Goal: Task Accomplishment & Management: Manage account settings

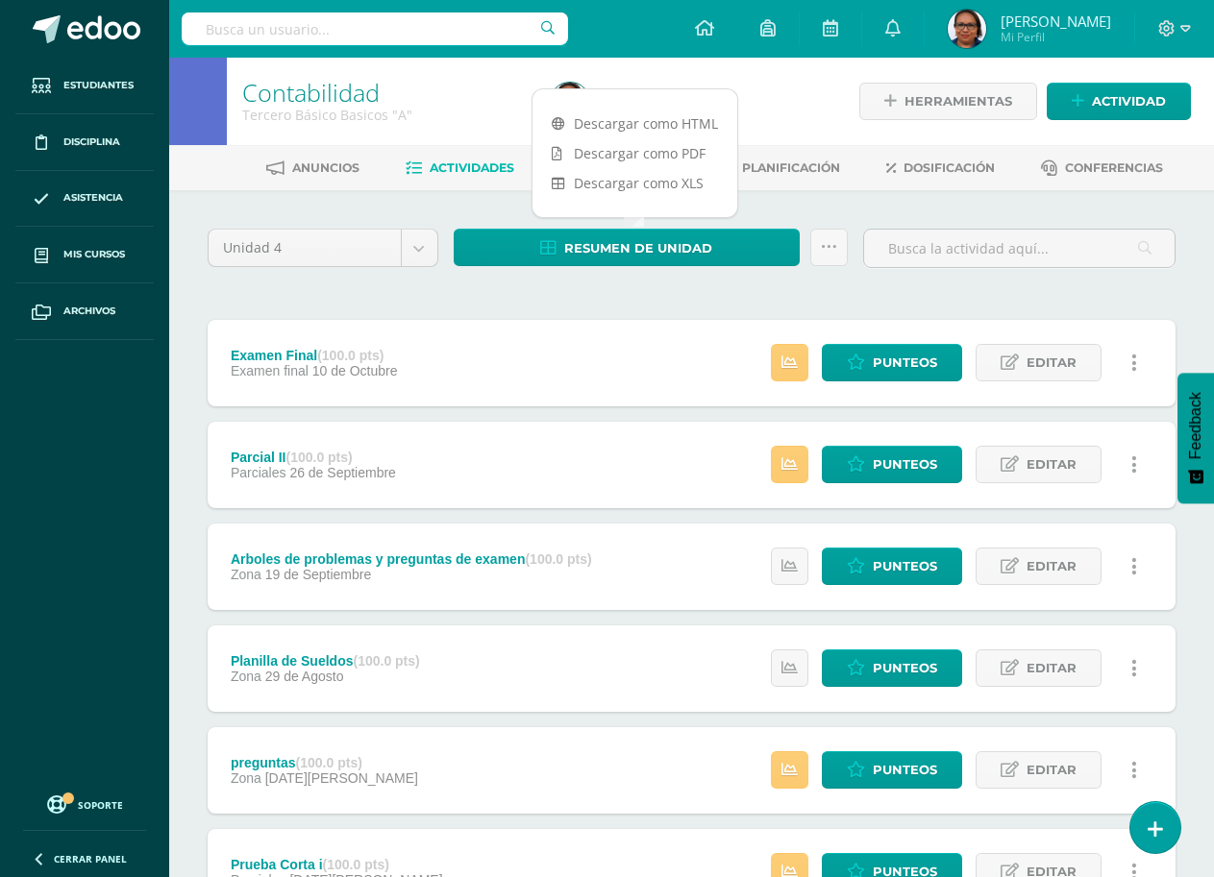
click at [497, 305] on div "Unidad 4 Unidad 1 Unidad 2 Unidad 3 Unidad 4 Resumen de unidad Subir actividade…" at bounding box center [691, 817] width 983 height 1177
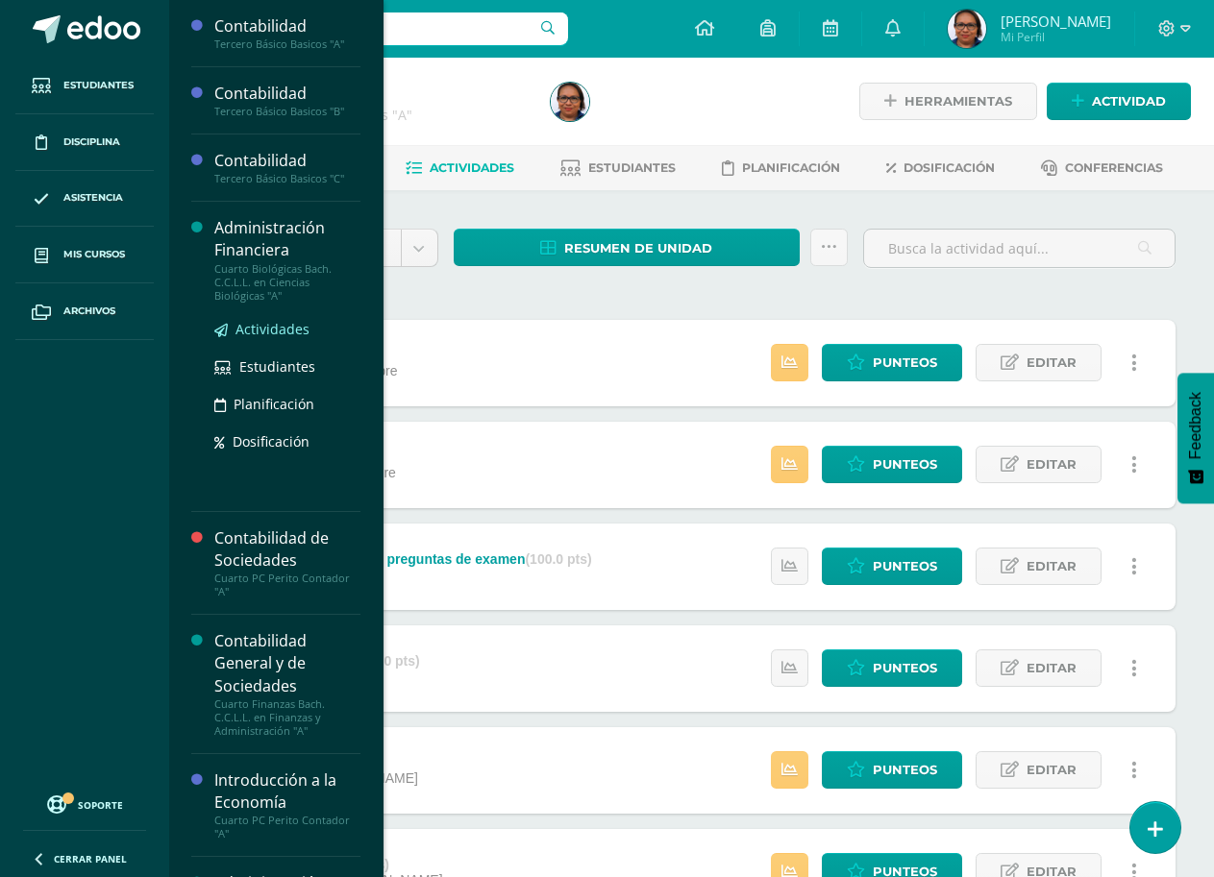
click at [263, 322] on span "Actividades" at bounding box center [272, 329] width 74 height 18
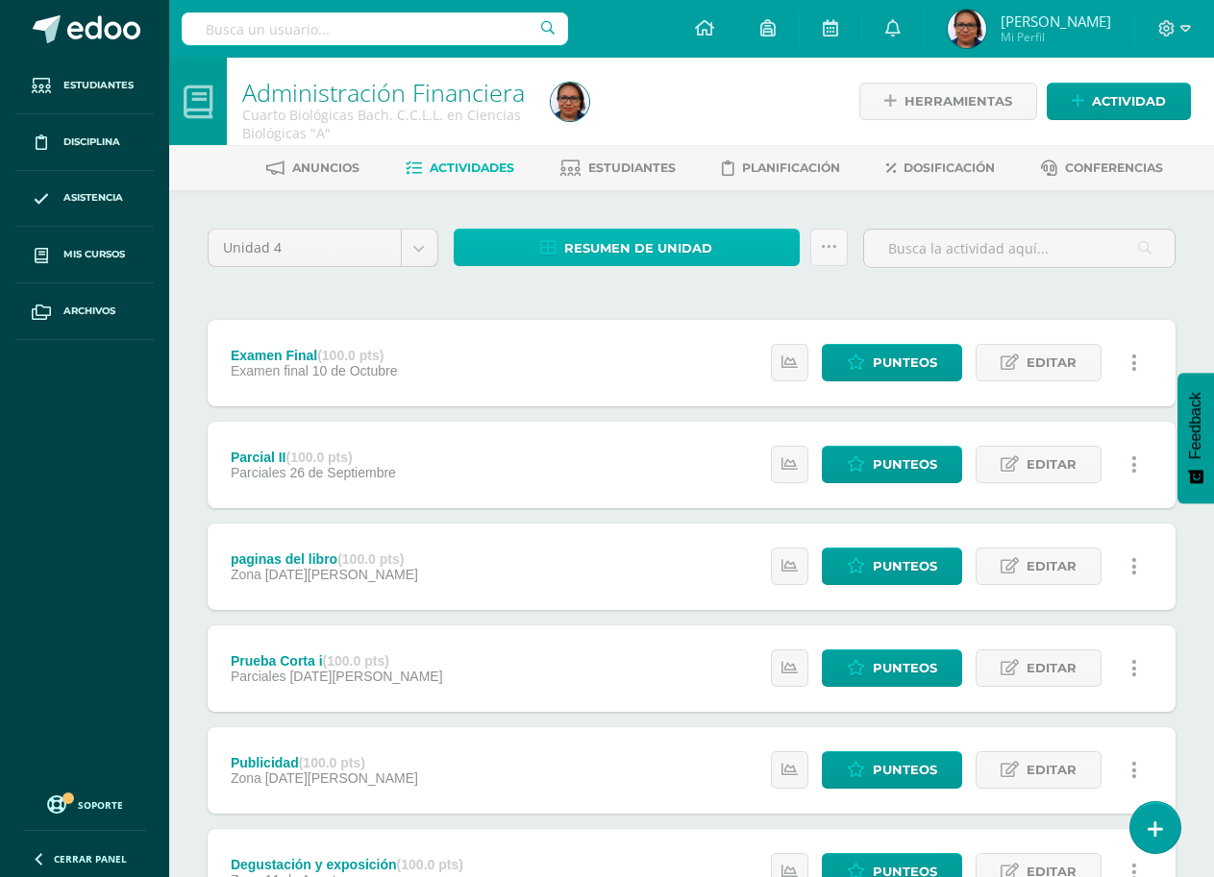
click at [651, 249] on span "Resumen de unidad" at bounding box center [638, 249] width 148 height 36
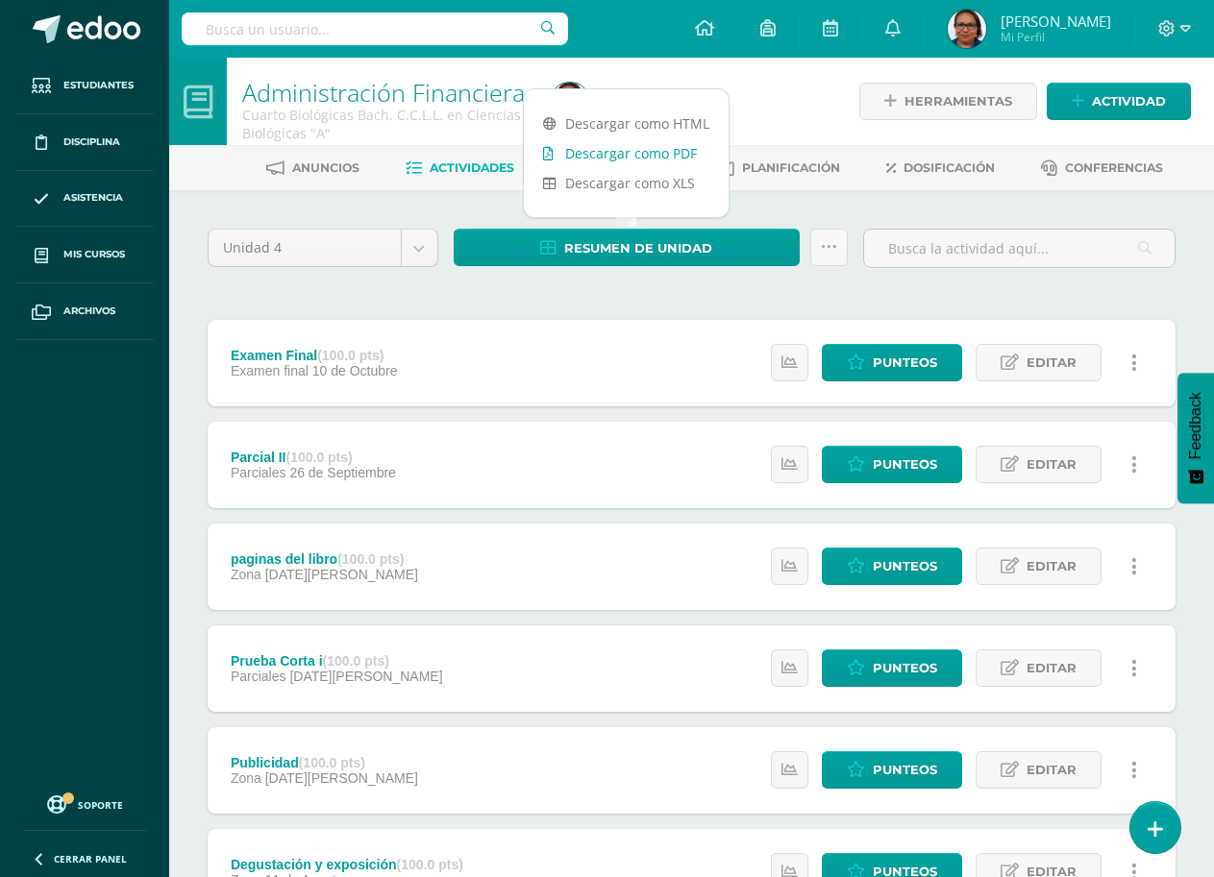
click at [653, 156] on link "Descargar como PDF" at bounding box center [626, 153] width 205 height 30
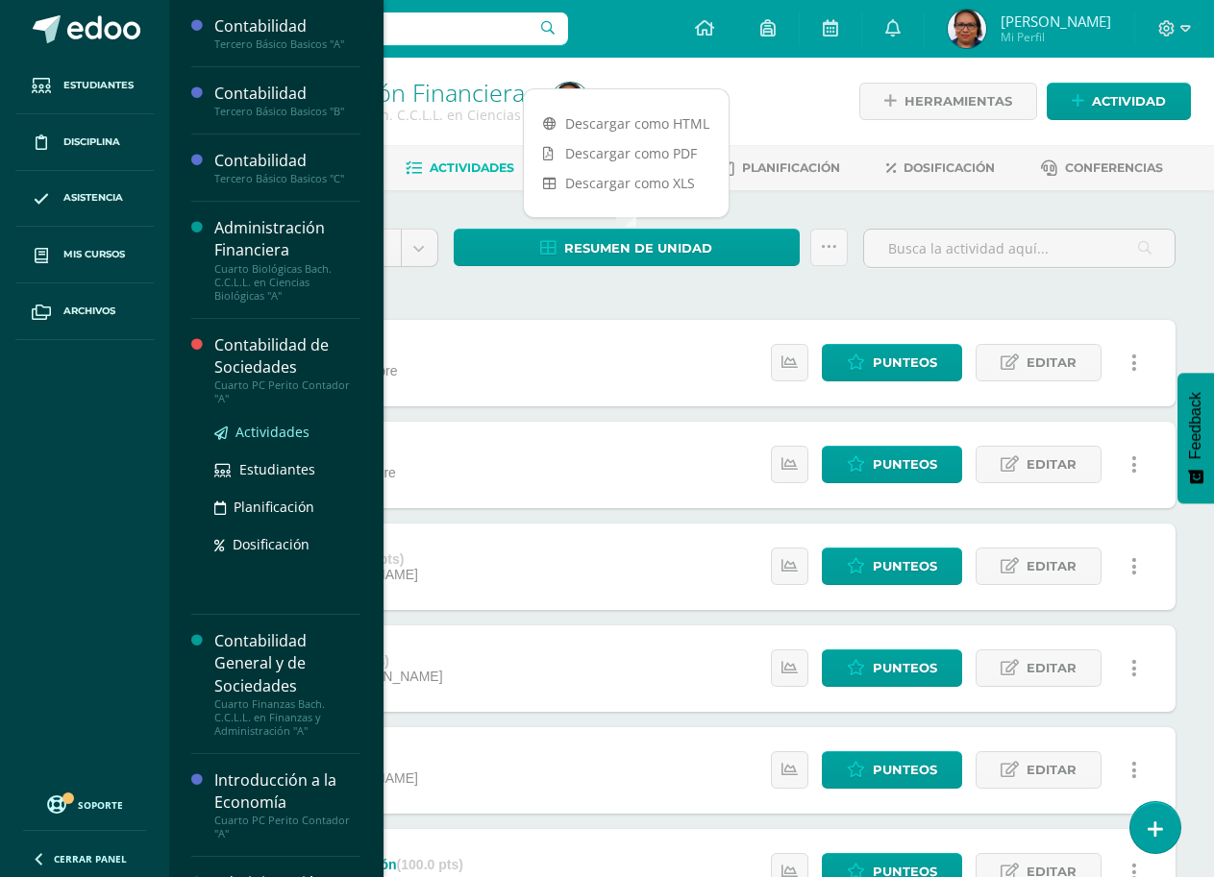
click at [261, 433] on span "Actividades" at bounding box center [272, 432] width 74 height 18
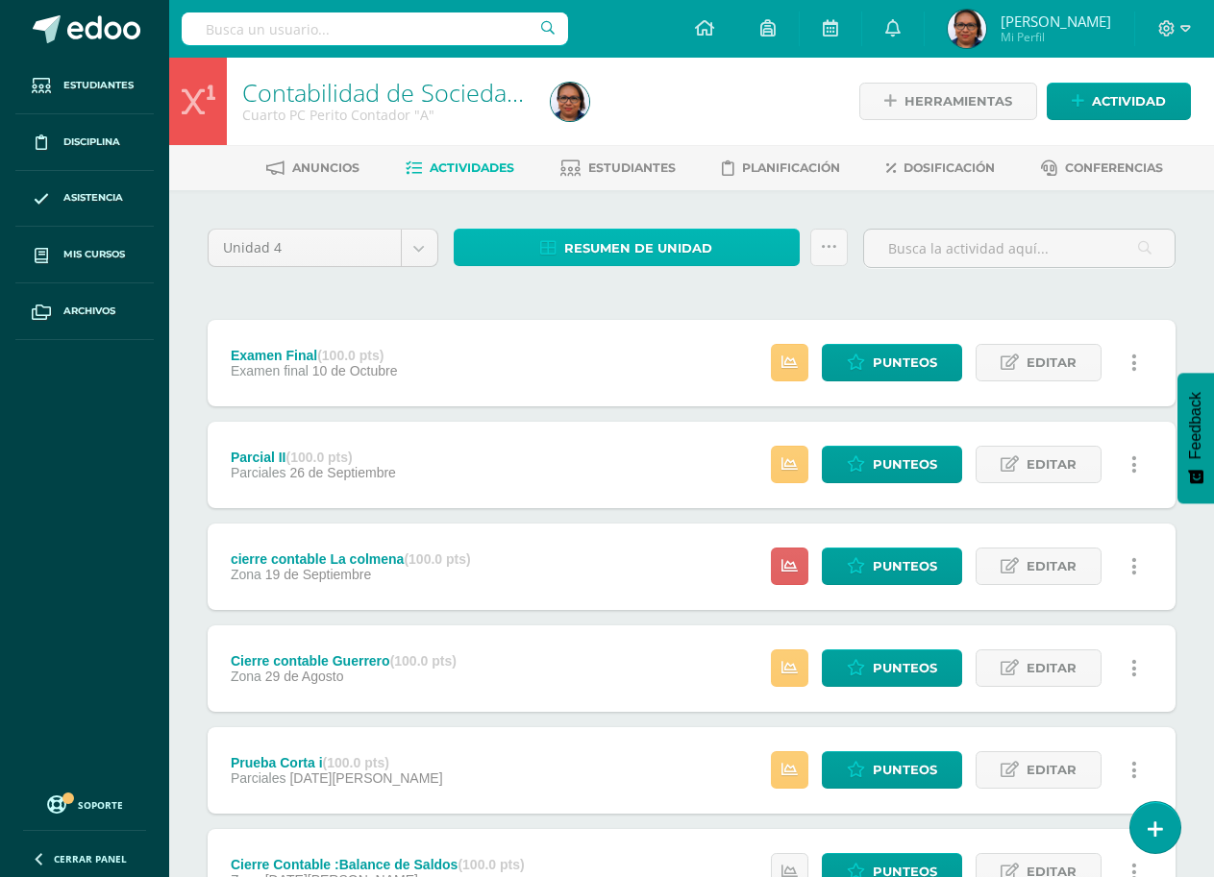
click at [507, 239] on link "Resumen de unidad" at bounding box center [627, 247] width 346 height 37
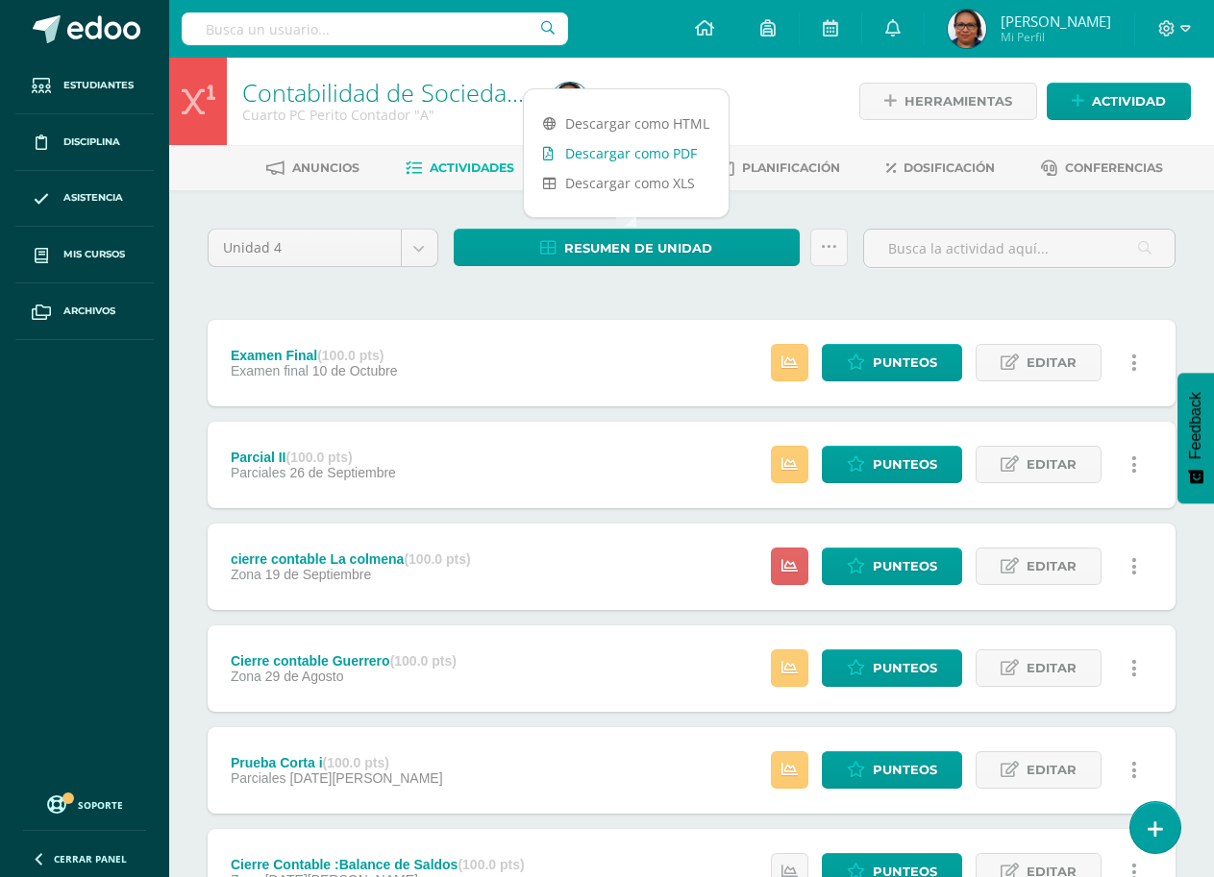
click at [632, 155] on link "Descargar como PDF" at bounding box center [626, 153] width 205 height 30
click at [884, 308] on div "Unidad 4 Unidad 1 Unidad 2 Unidad 3 Unidad 4 Resumen de unidad Subir actividade…" at bounding box center [691, 817] width 983 height 1177
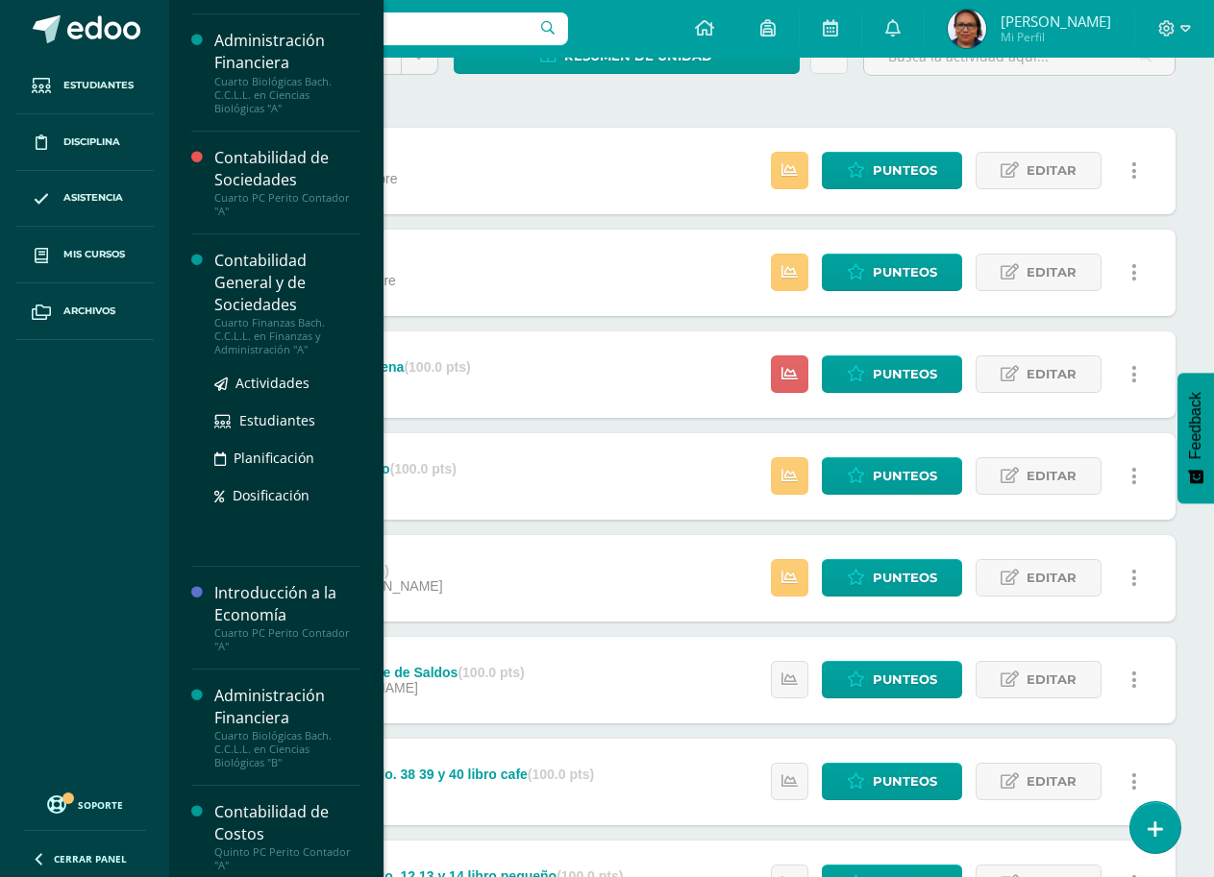
scroll to position [192, 0]
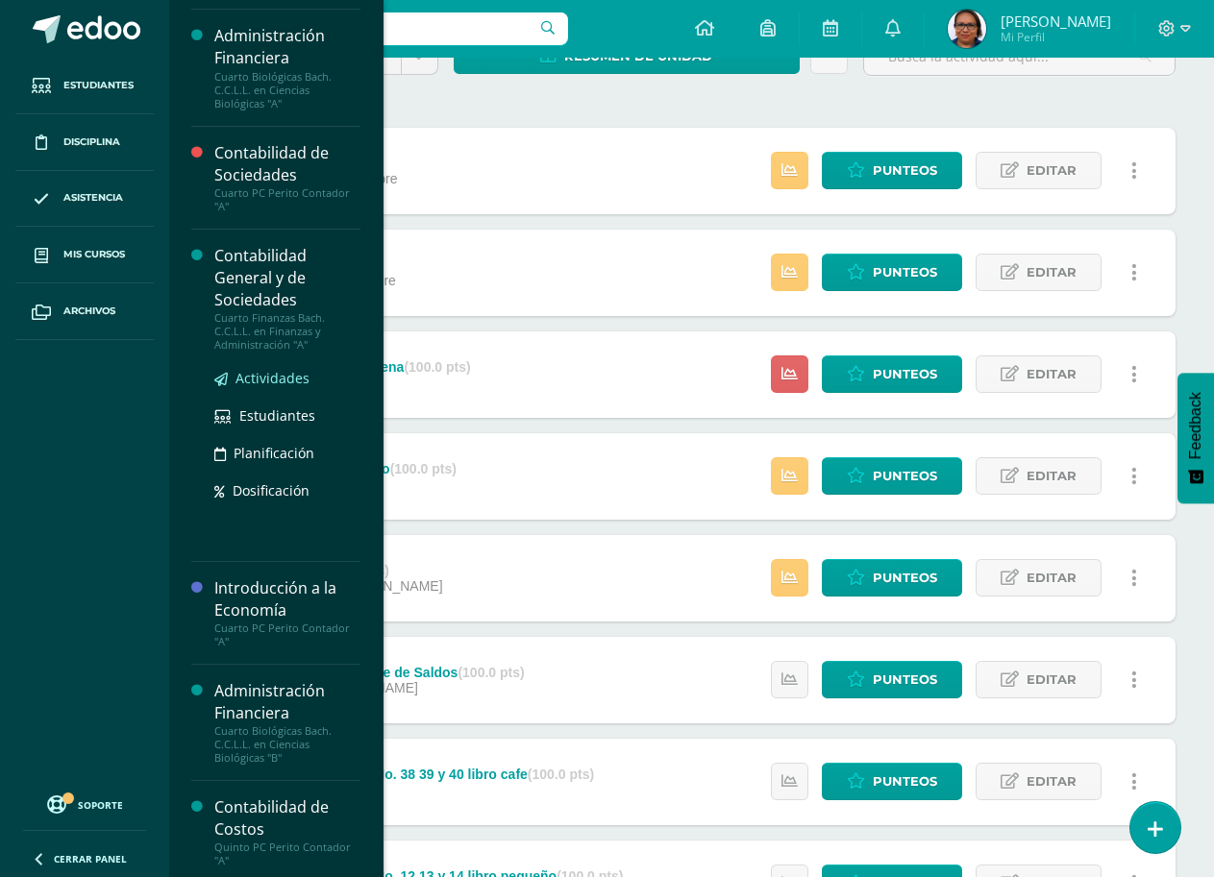
click at [264, 378] on span "Actividades" at bounding box center [272, 378] width 74 height 18
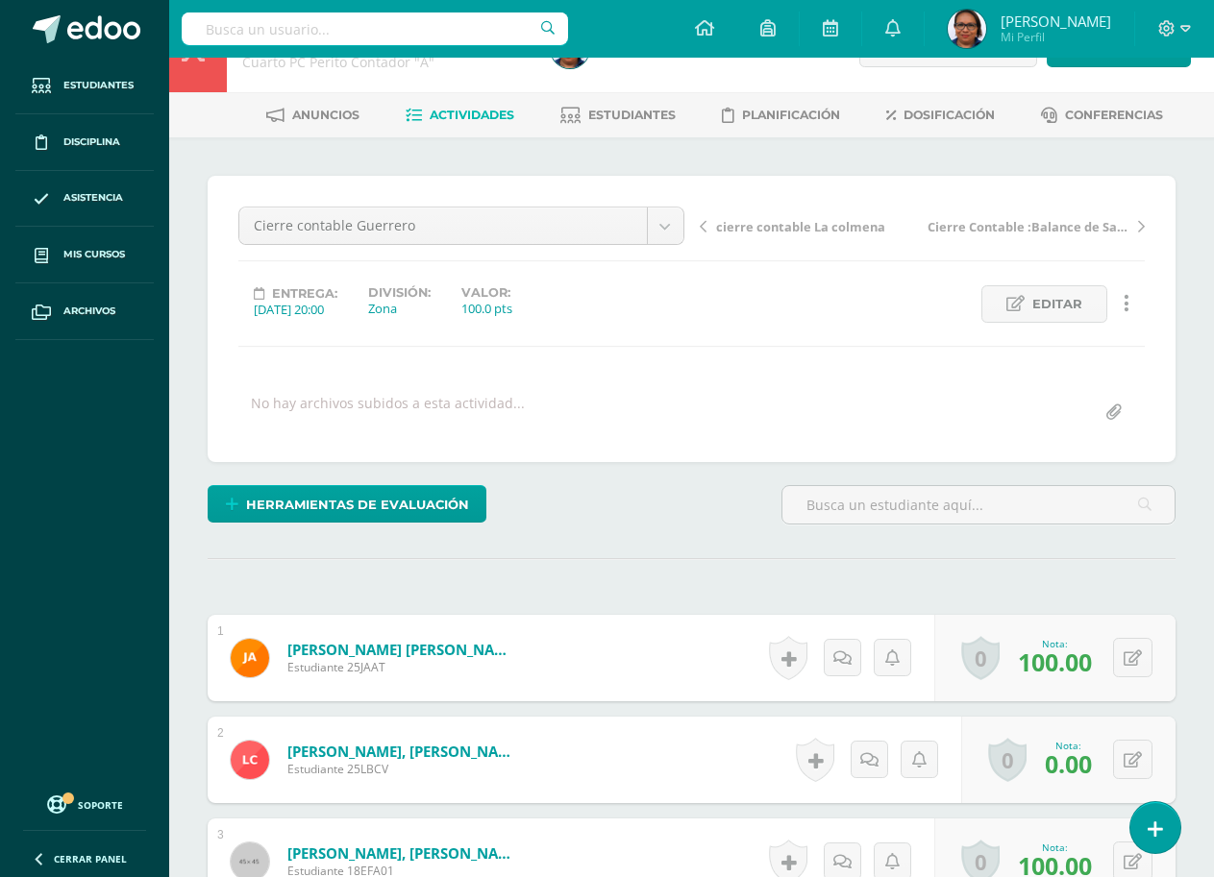
scroll to position [54, 0]
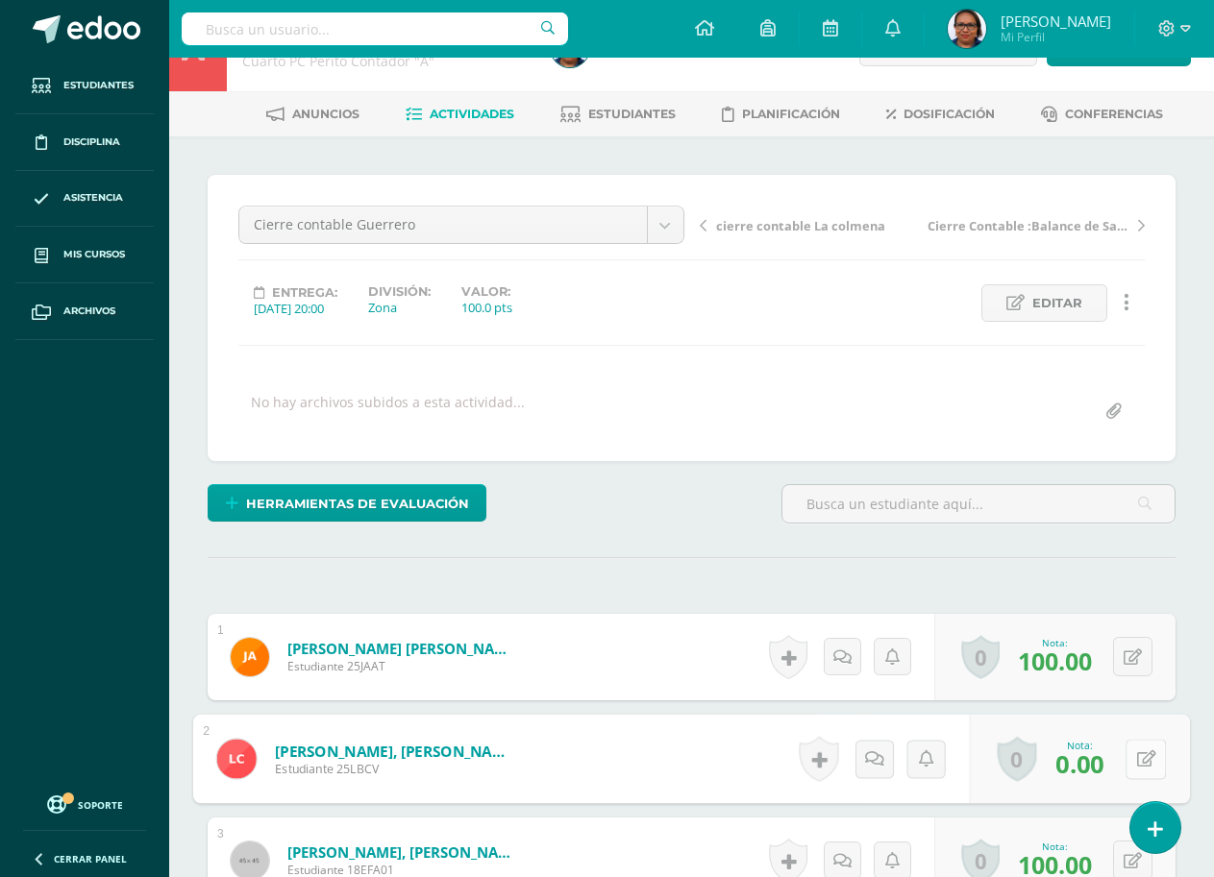
click at [1140, 758] on icon at bounding box center [1146, 759] width 19 height 16
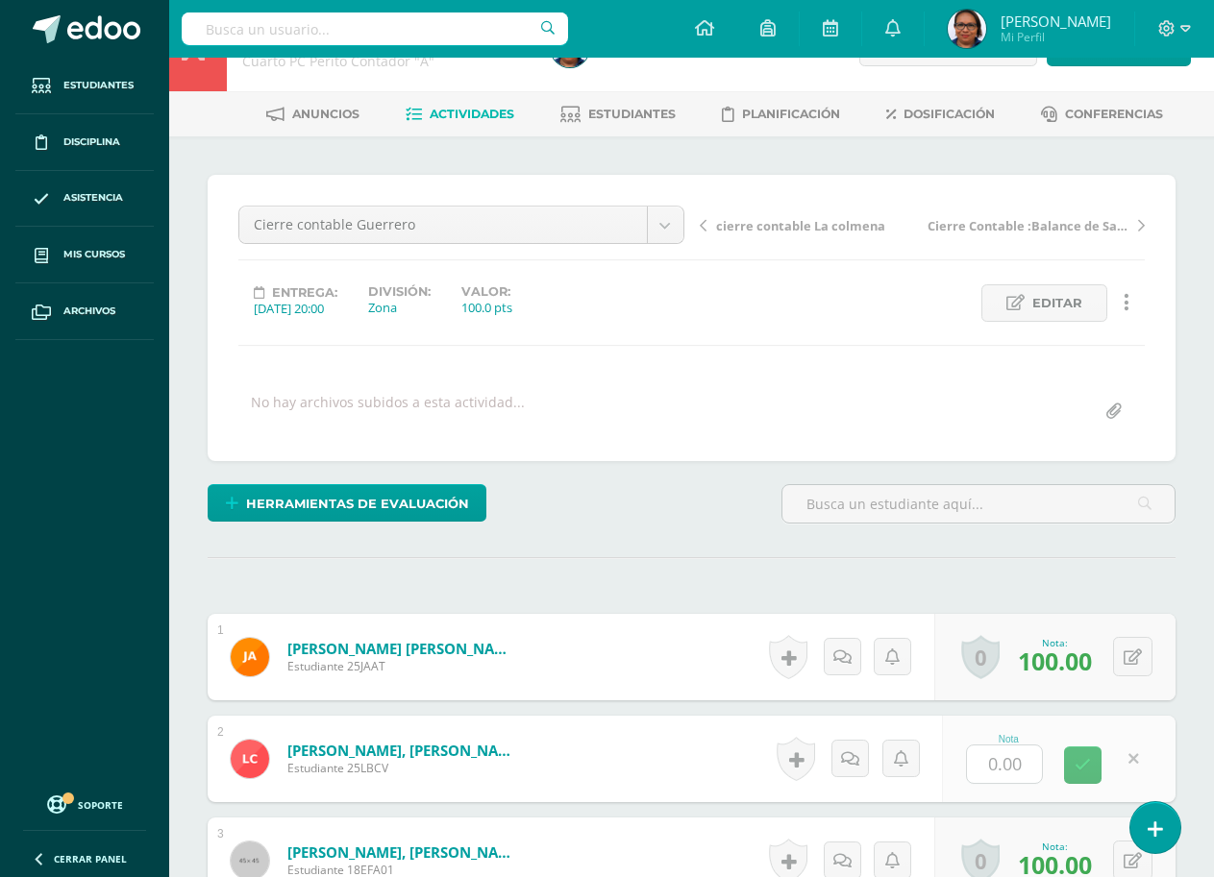
scroll to position [55, 0]
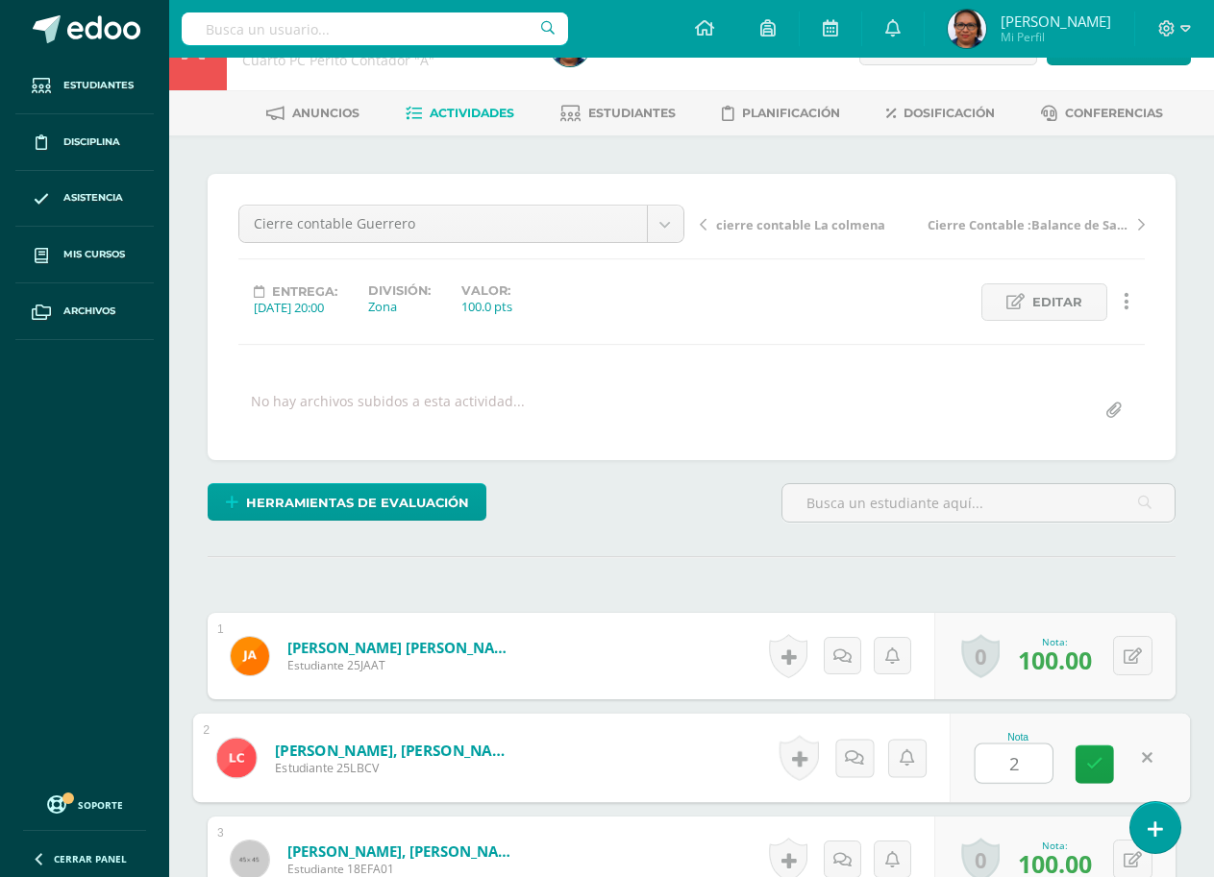
type input "25"
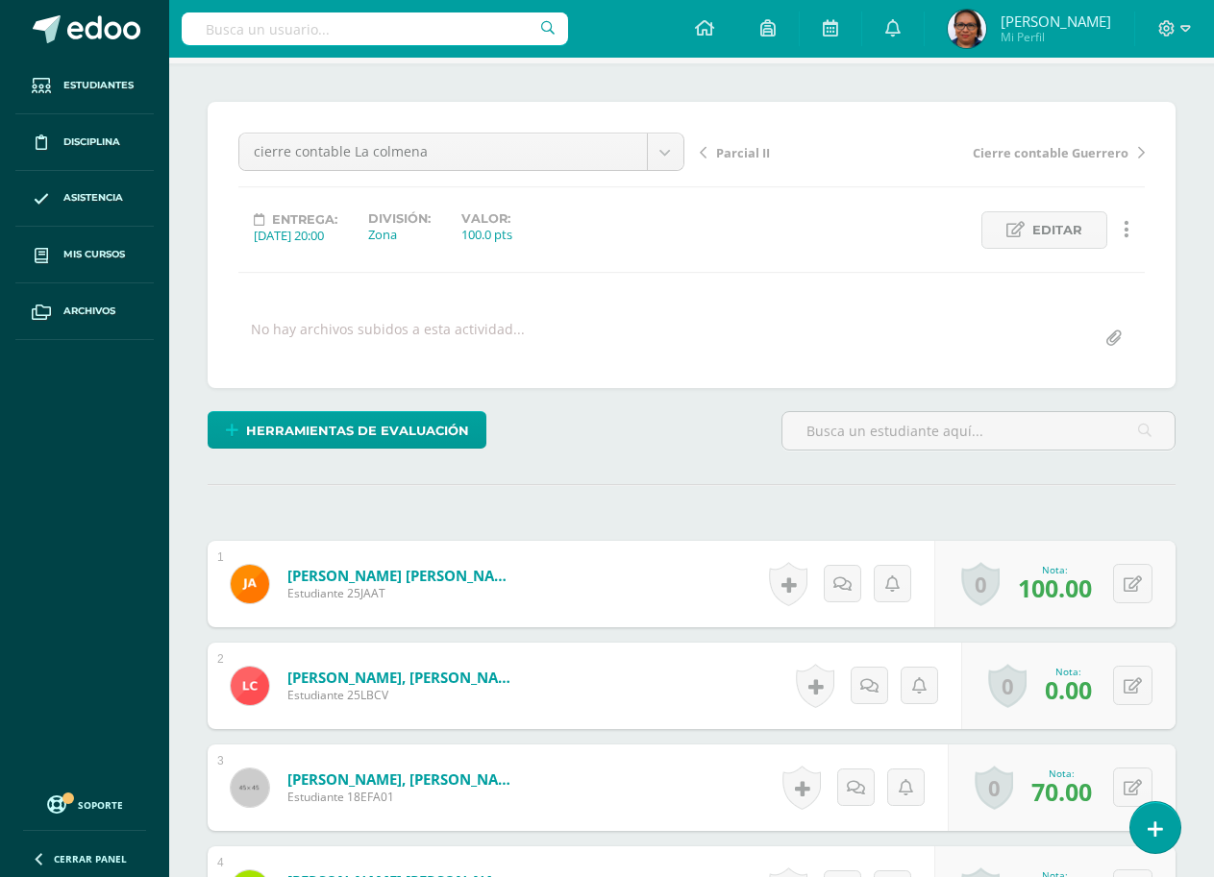
scroll to position [247, 0]
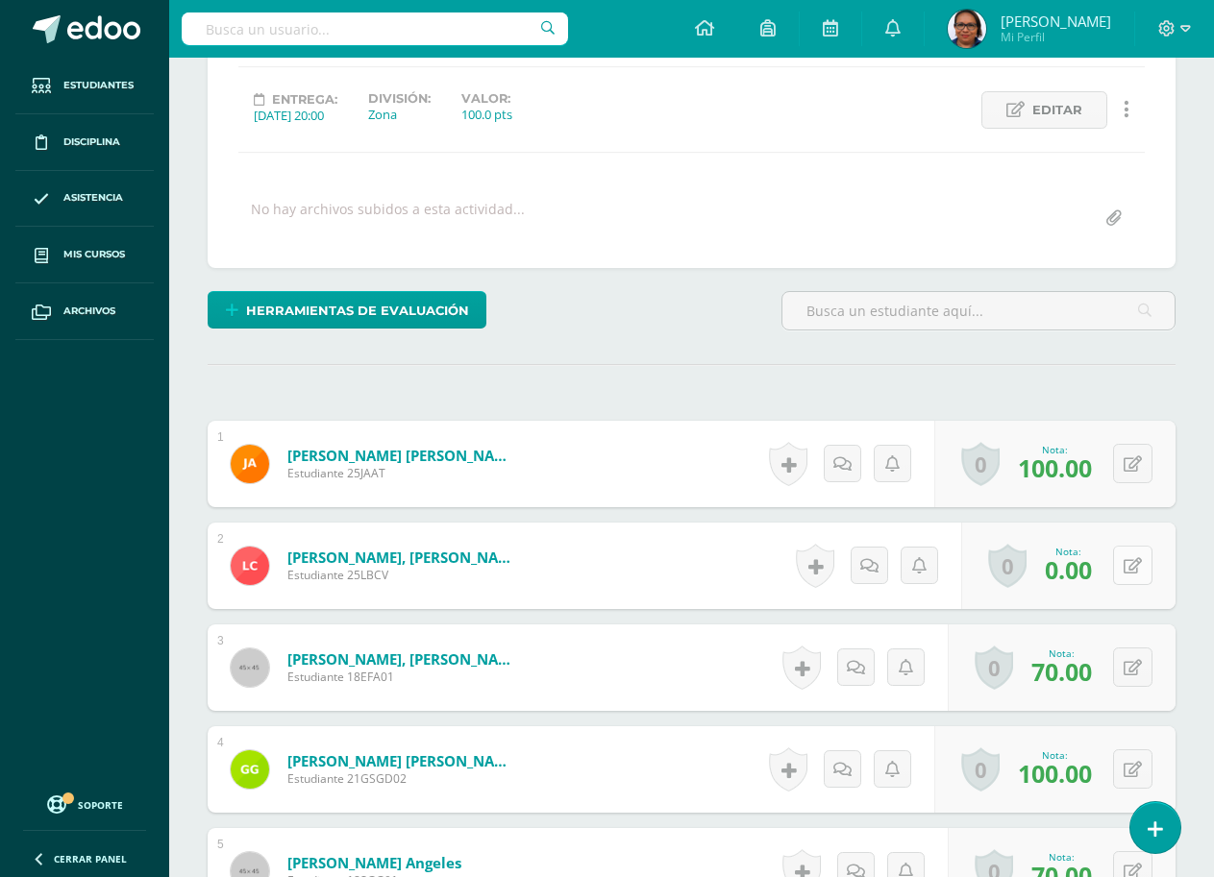
click at [1133, 562] on icon at bounding box center [1132, 566] width 18 height 16
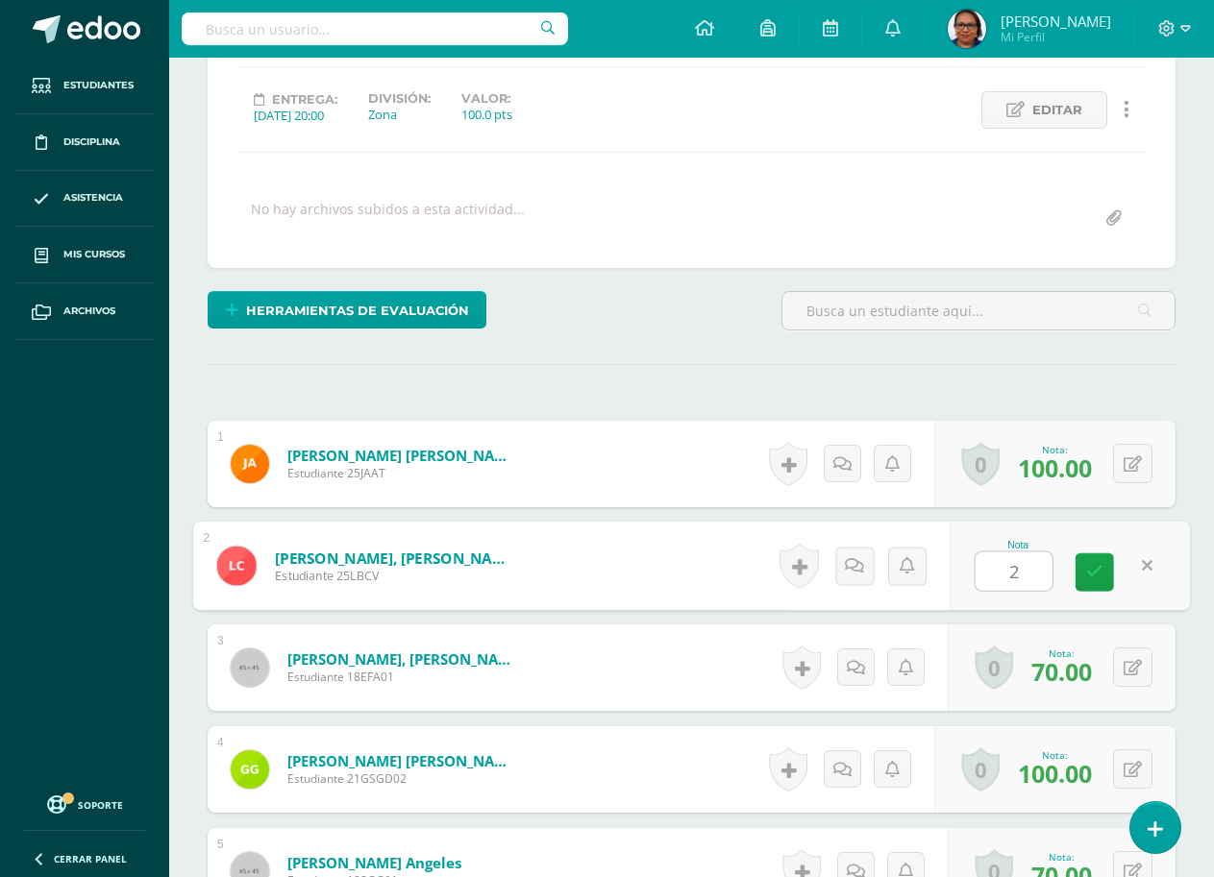
type input "25"
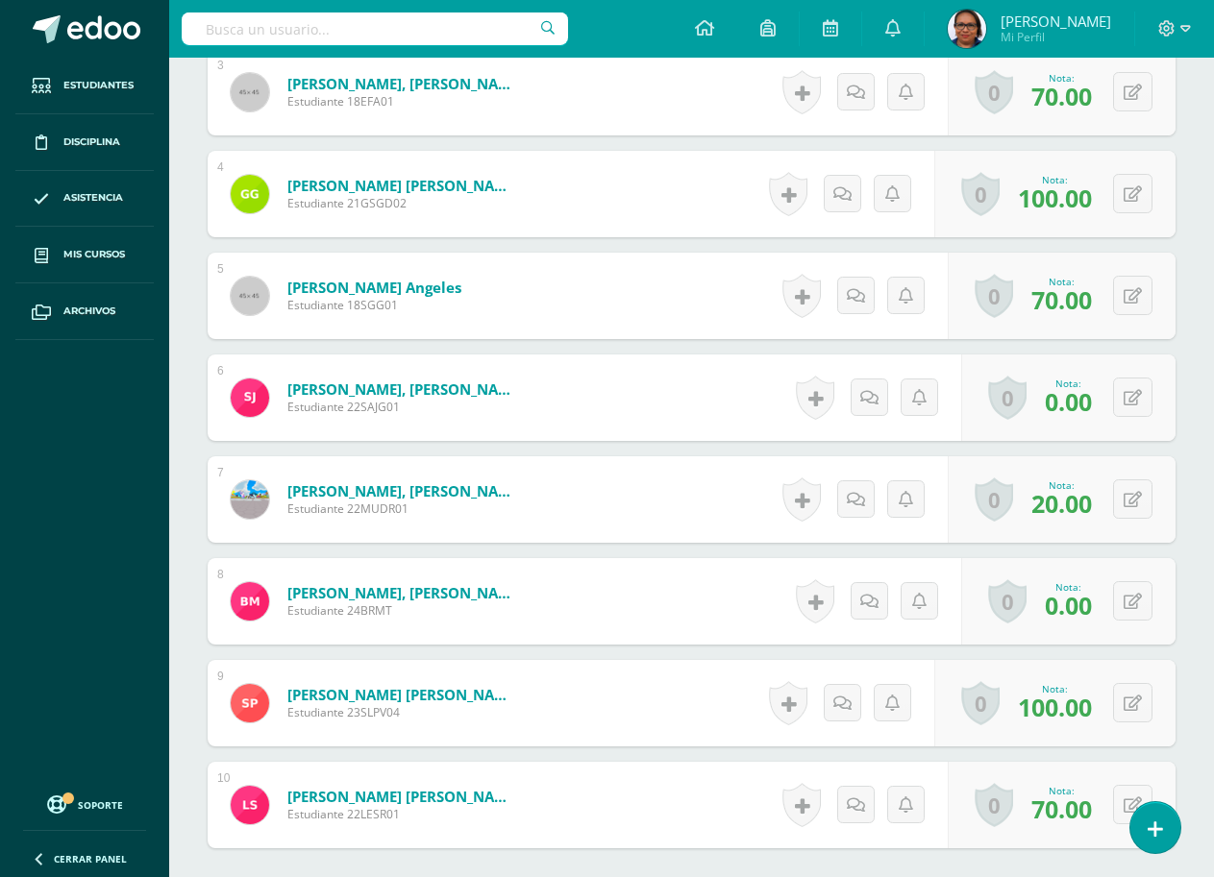
scroll to position [824, 0]
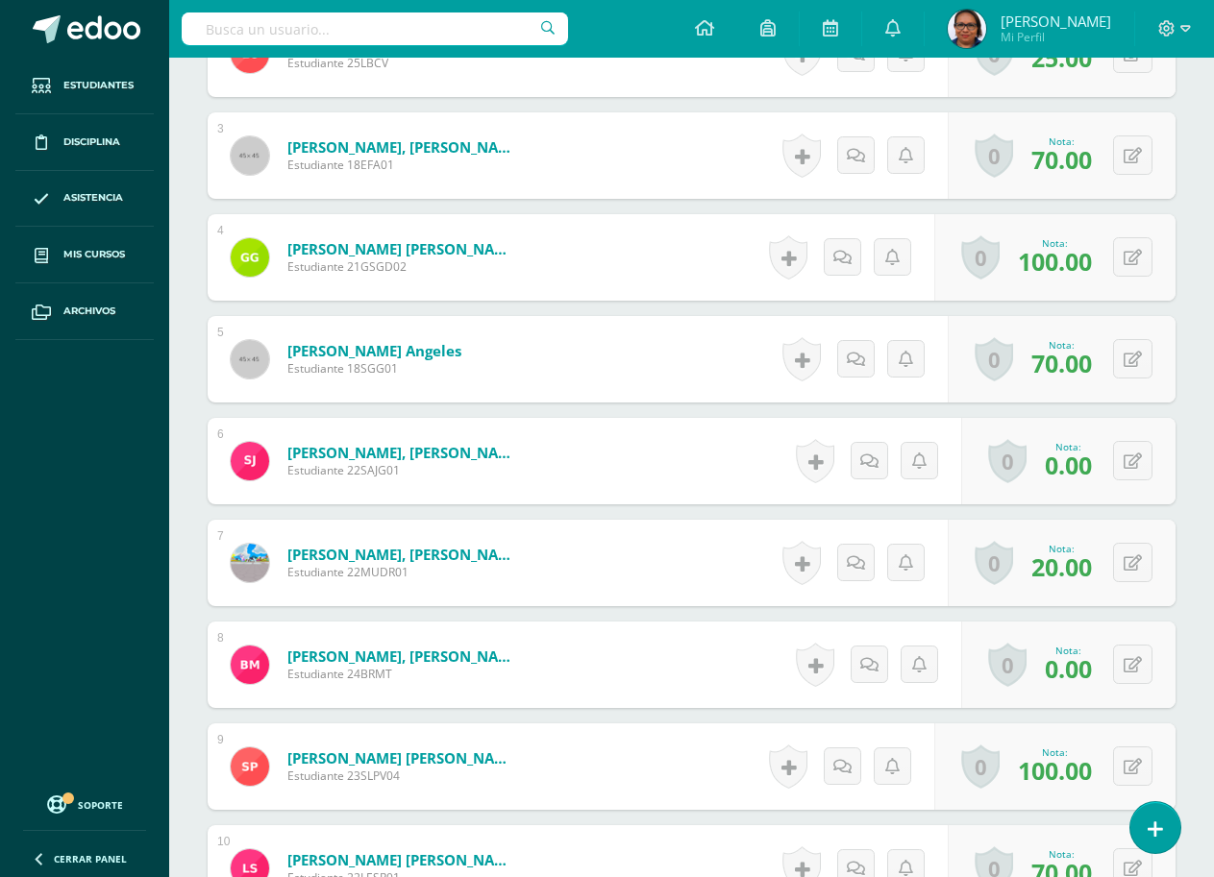
scroll to position [771, 0]
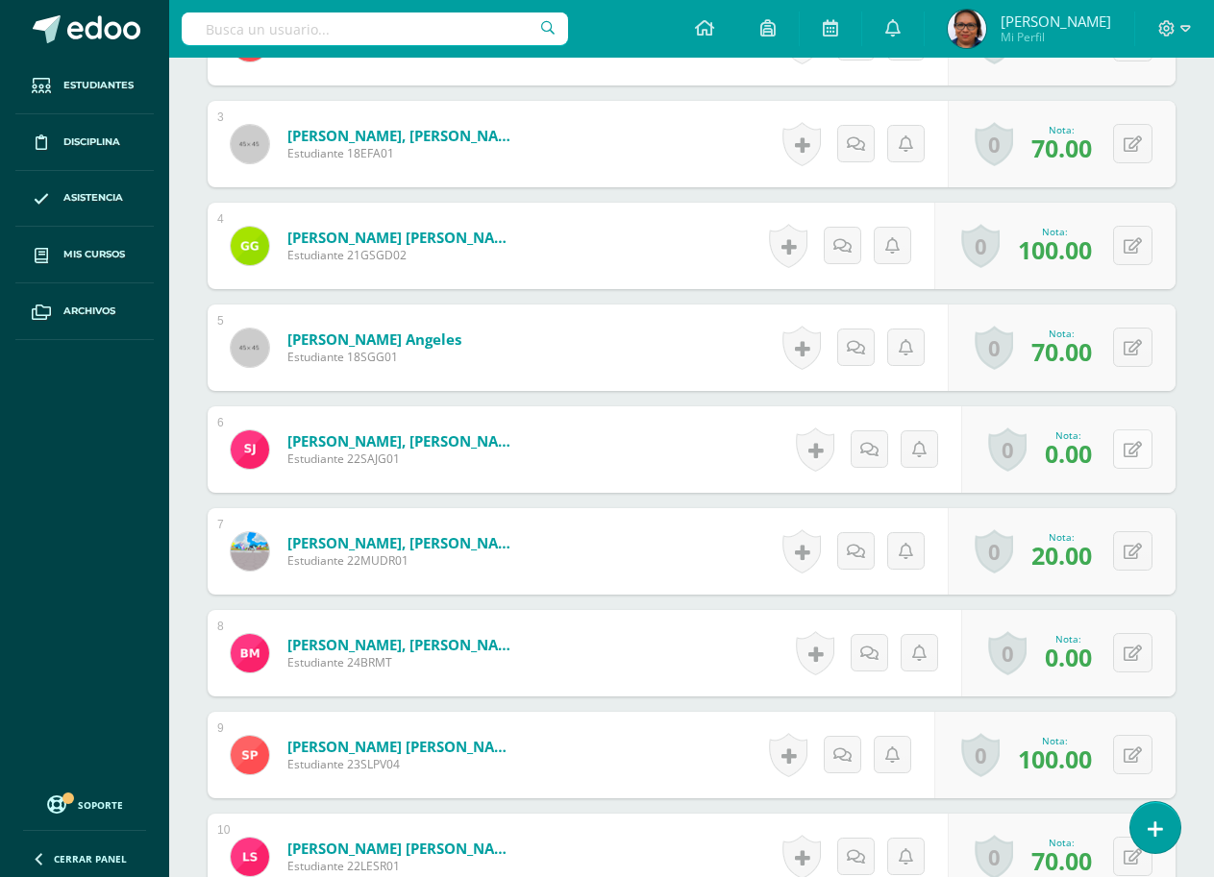
click at [1127, 454] on button at bounding box center [1132, 449] width 39 height 39
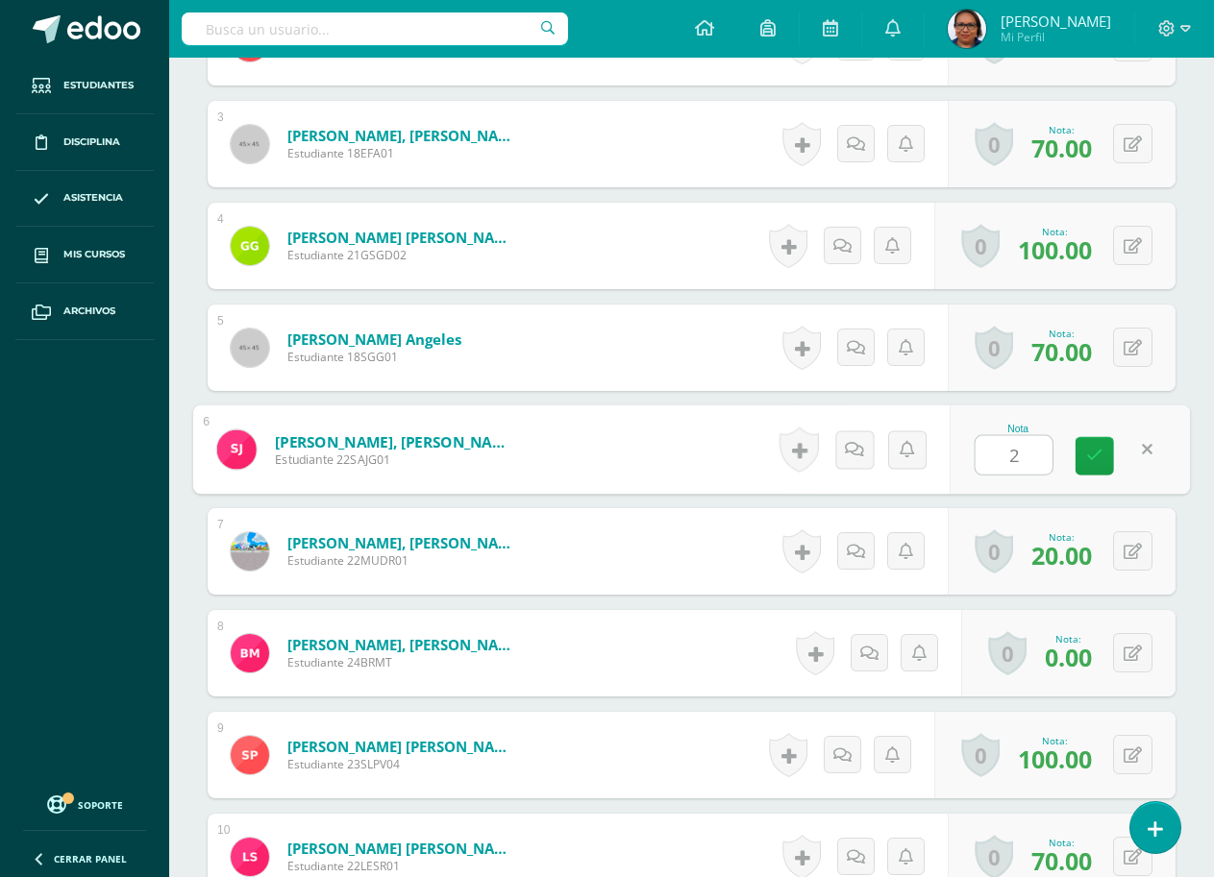
type input "25"
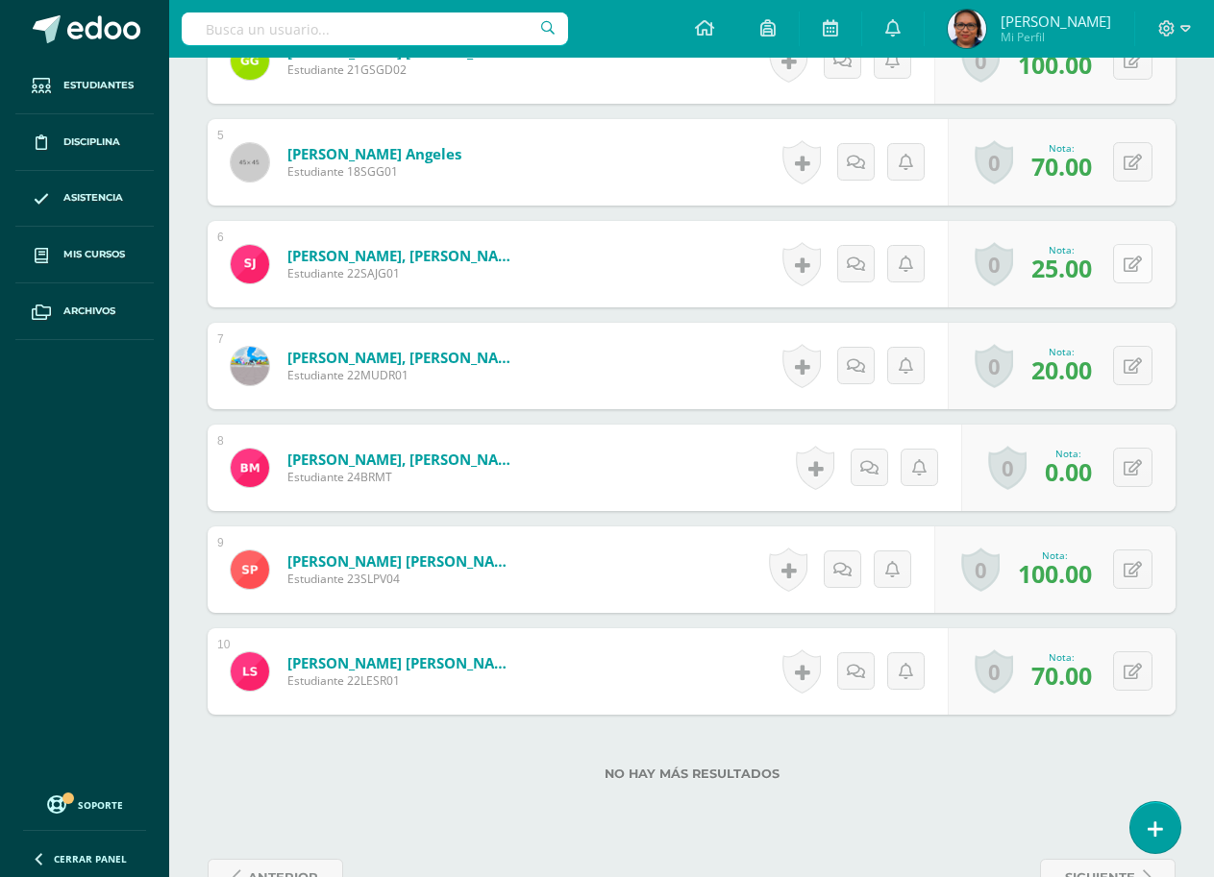
scroll to position [963, 0]
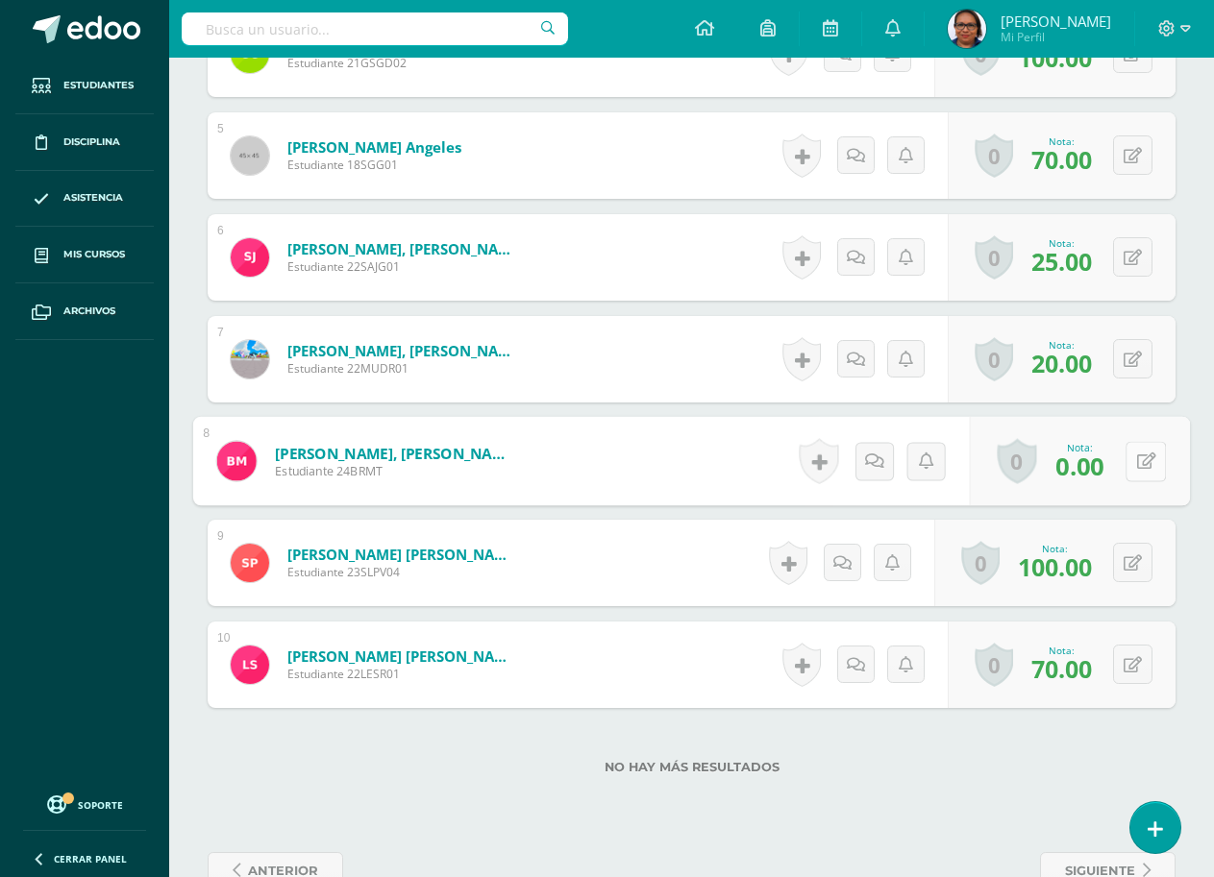
click at [1128, 464] on button at bounding box center [1145, 461] width 40 height 40
type input "25"
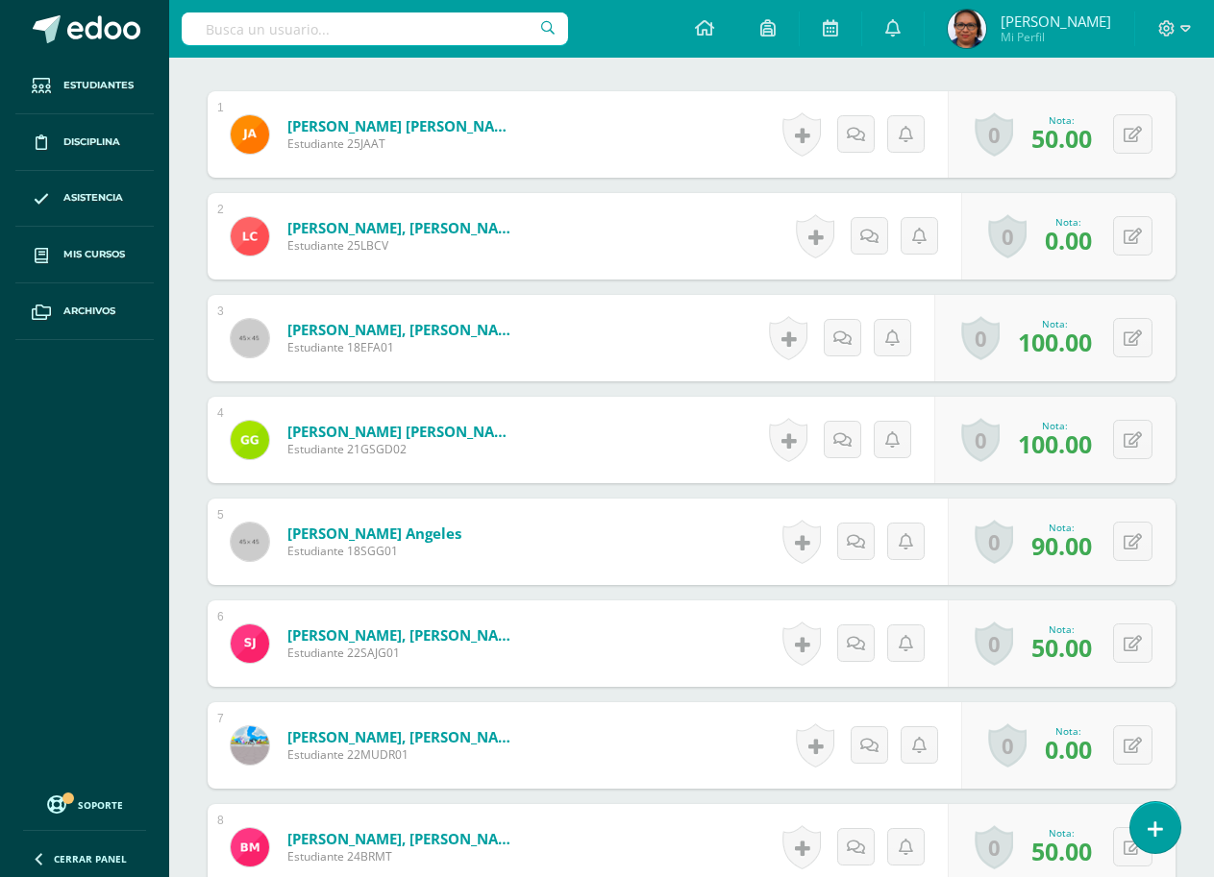
scroll to position [579, 0]
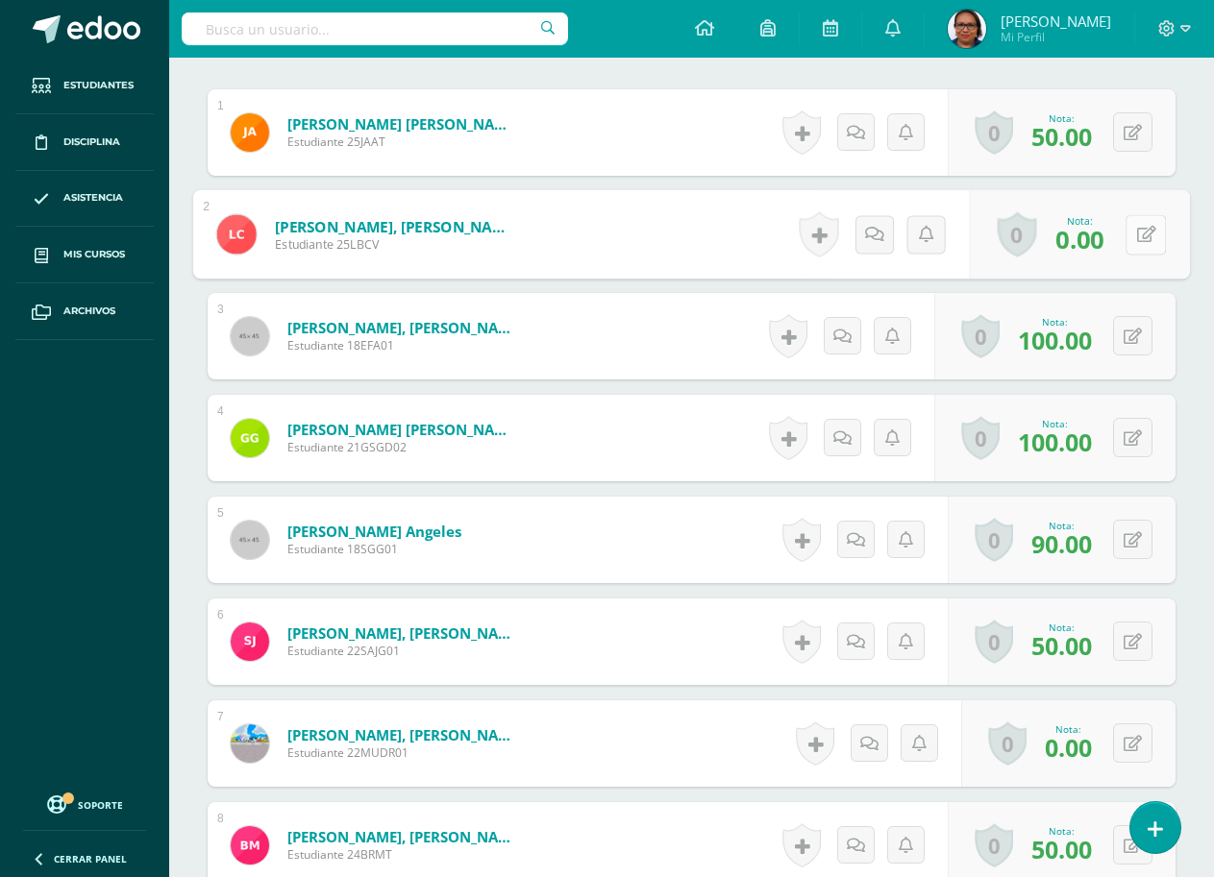
click at [1128, 242] on button at bounding box center [1145, 234] width 40 height 40
type input "40"
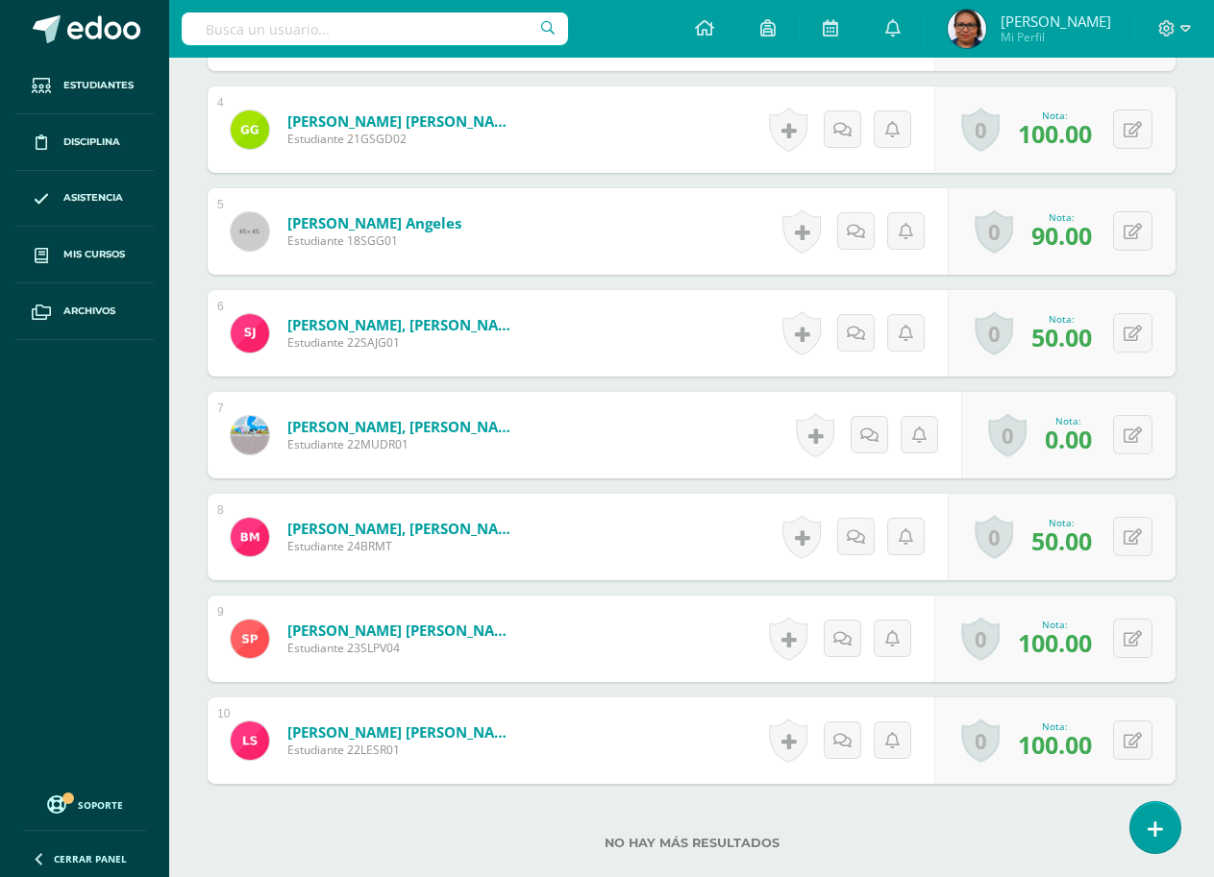
scroll to position [963, 0]
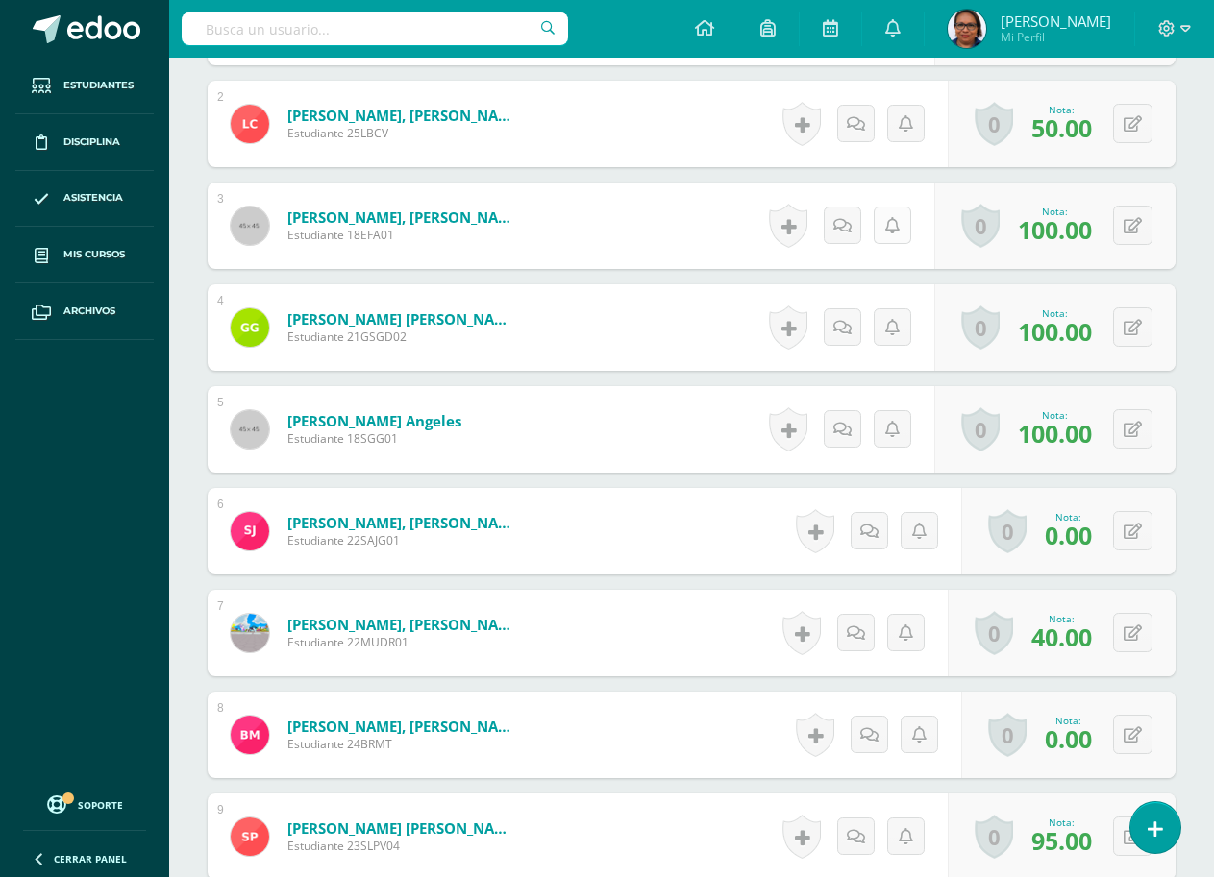
scroll to position [867, 0]
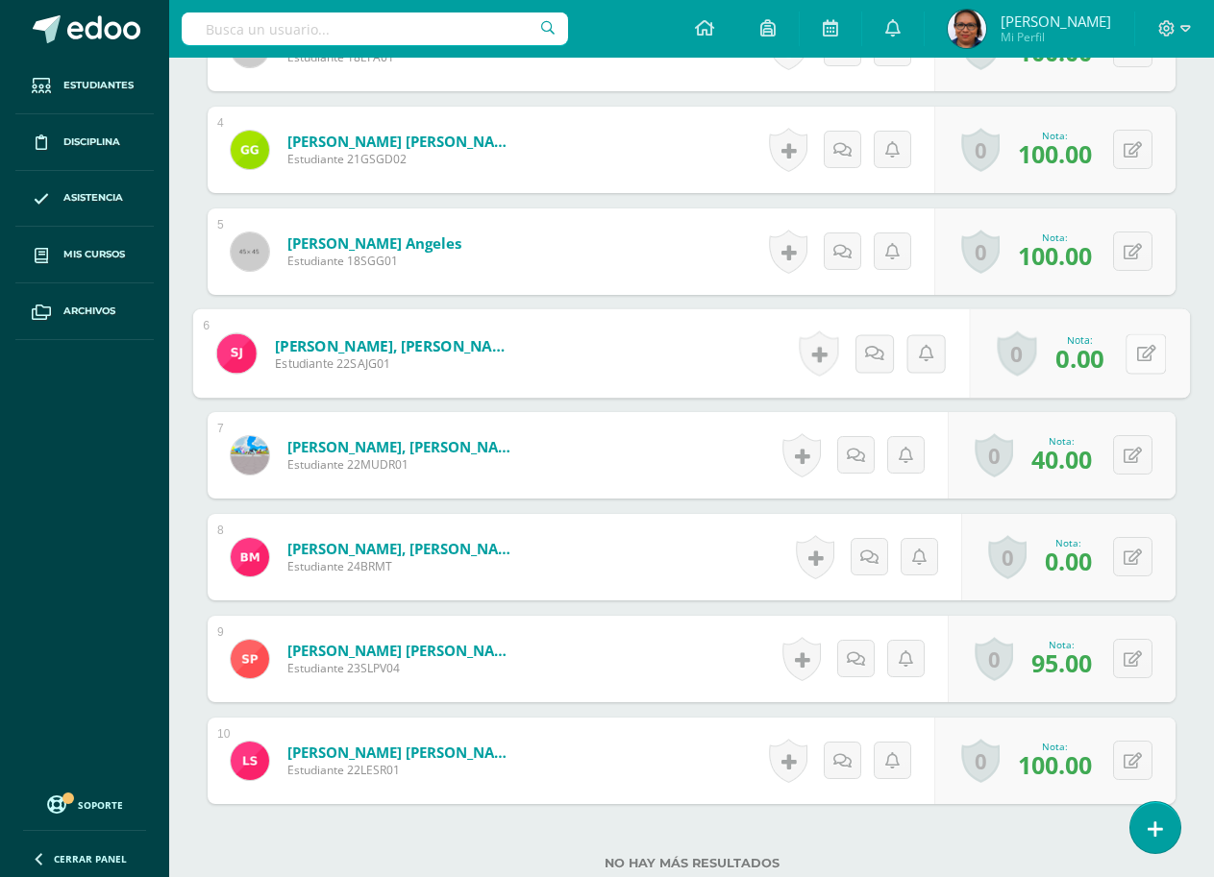
click at [1132, 355] on button at bounding box center [1145, 353] width 40 height 40
type input "25"
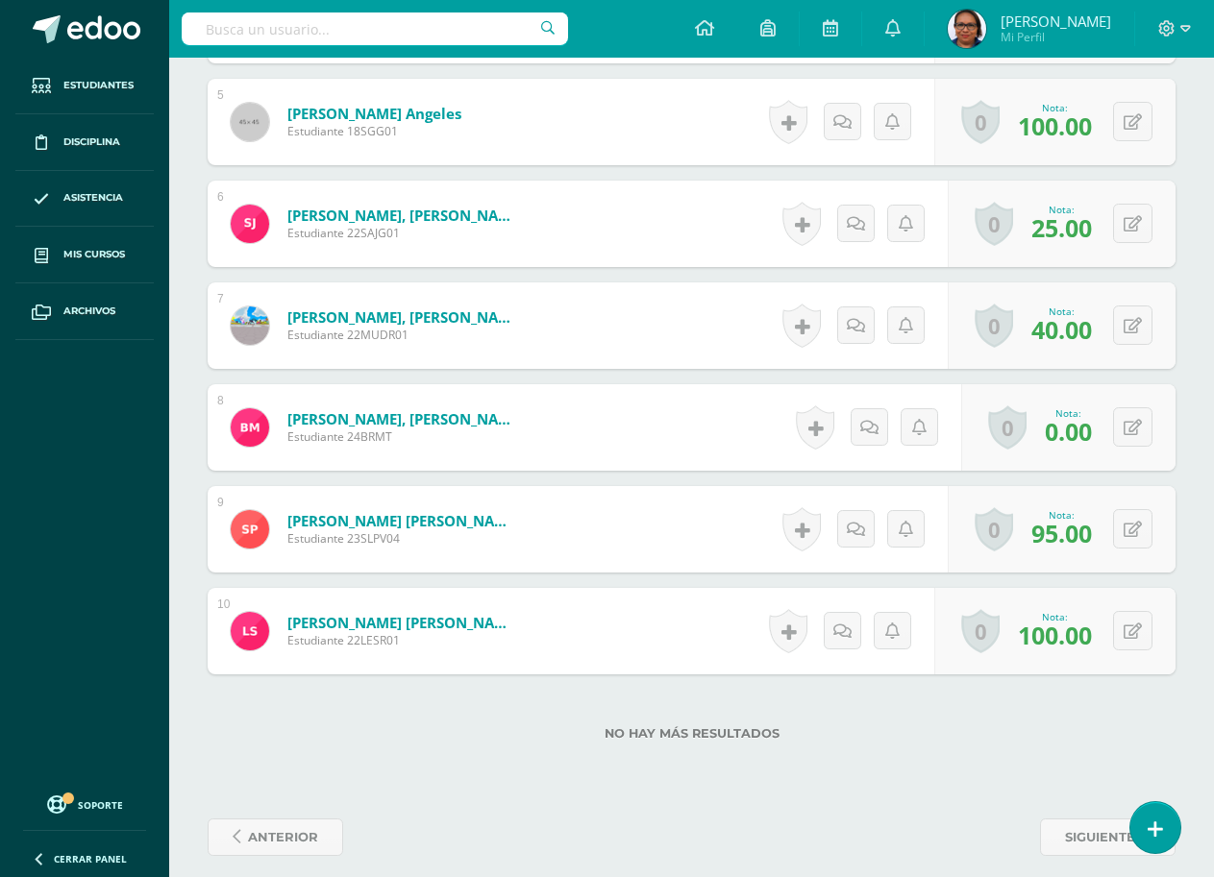
scroll to position [1014, 0]
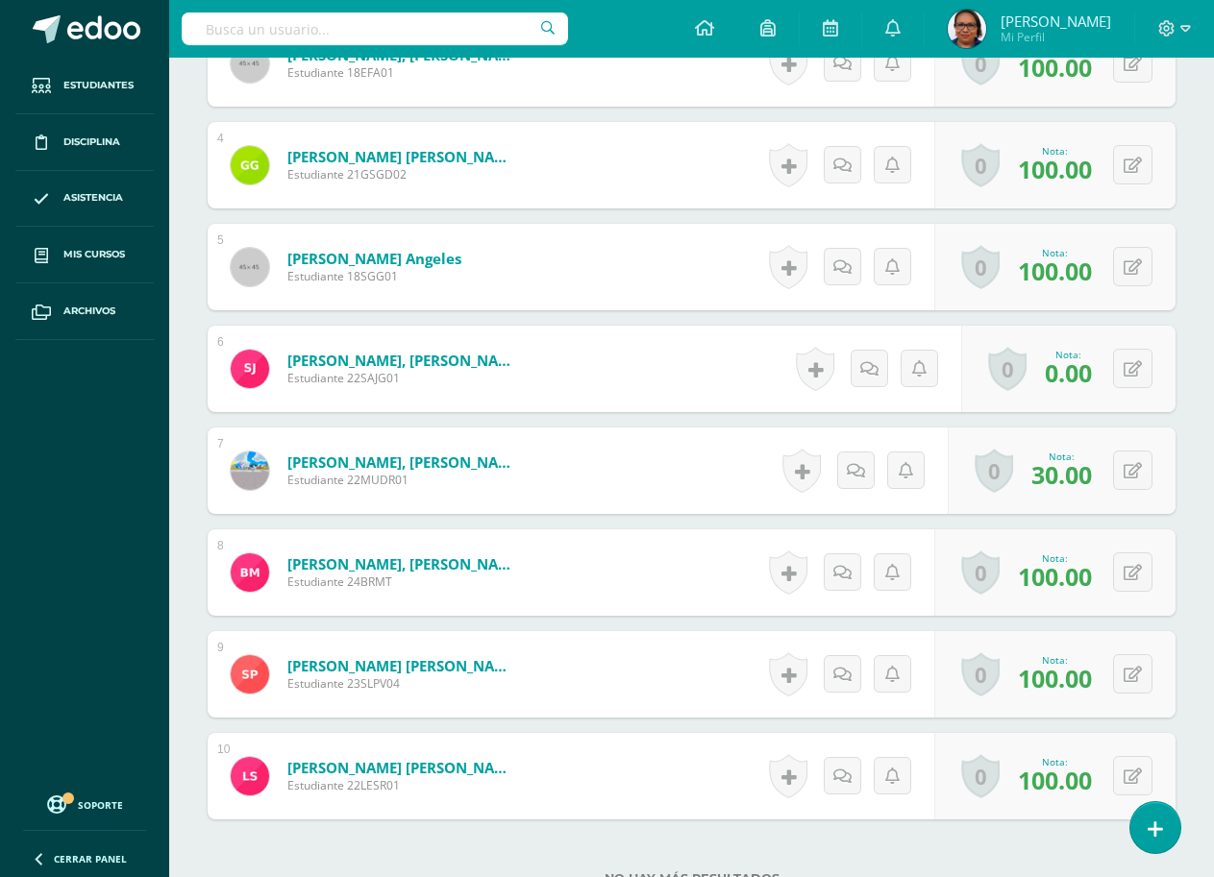
scroll to position [865, 0]
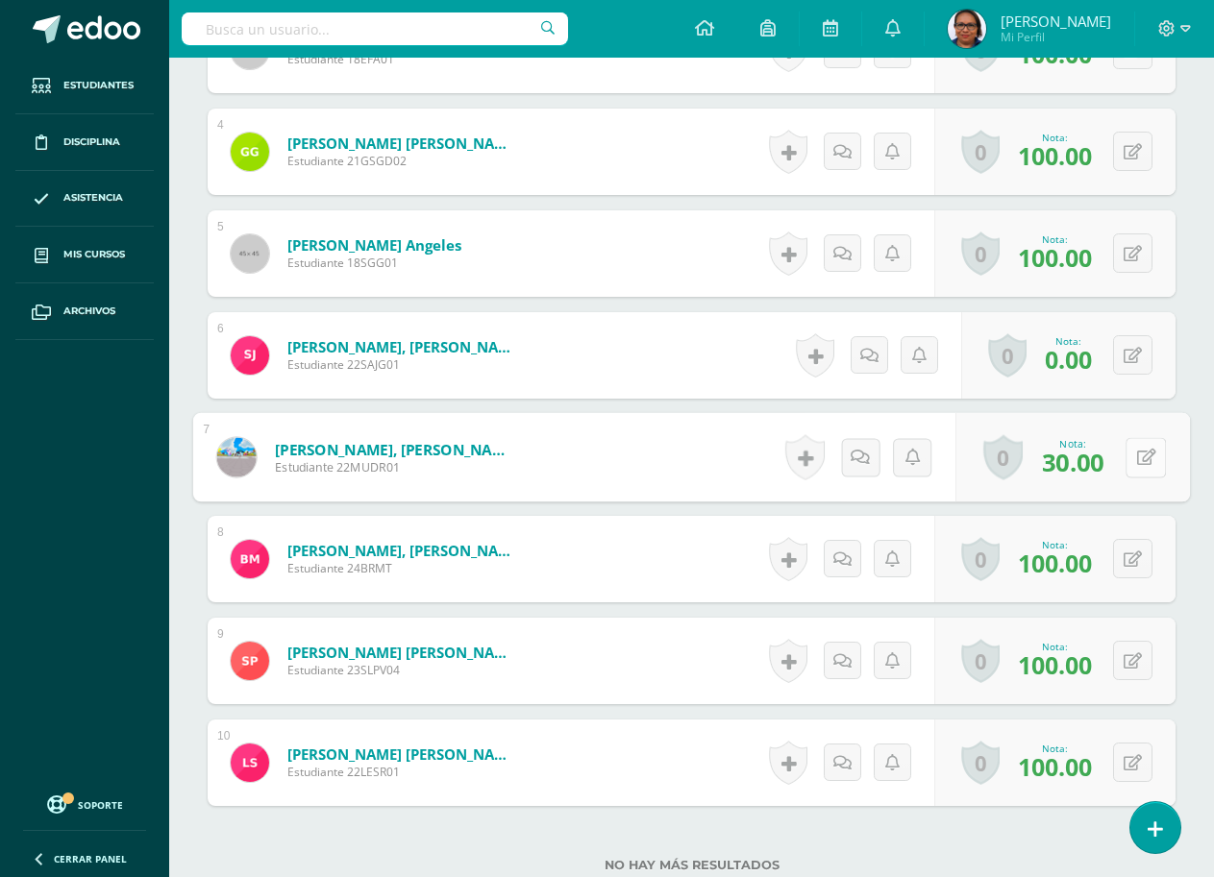
click at [1130, 453] on button at bounding box center [1145, 457] width 40 height 40
type input "40"
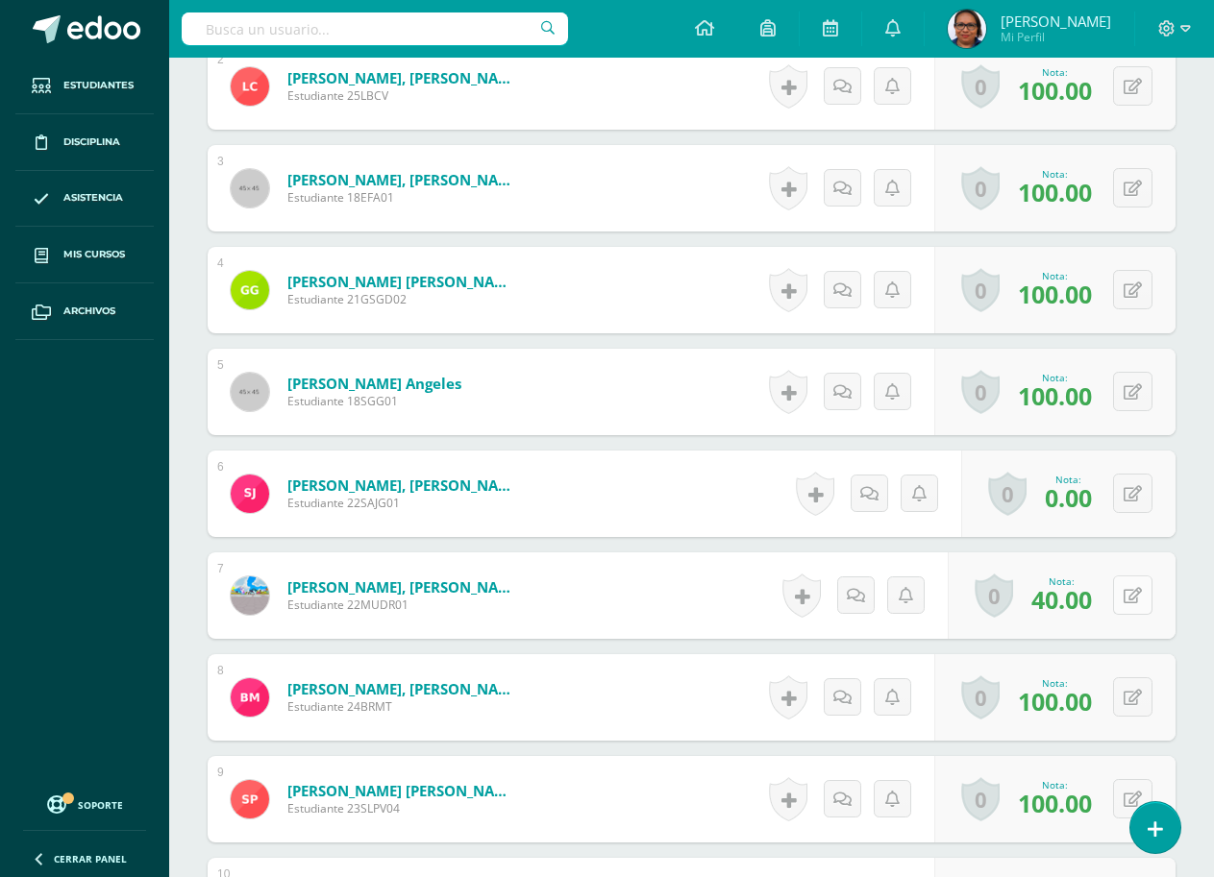
scroll to position [726, 0]
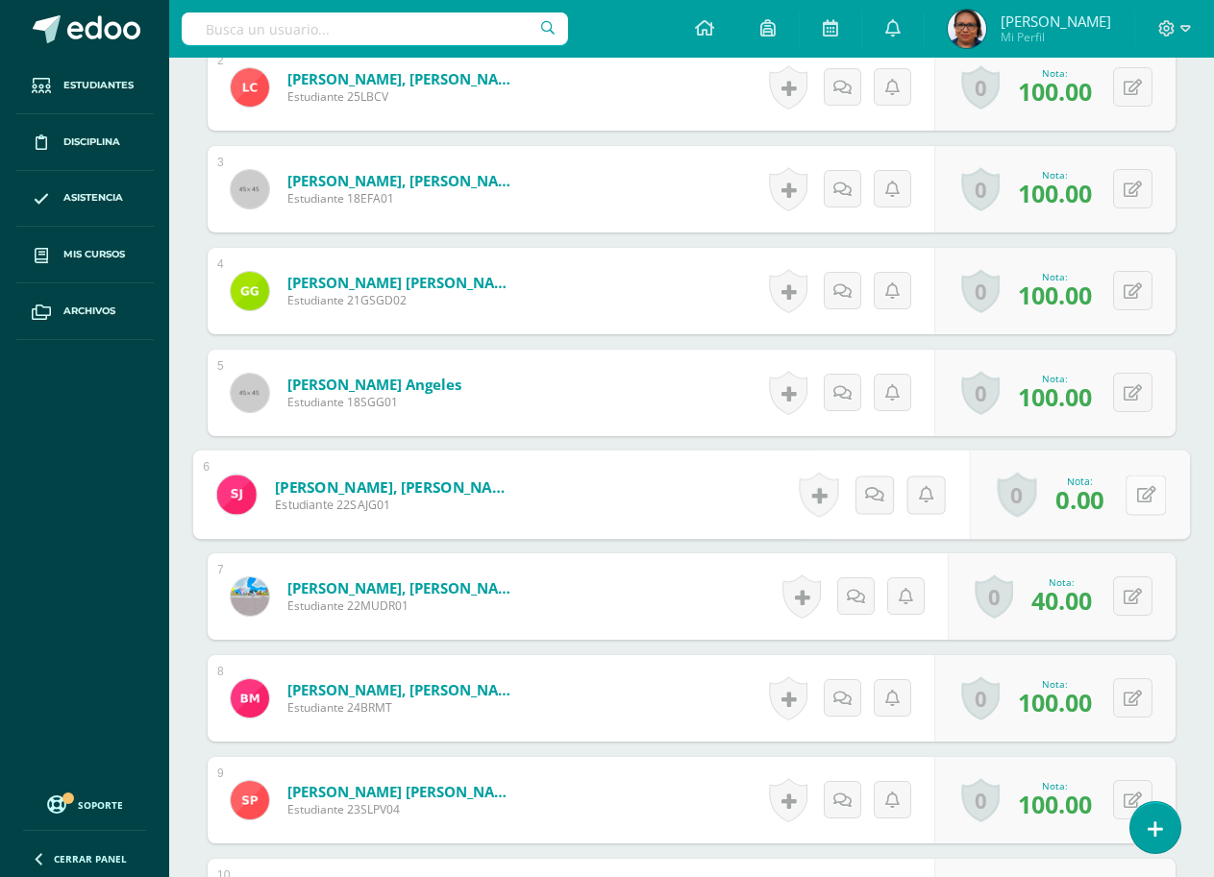
click at [1125, 486] on button at bounding box center [1145, 495] width 40 height 40
type input "20"
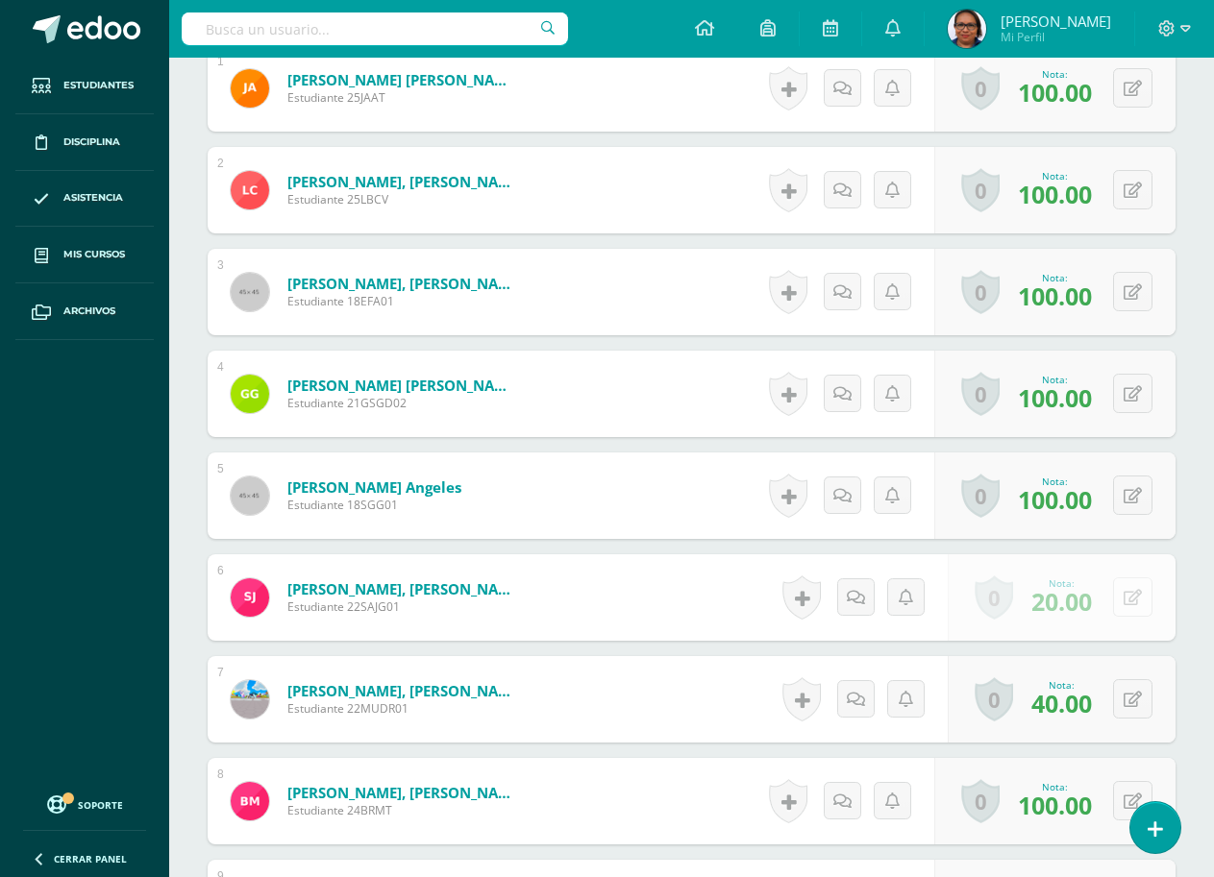
scroll to position [341, 0]
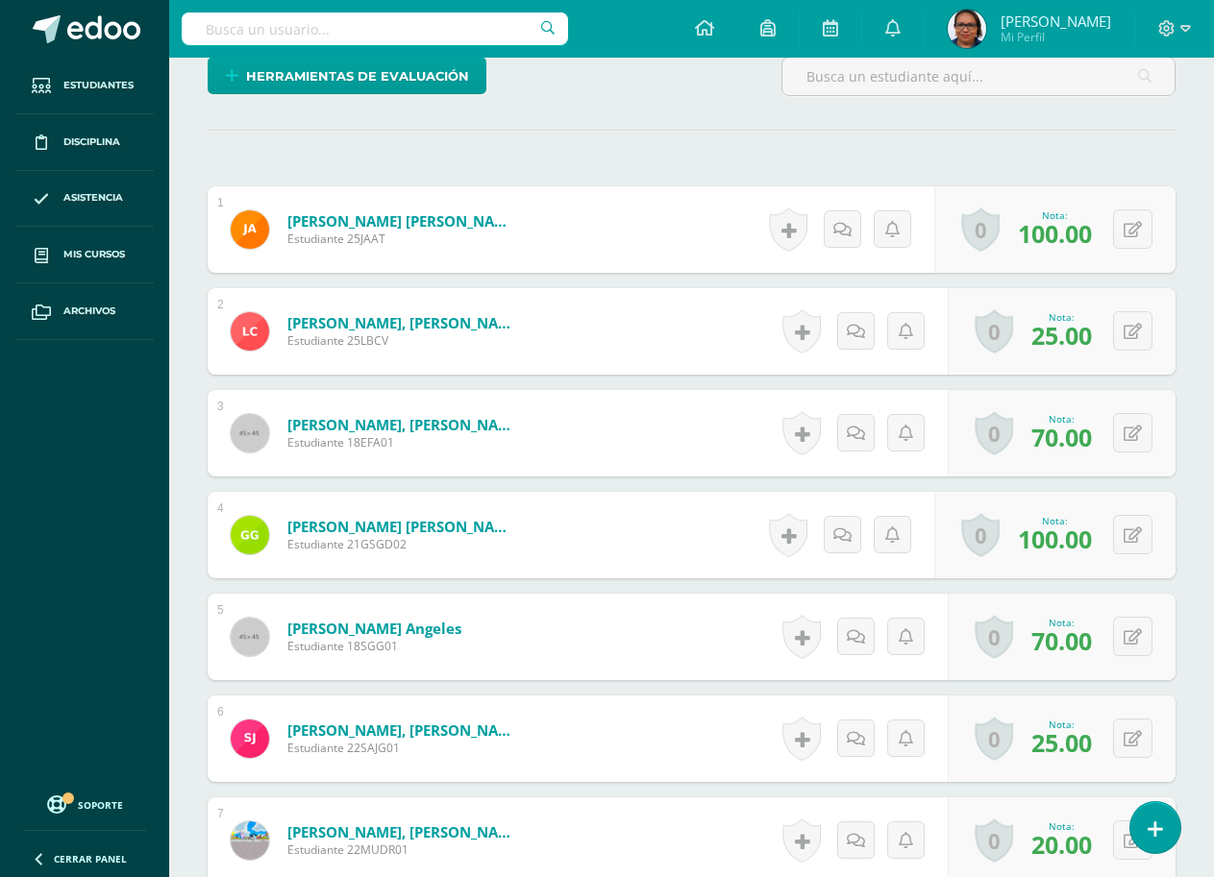
scroll to position [482, 0]
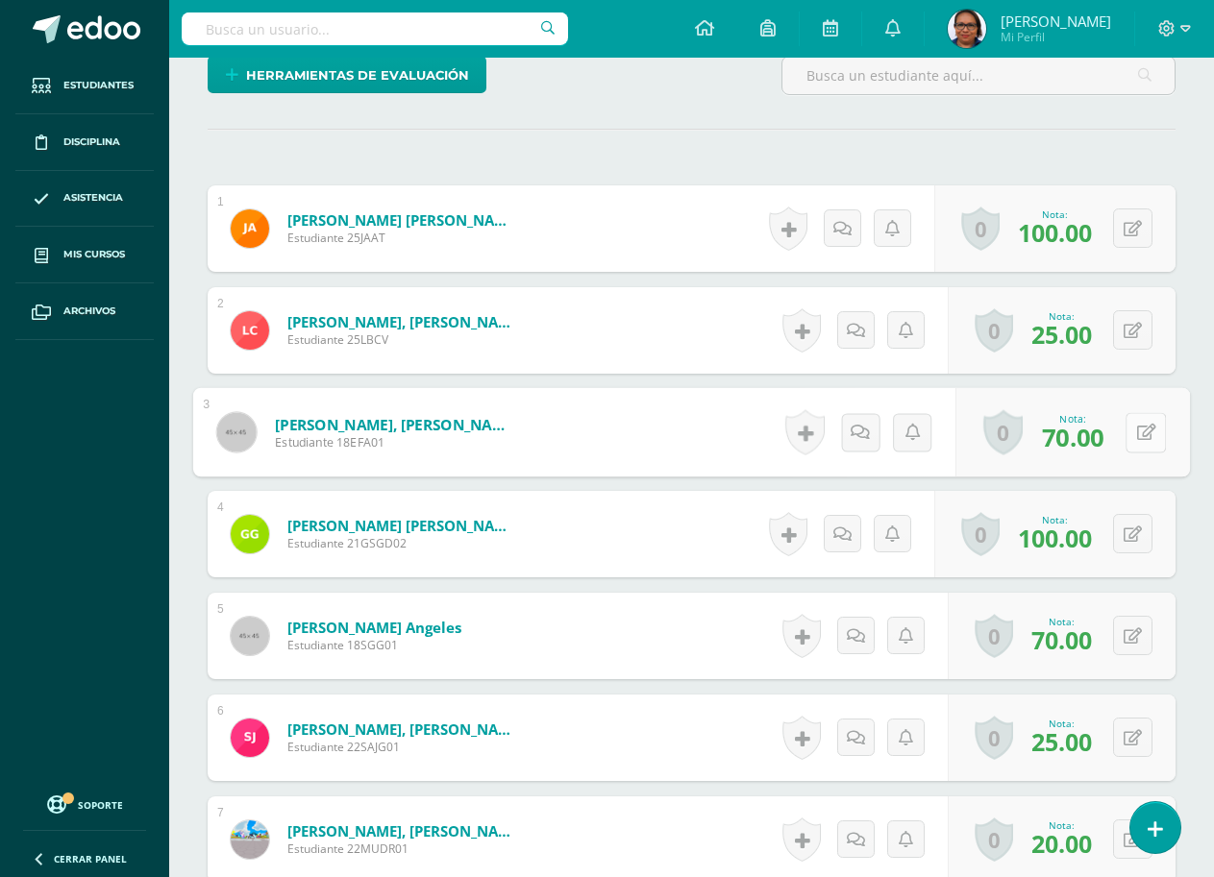
click at [1130, 431] on button at bounding box center [1145, 432] width 40 height 40
click at [1130, 431] on button at bounding box center [1132, 431] width 39 height 39
type input "80"
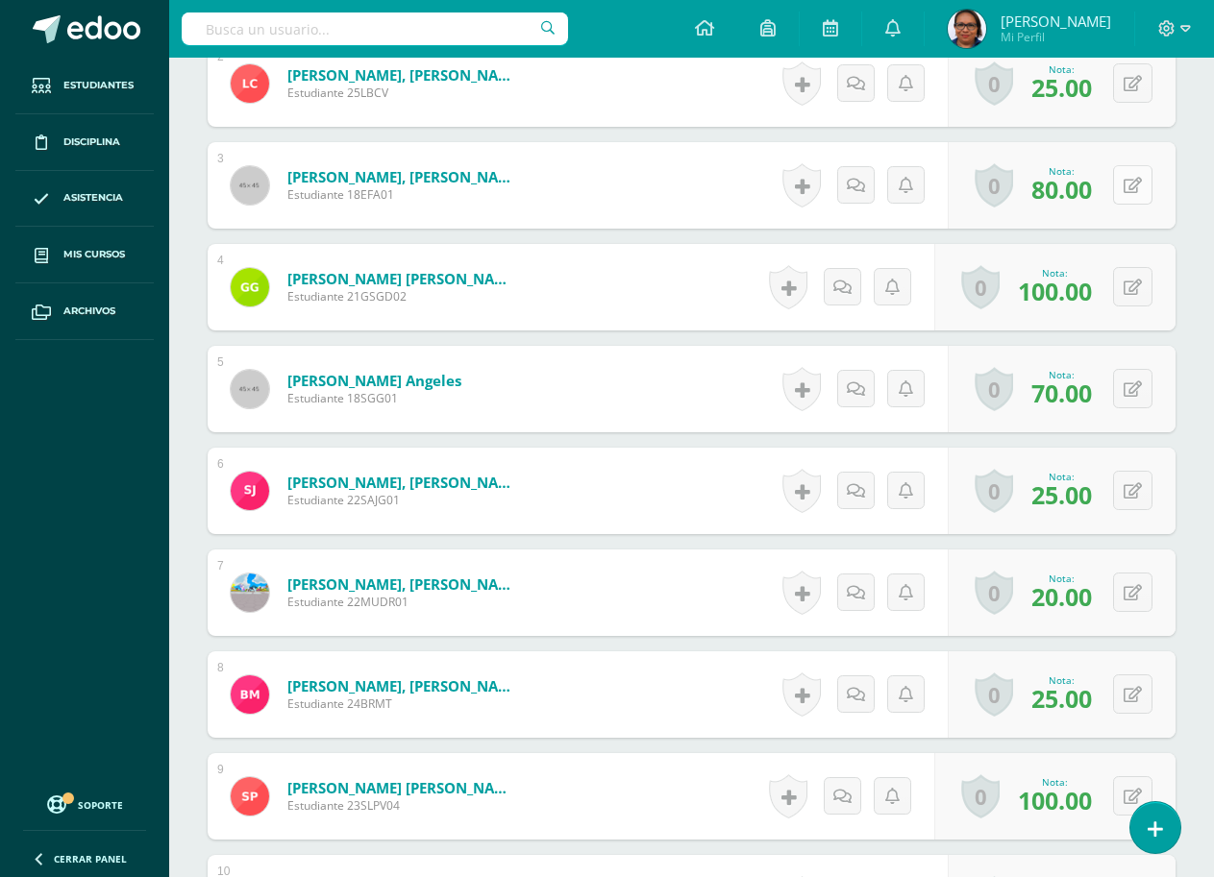
scroll to position [771, 0]
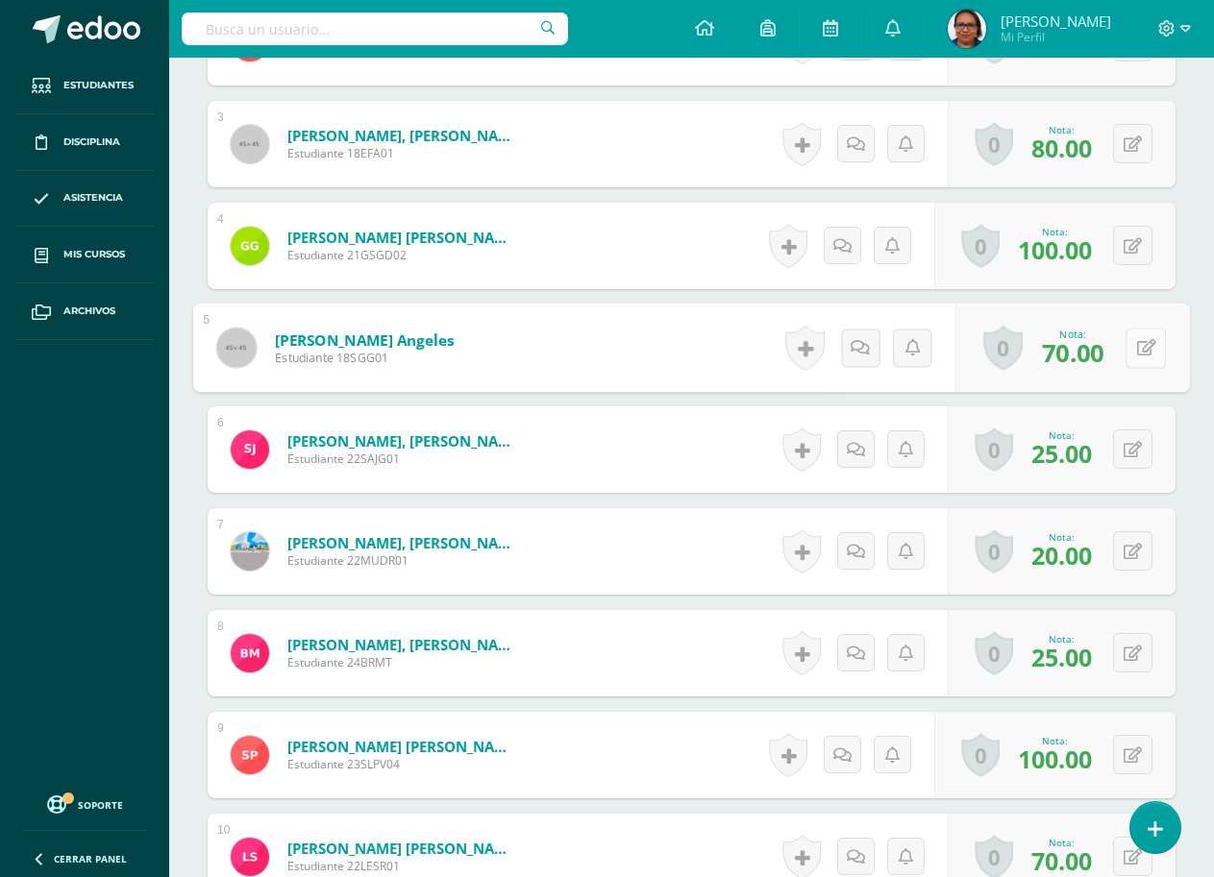
click at [1137, 349] on icon at bounding box center [1146, 347] width 19 height 16
type input "80"
click at [1139, 456] on icon at bounding box center [1132, 450] width 18 height 16
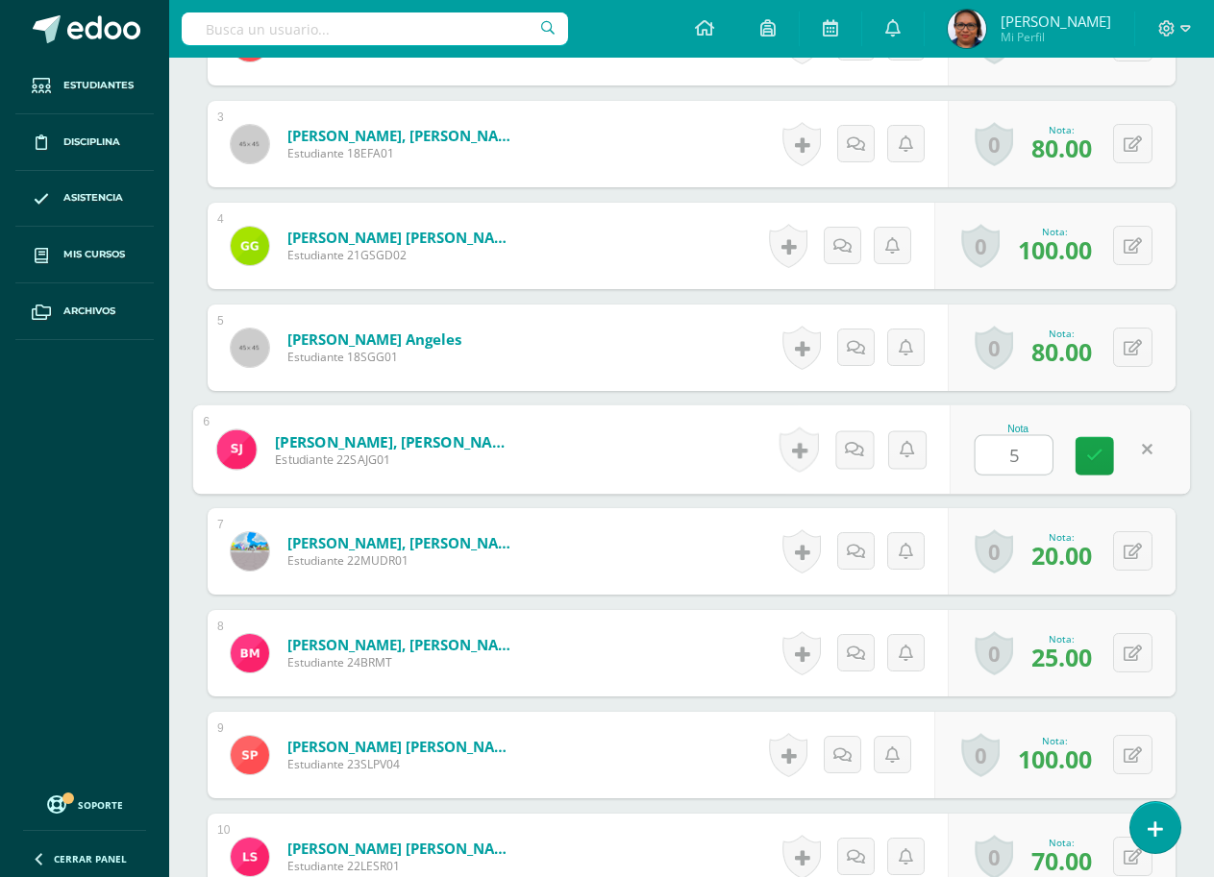
type input "50"
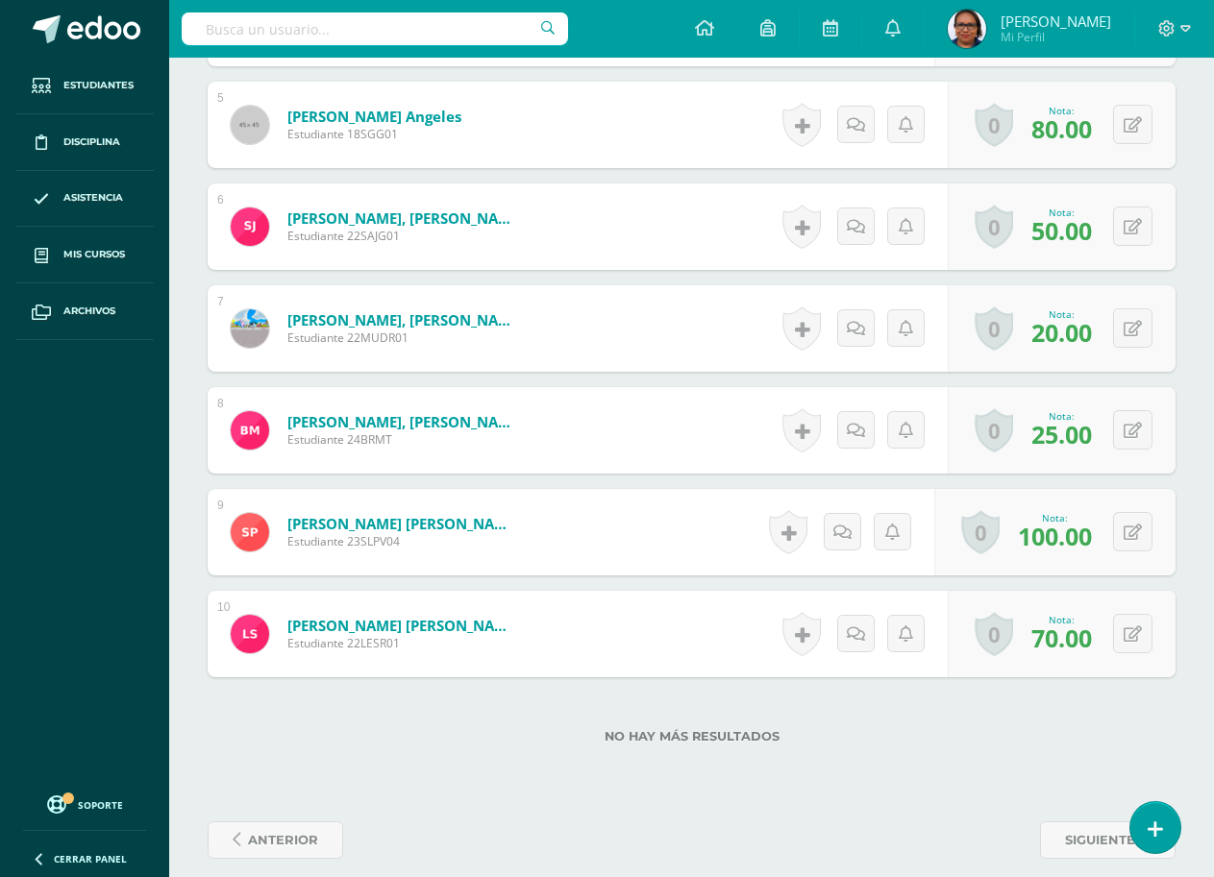
scroll to position [1014, 0]
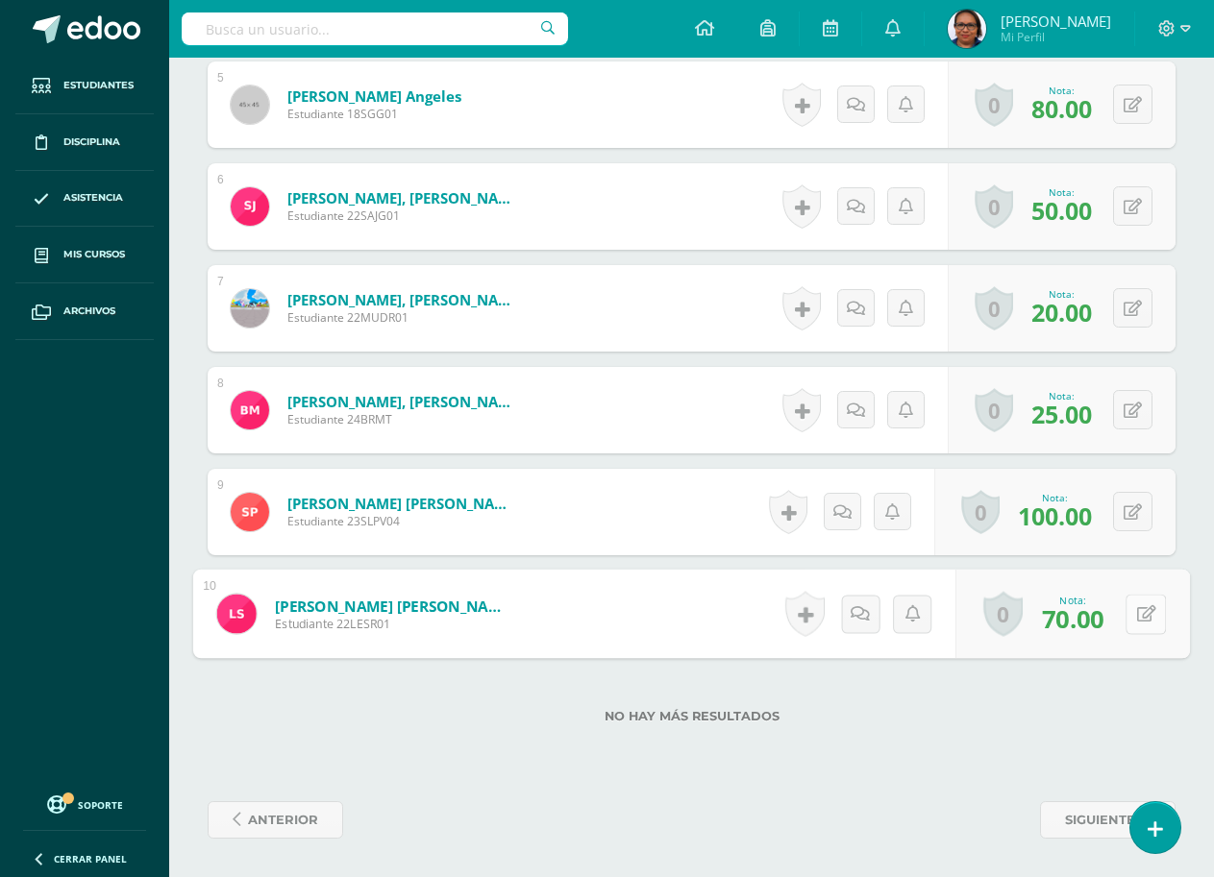
click at [1138, 616] on icon at bounding box center [1146, 613] width 19 height 16
type input "90"
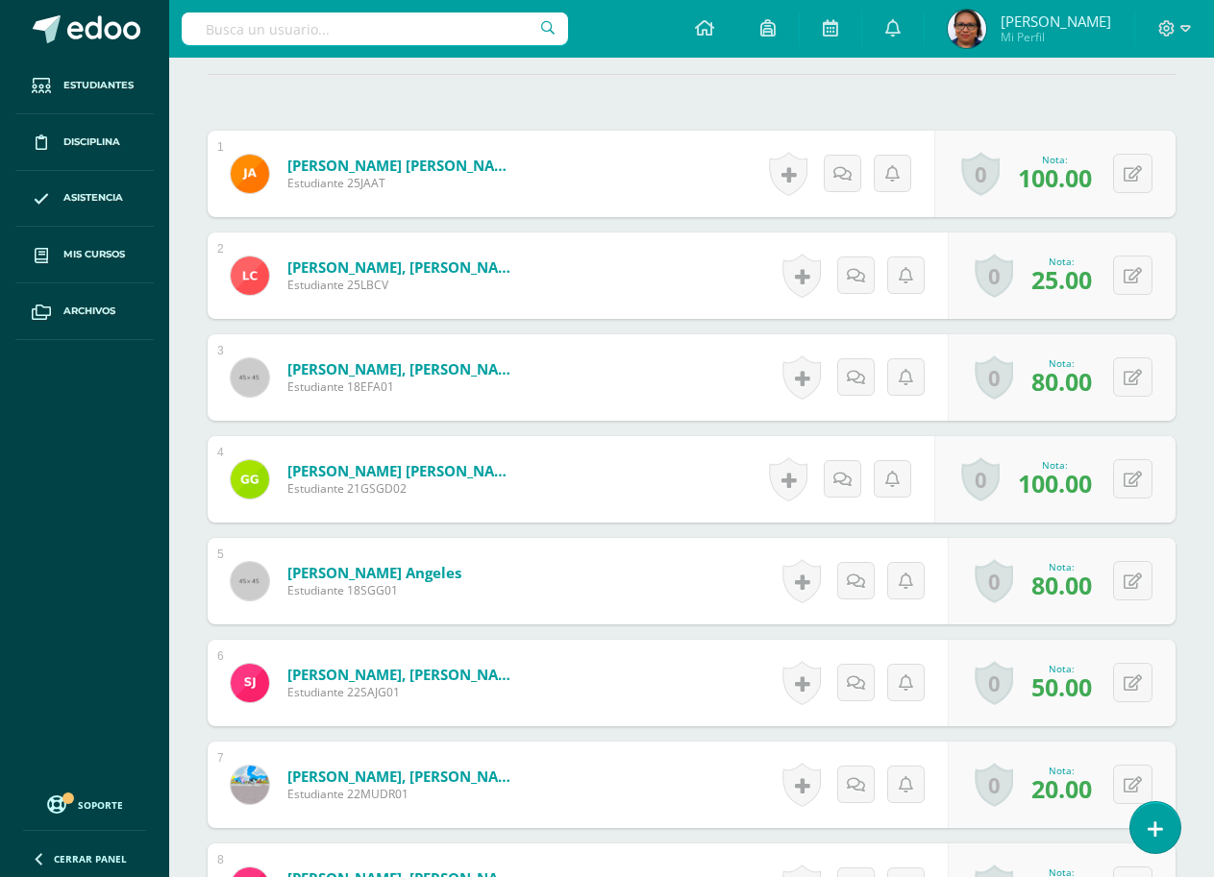
scroll to position [533, 0]
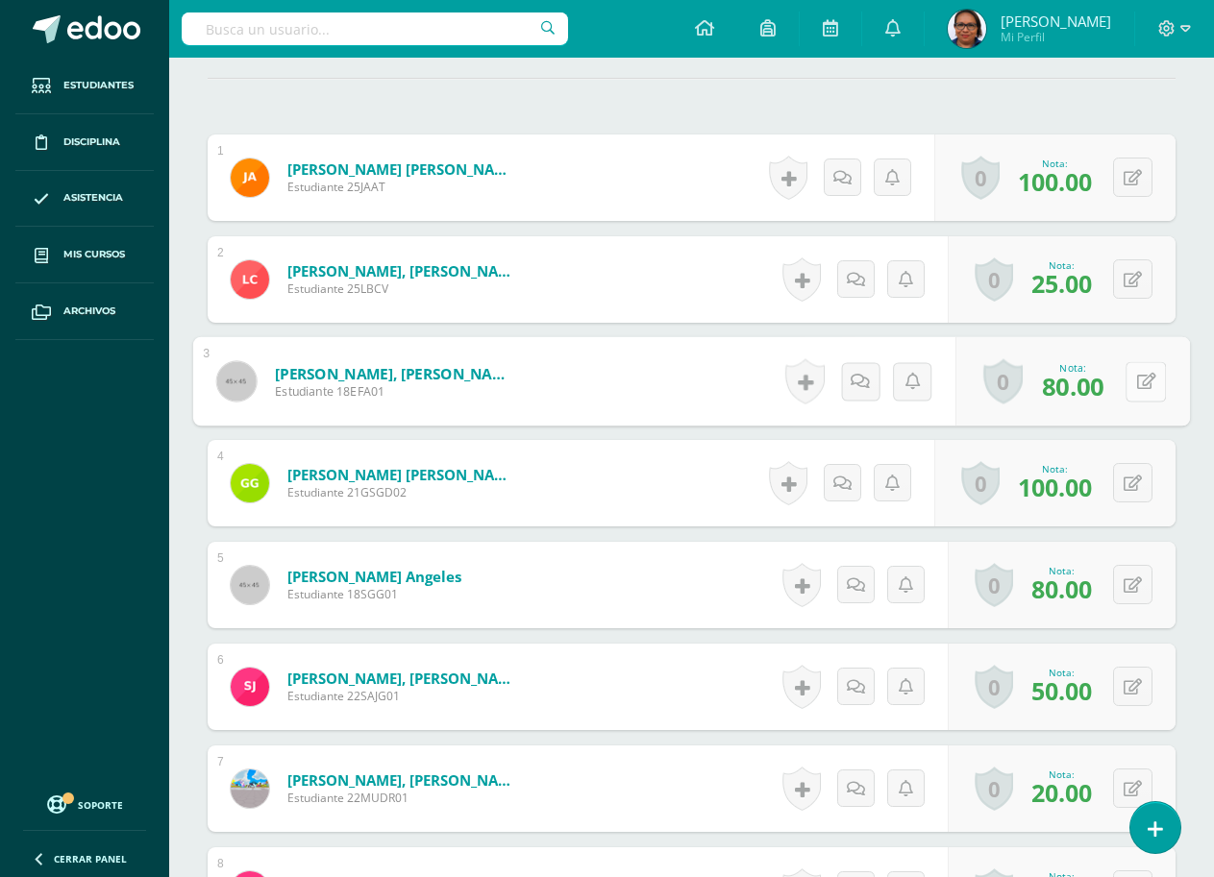
click at [1138, 388] on icon at bounding box center [1146, 381] width 19 height 16
type input "90"
click at [1135, 585] on icon at bounding box center [1132, 586] width 18 height 16
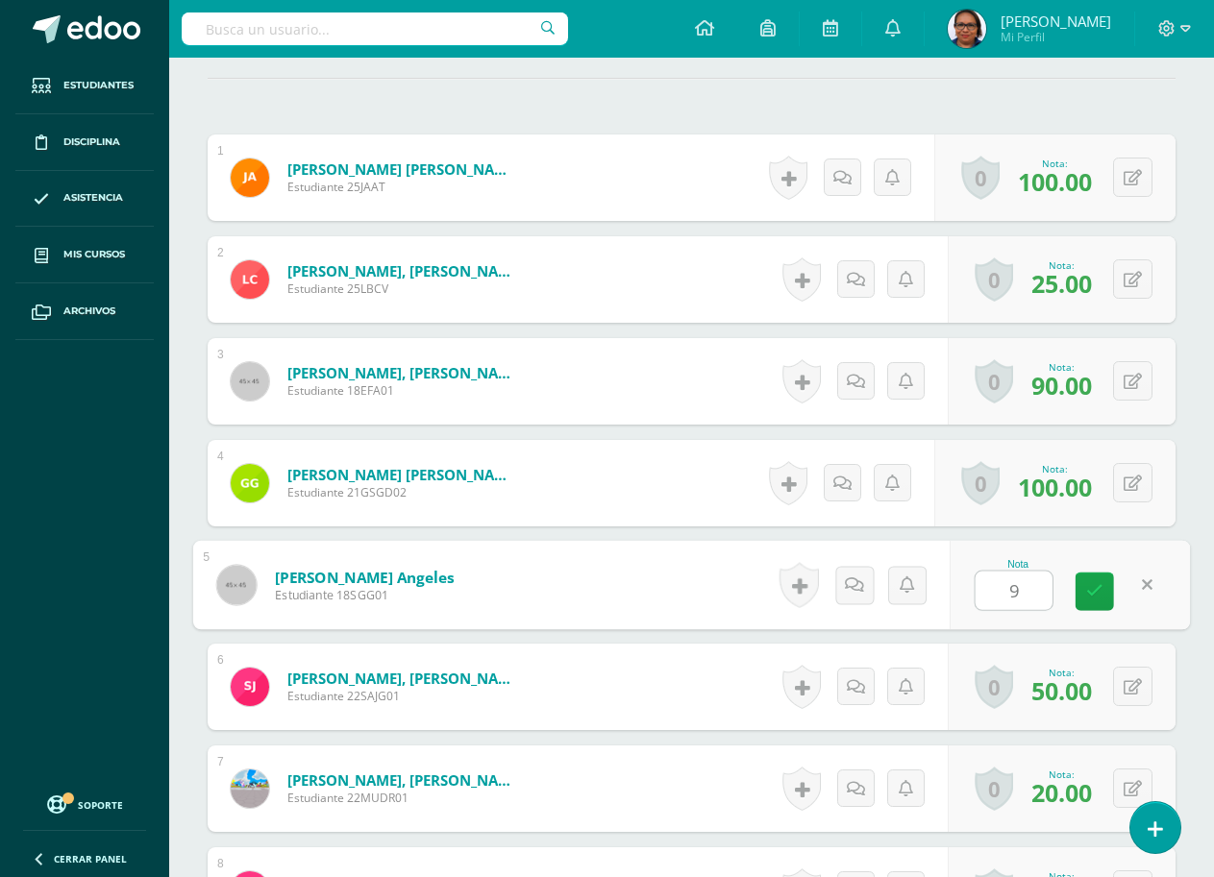
type input "90"
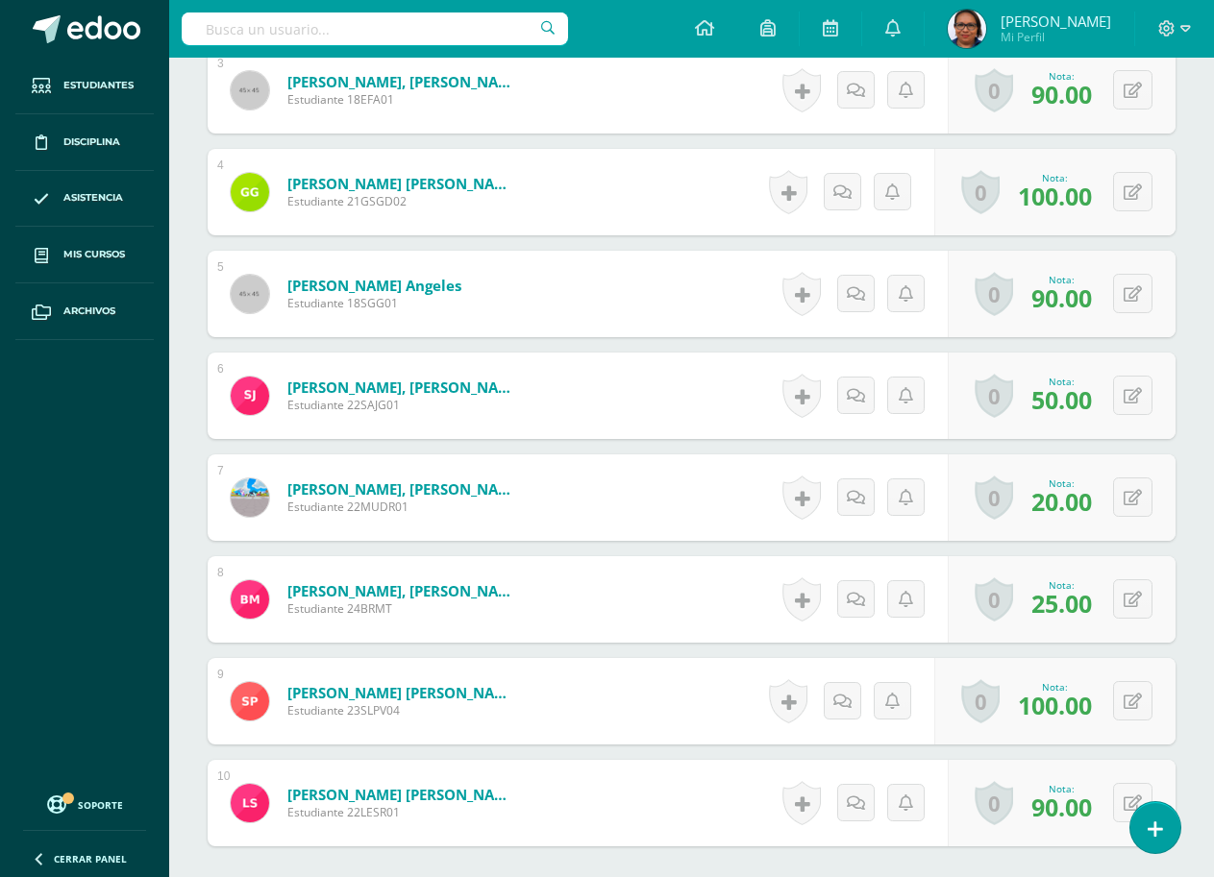
scroll to position [1014, 0]
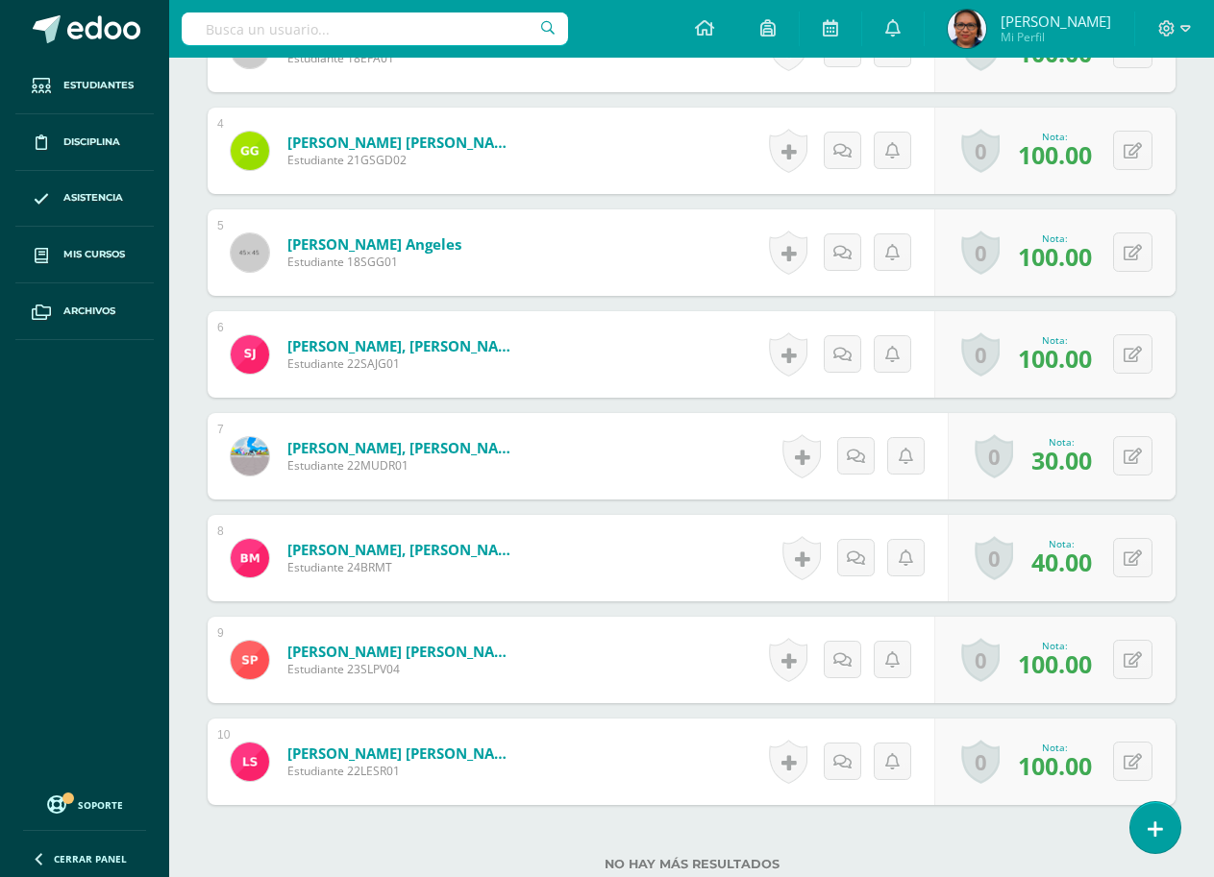
scroll to position [867, 0]
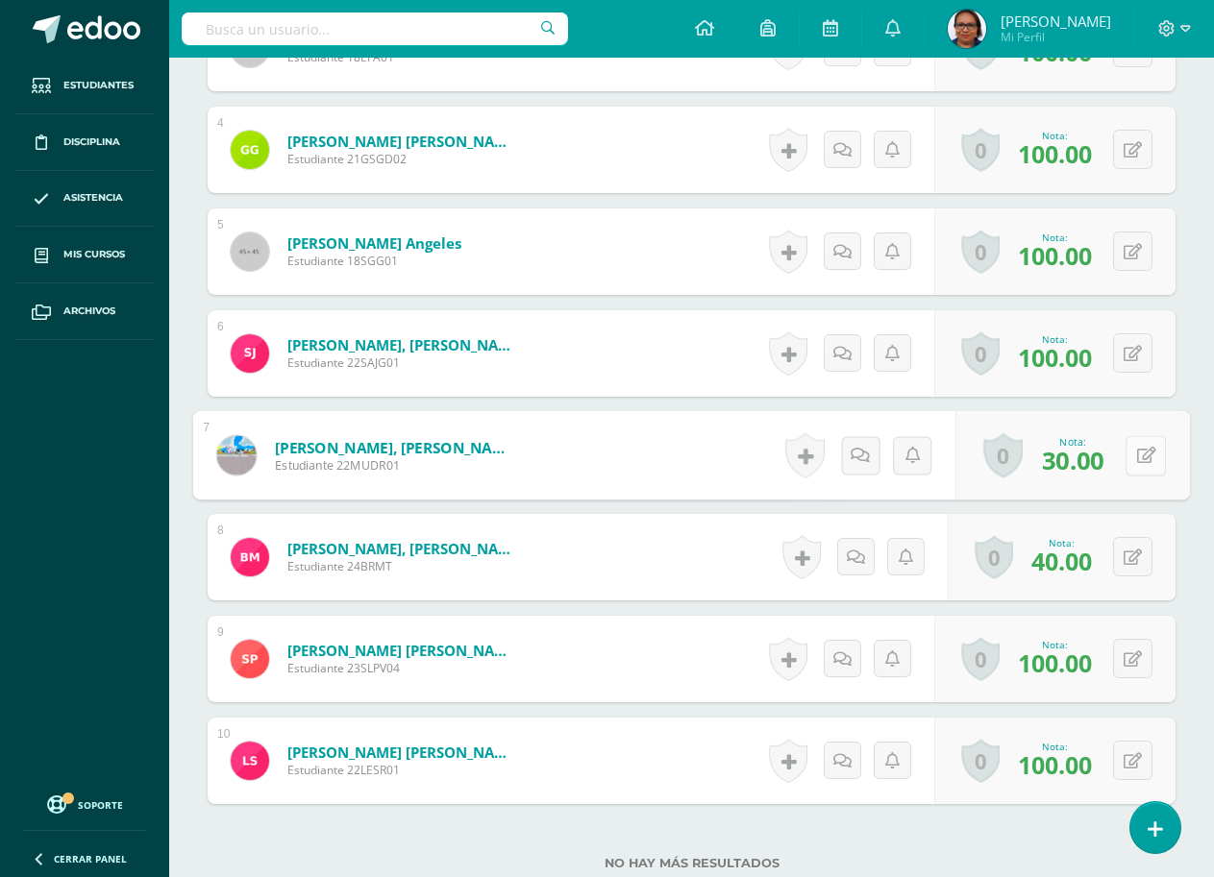
click at [1135, 456] on button at bounding box center [1145, 455] width 40 height 40
type input "40"
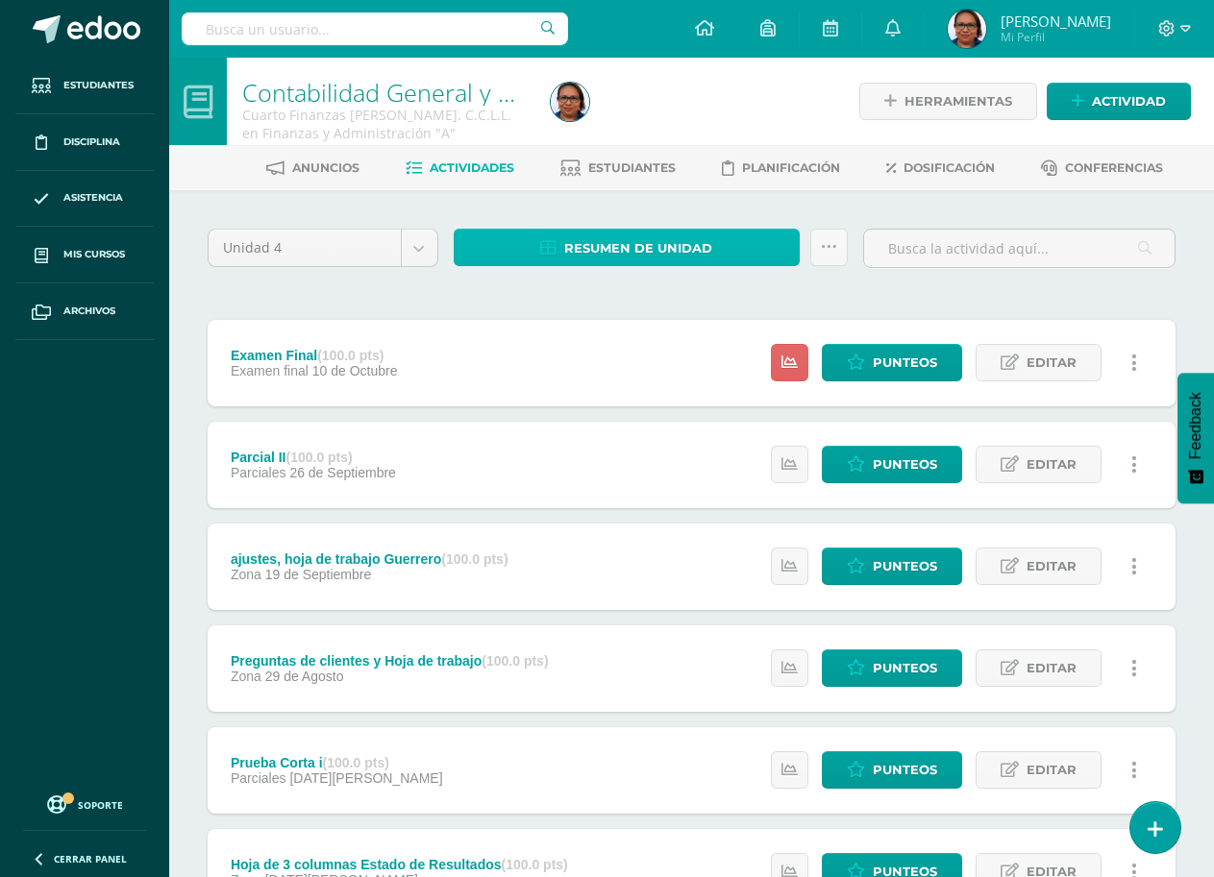
click at [639, 250] on span "Resumen de unidad" at bounding box center [638, 249] width 148 height 36
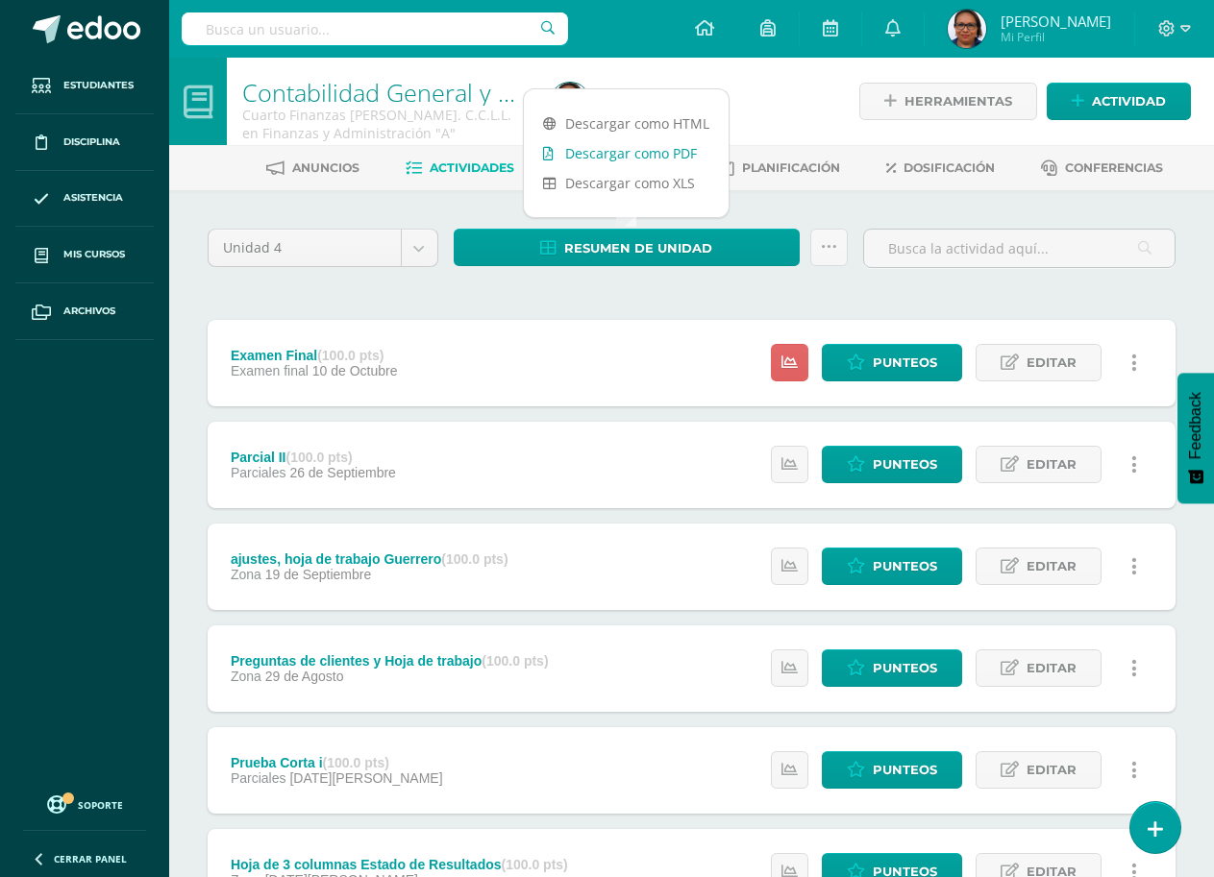
click at [640, 148] on link "Descargar como PDF" at bounding box center [626, 153] width 205 height 30
click at [900, 566] on span "Punteos" at bounding box center [905, 567] width 64 height 36
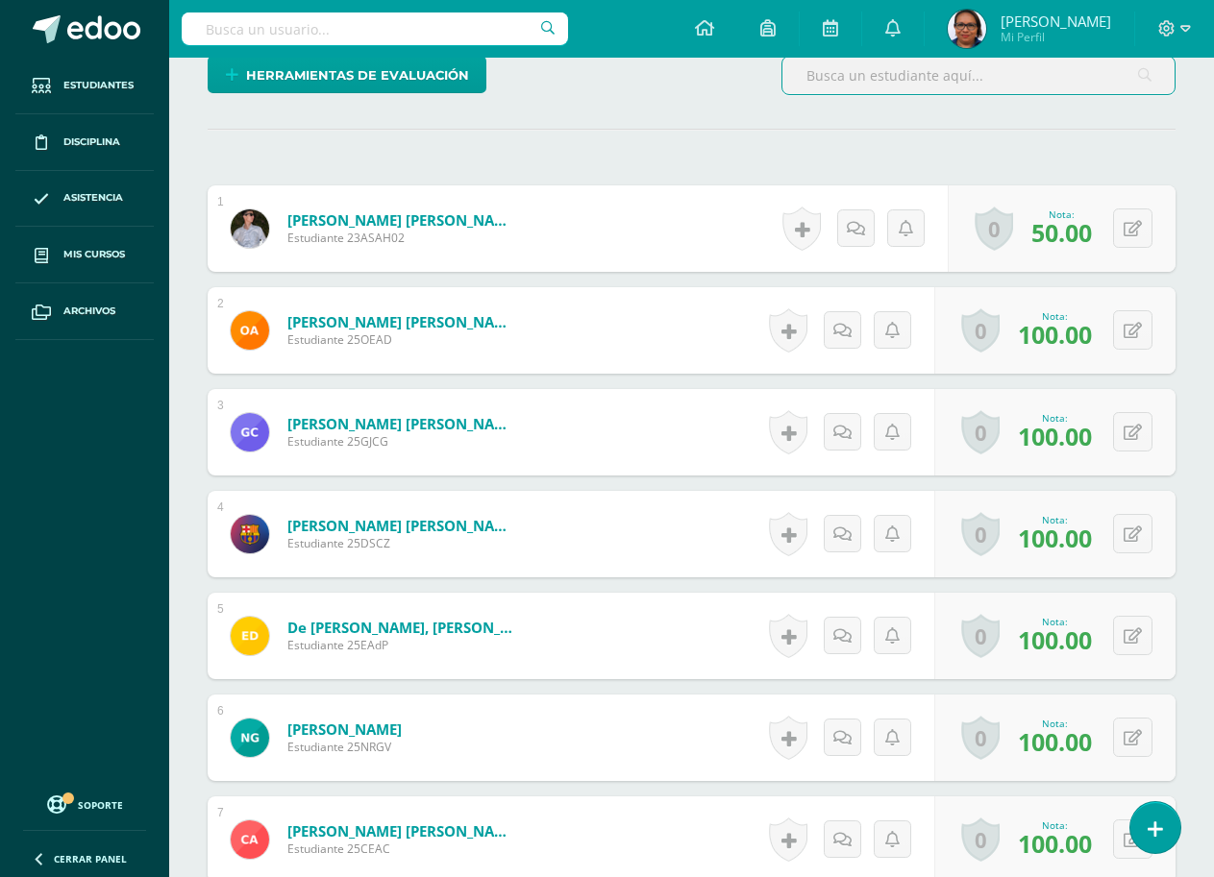
scroll to position [343, 0]
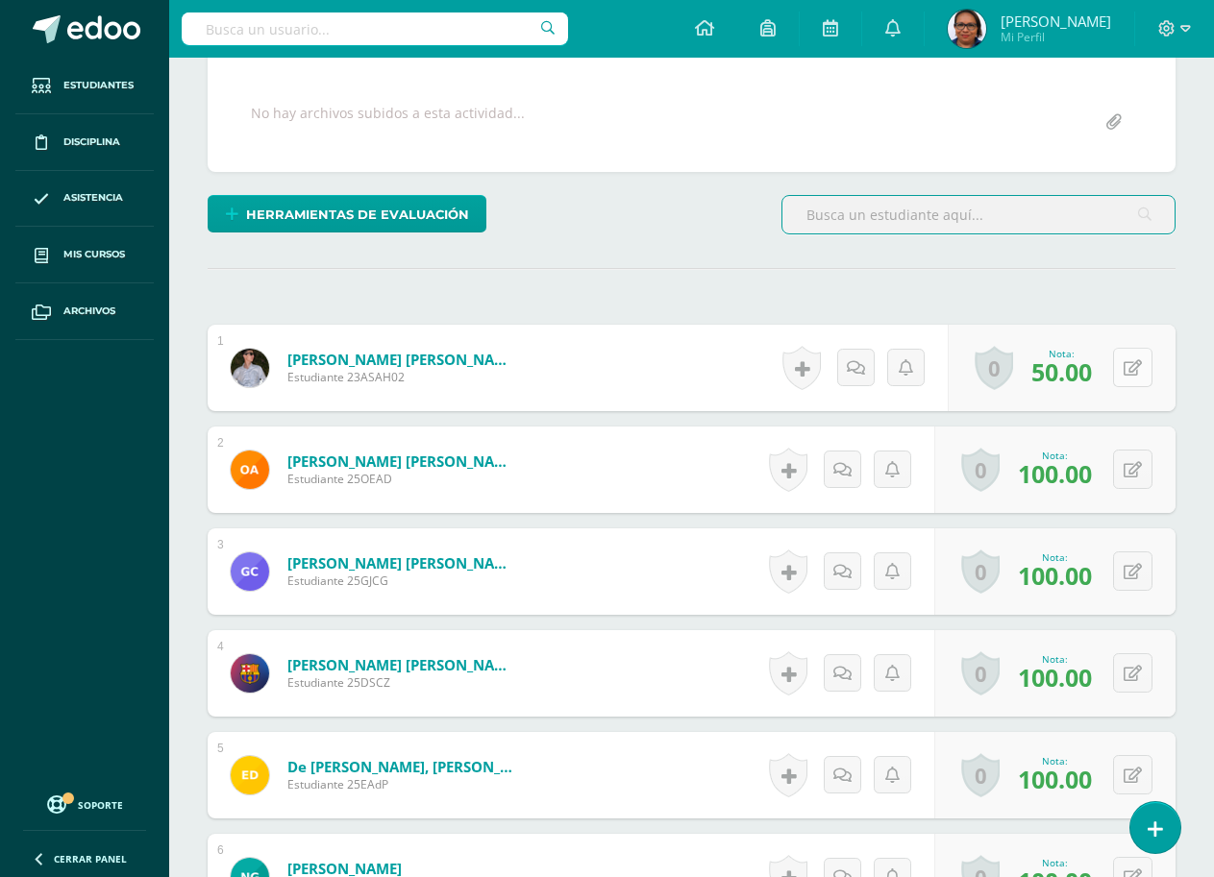
click at [1139, 368] on icon at bounding box center [1132, 368] width 18 height 16
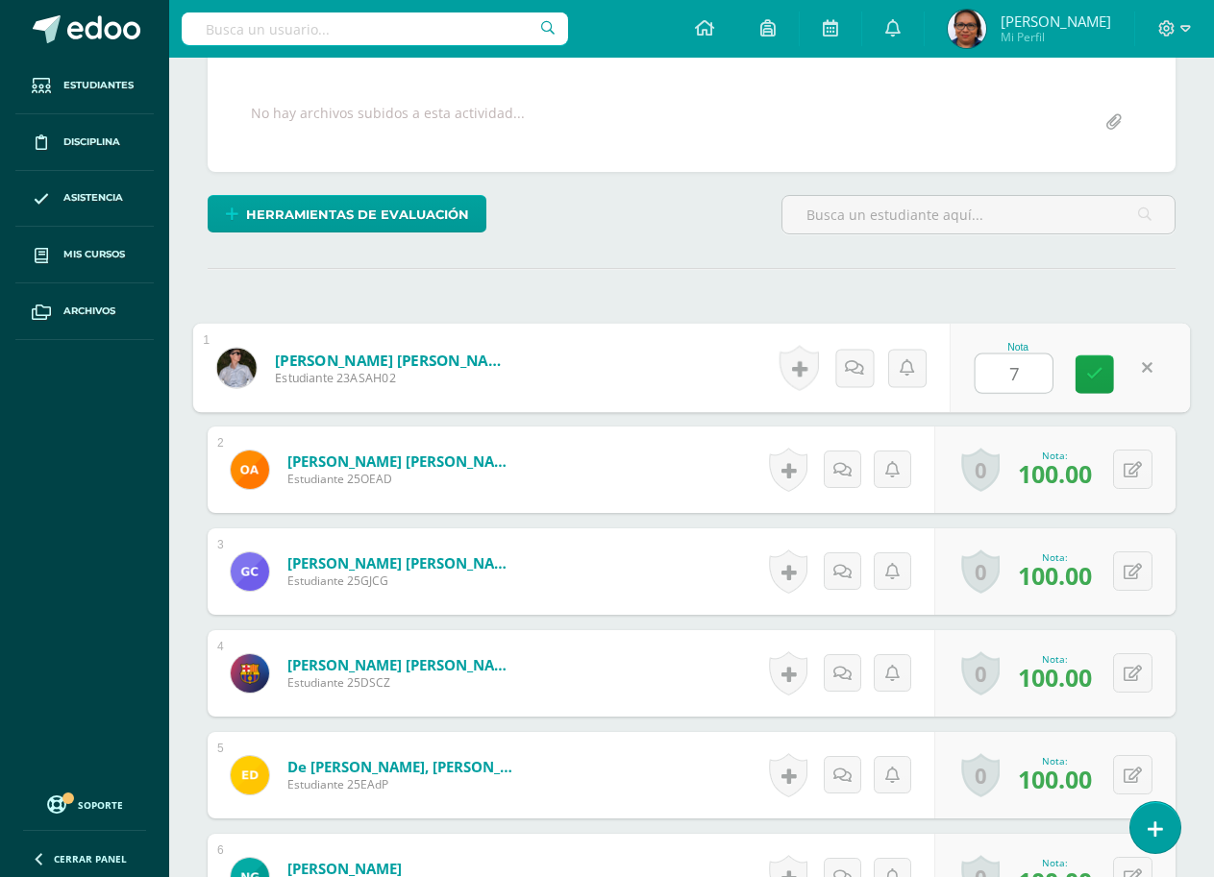
type input "70"
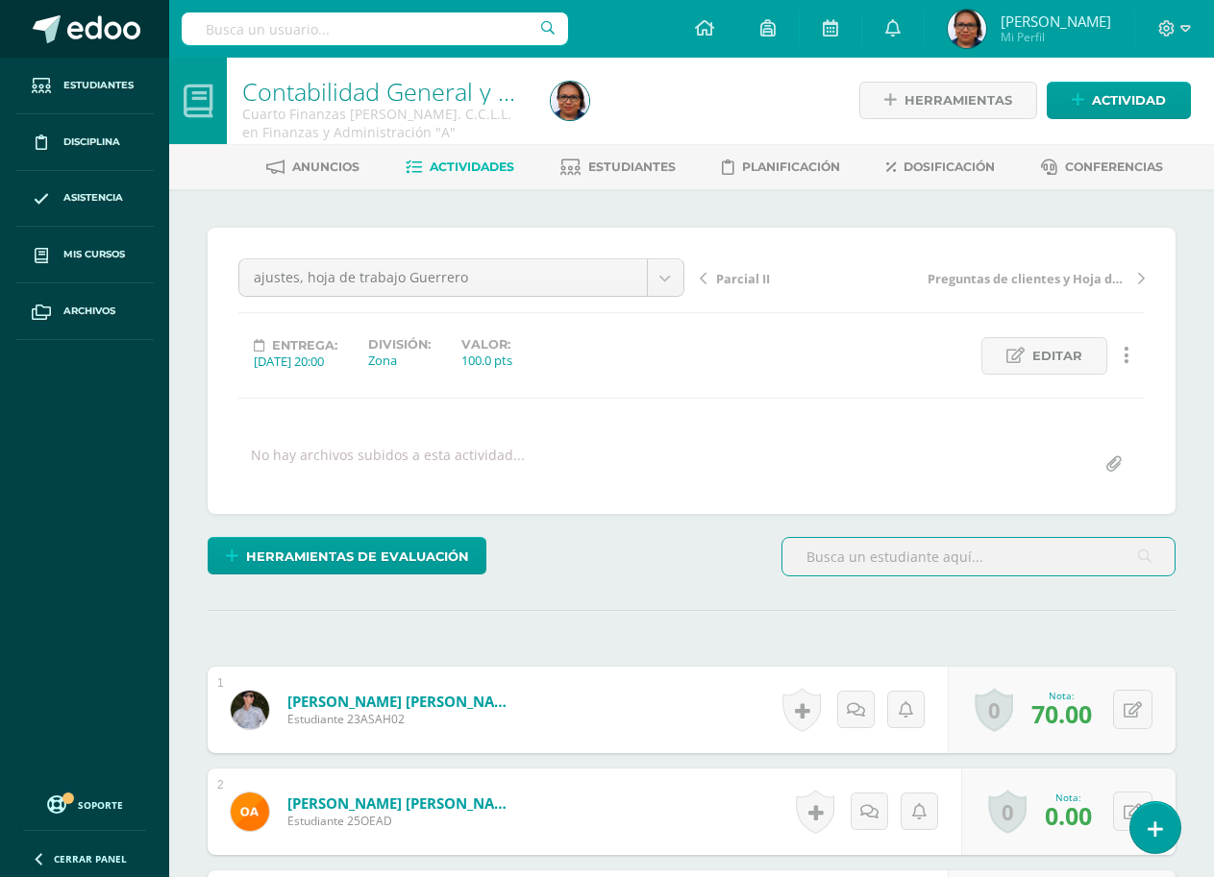
scroll to position [2, 0]
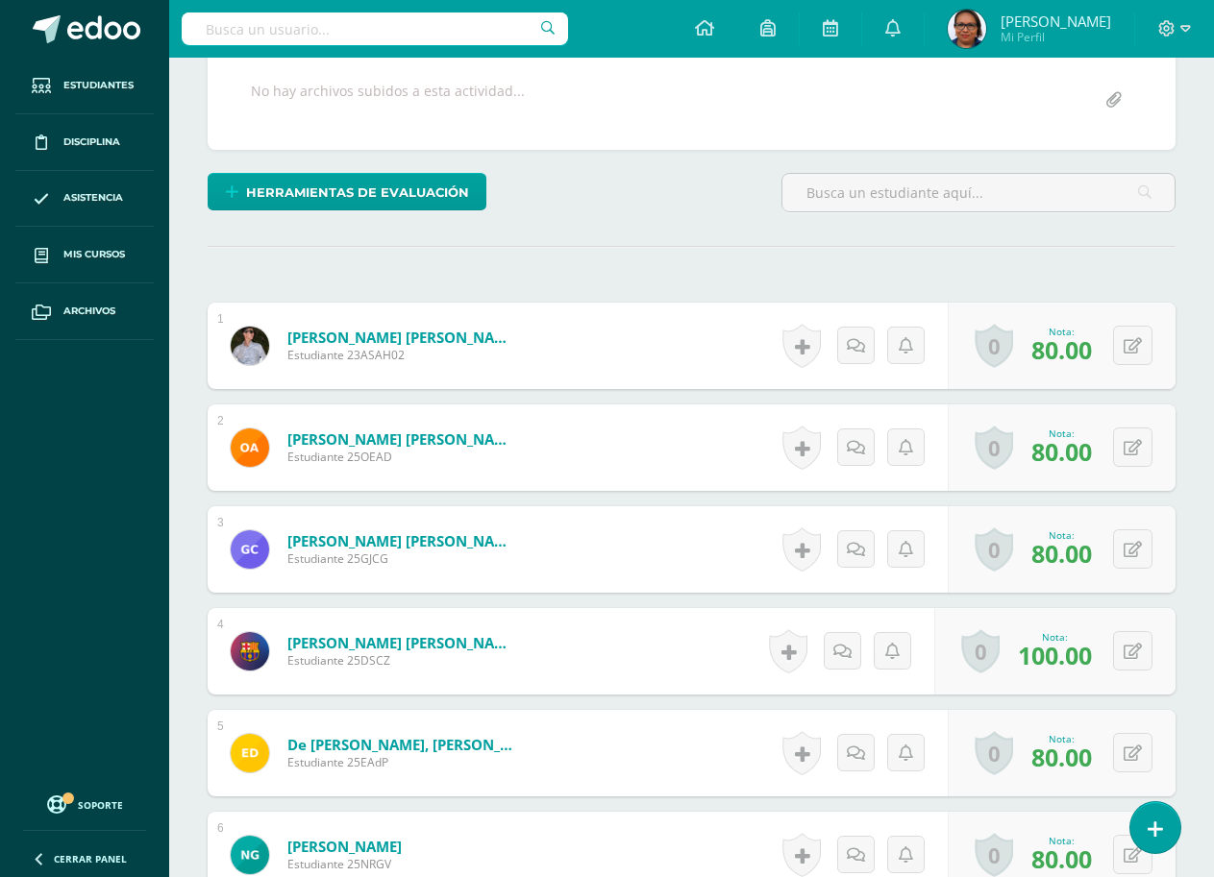
scroll to position [386, 0]
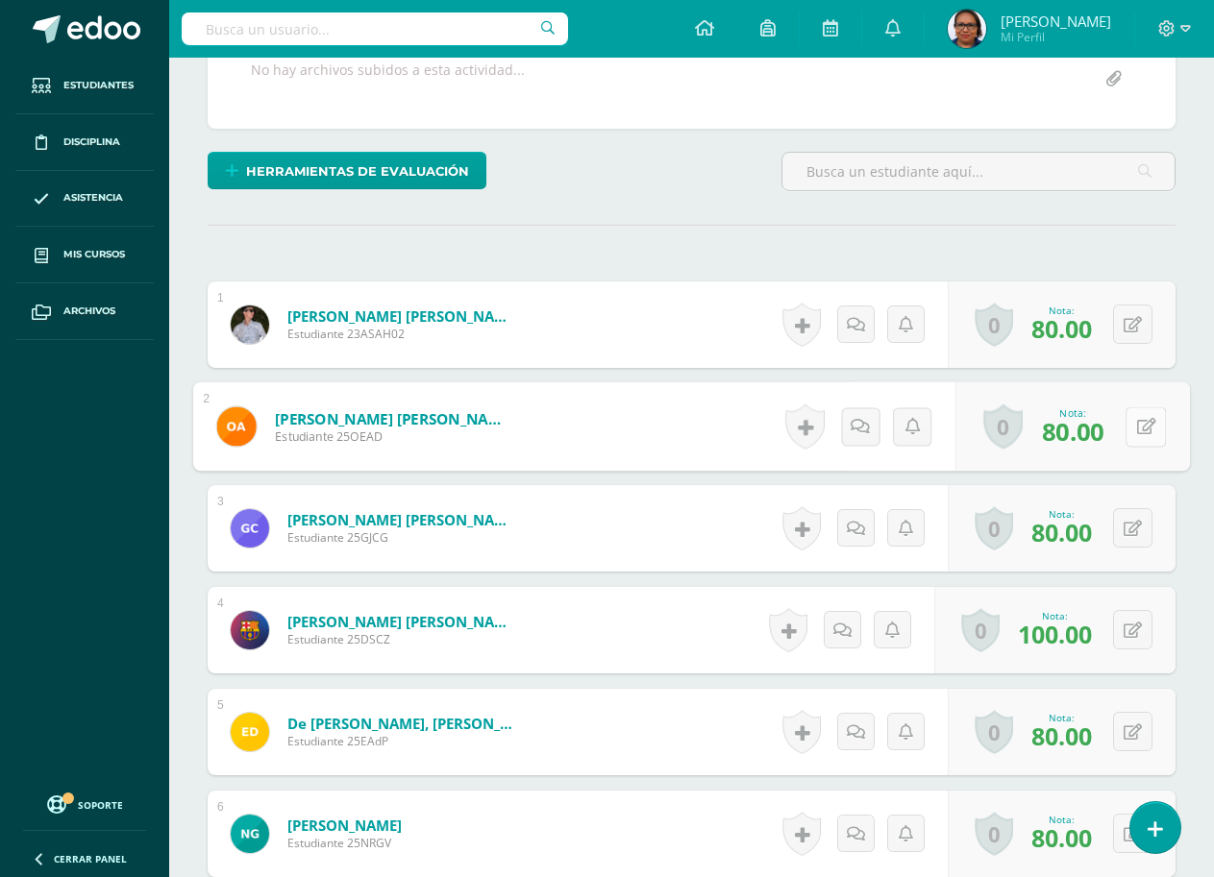
click at [1133, 424] on button at bounding box center [1145, 427] width 40 height 40
type input "100"
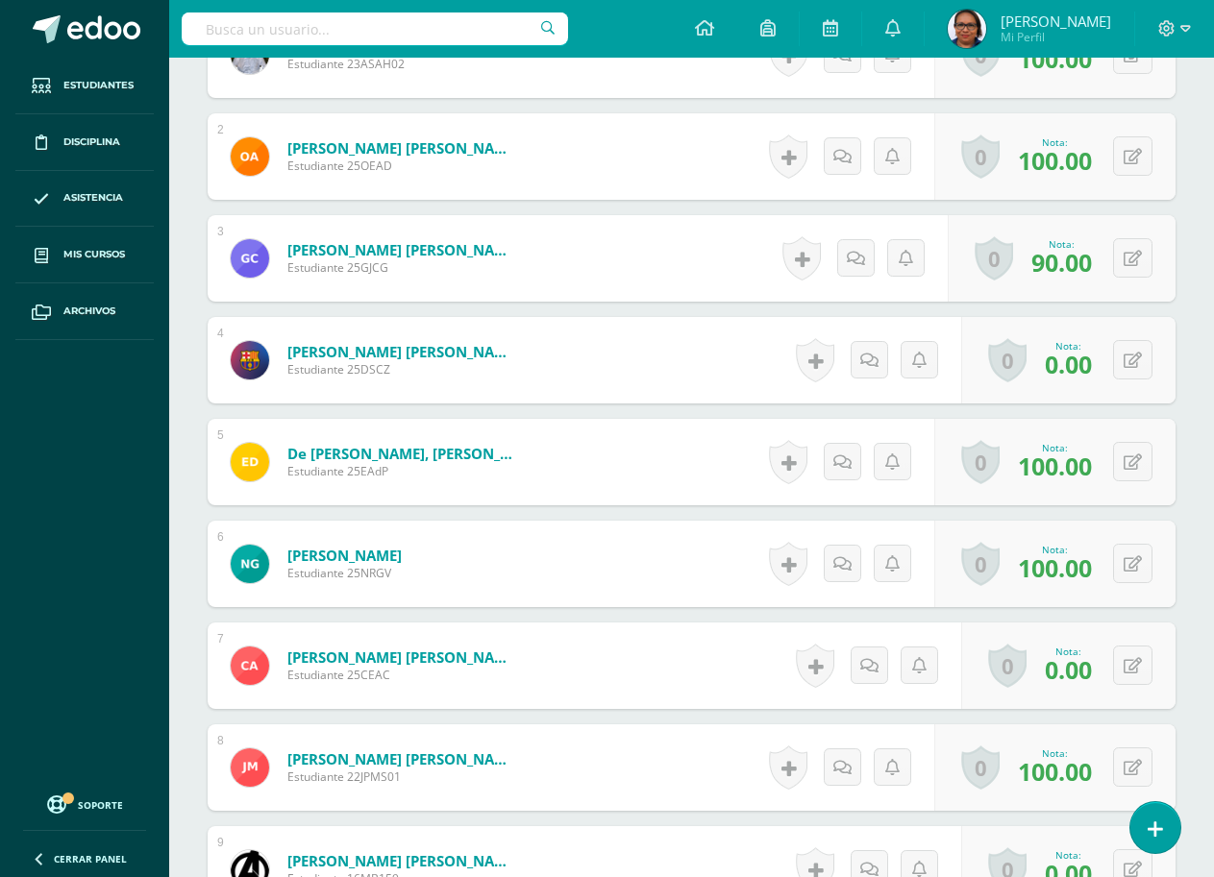
scroll to position [675, 0]
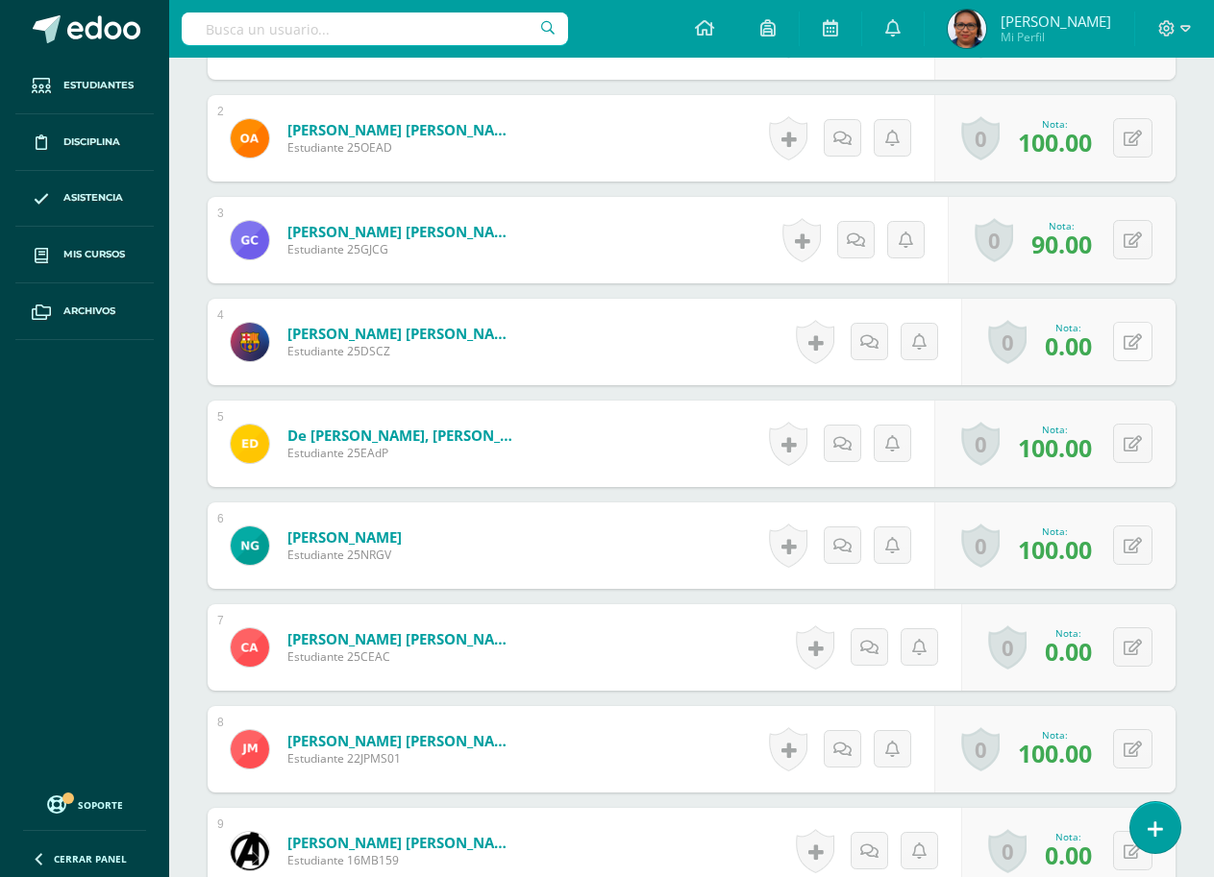
click at [1128, 345] on button at bounding box center [1132, 341] width 39 height 39
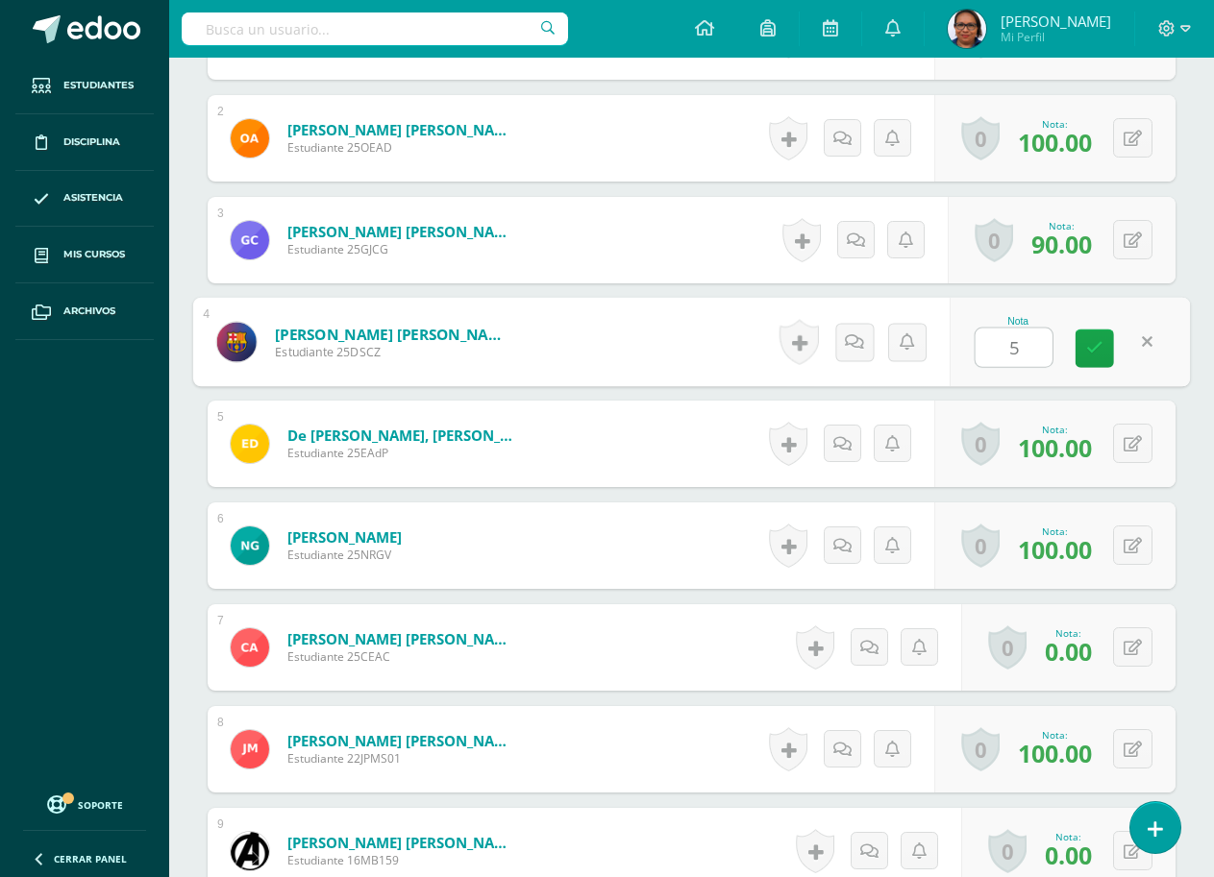
type input "50"
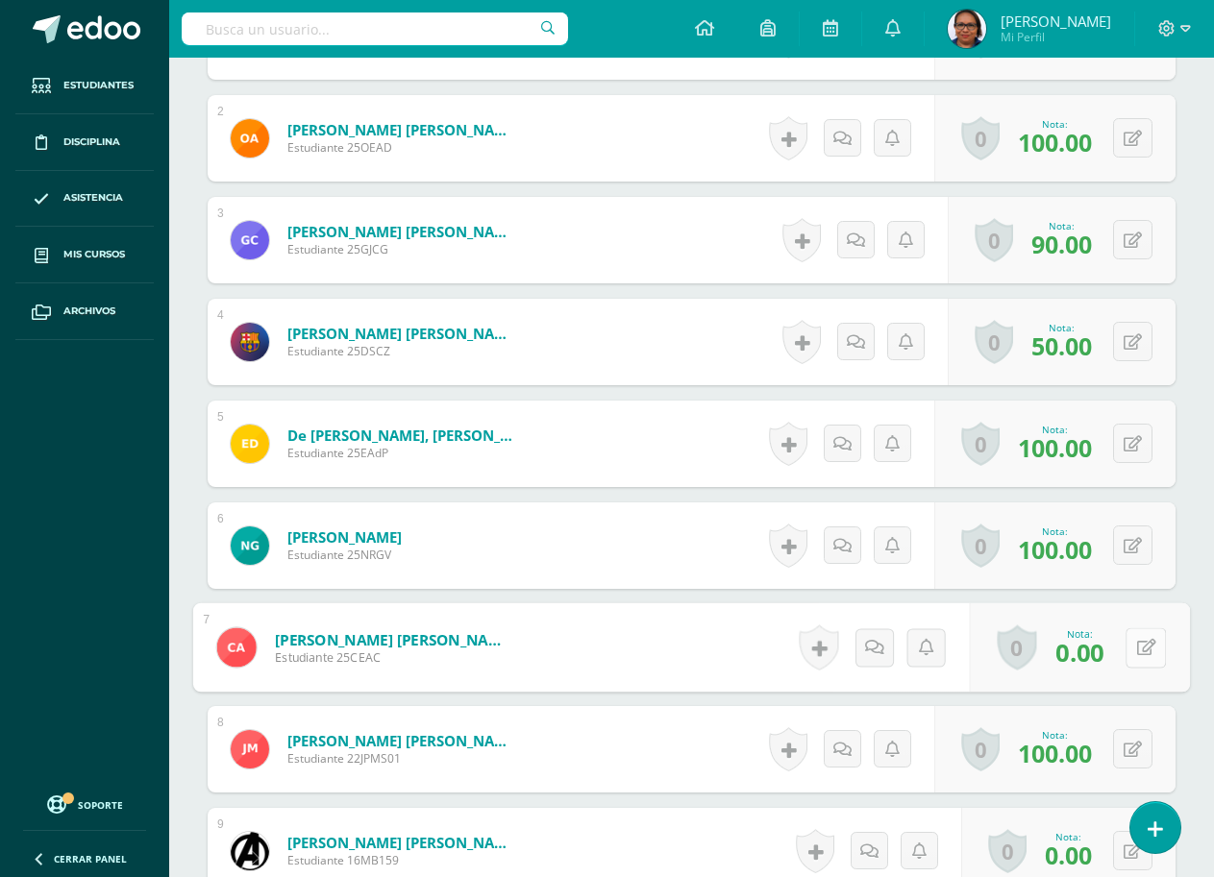
click at [1140, 650] on icon at bounding box center [1146, 647] width 19 height 16
type input "40"
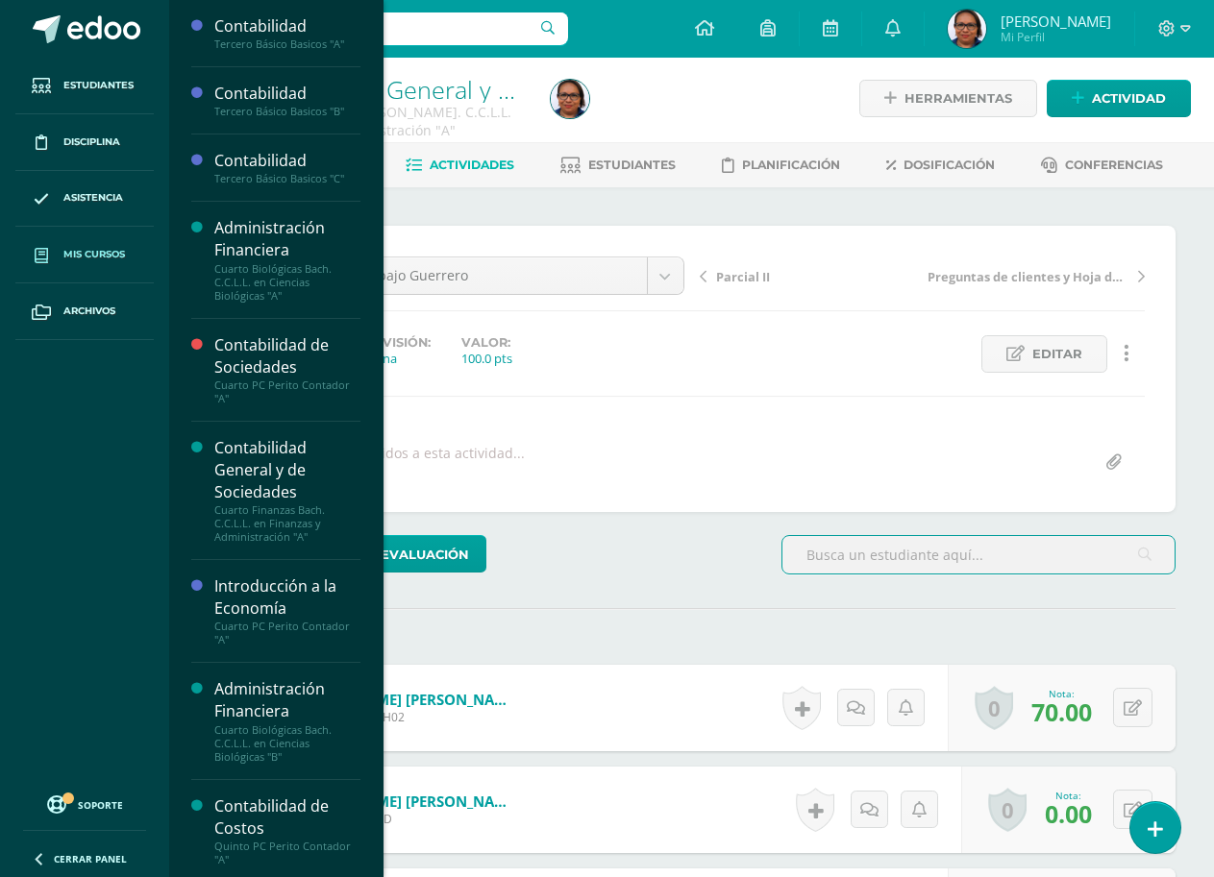
scroll to position [4, 0]
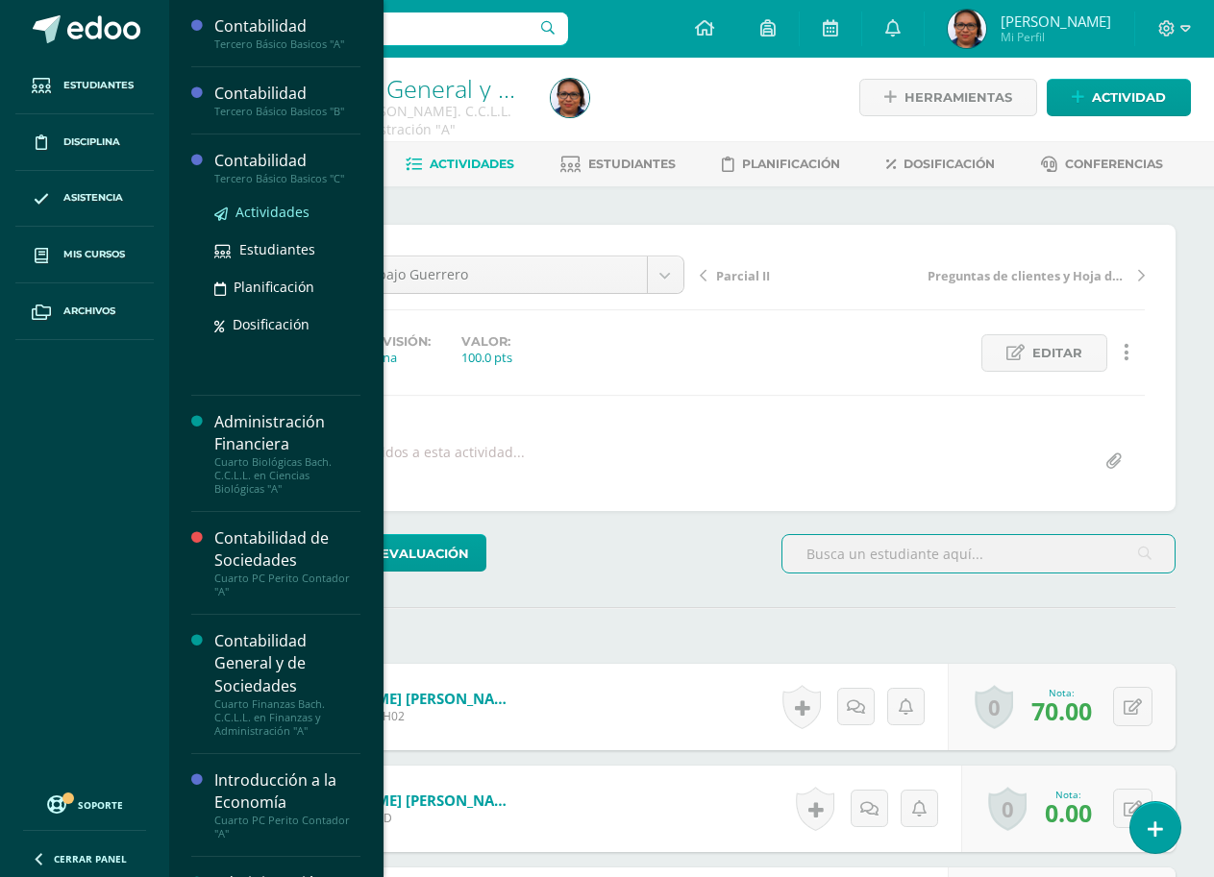
click at [273, 211] on span "Actividades" at bounding box center [272, 212] width 74 height 18
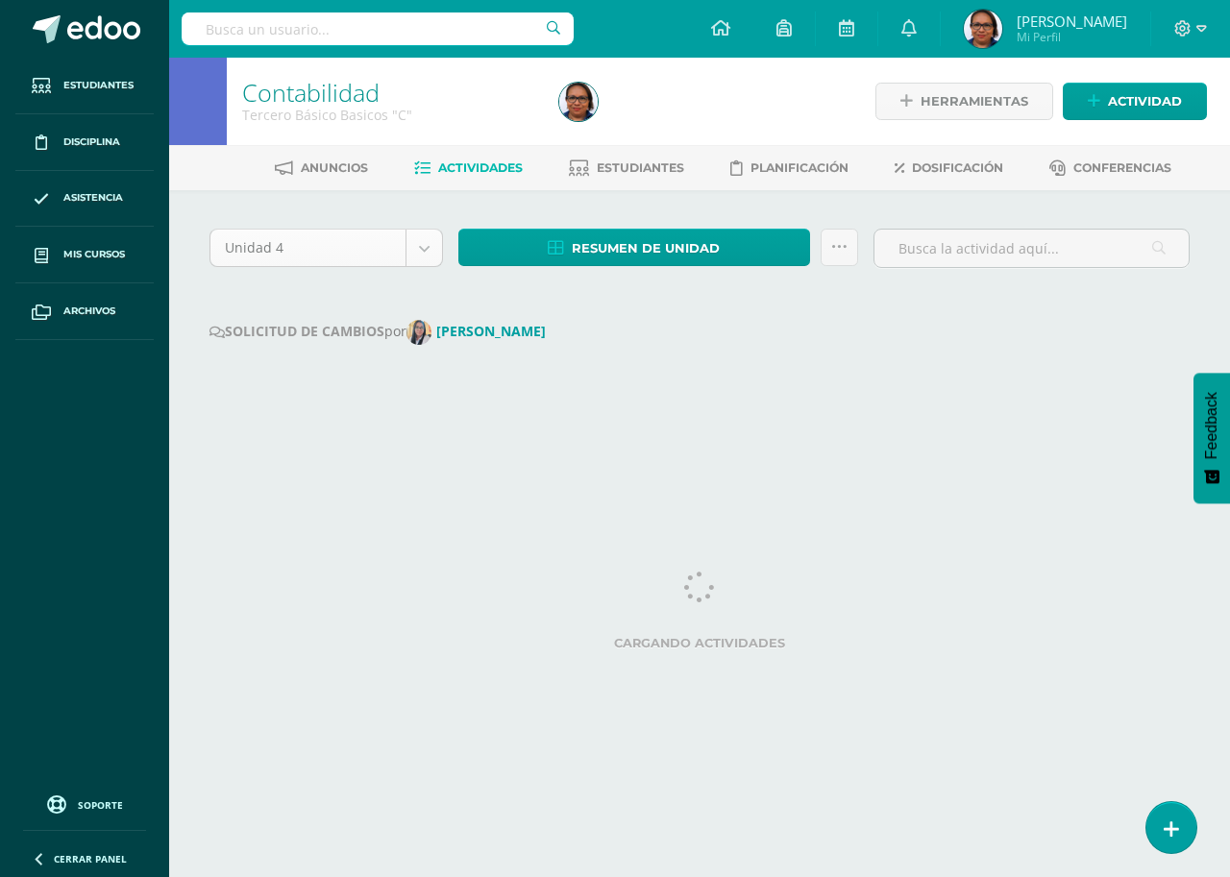
click at [433, 247] on body "Estudiantes Disciplina Asistencia Mis cursos Archivos Soporte Ayuda Reportar un…" at bounding box center [615, 217] width 1230 height 435
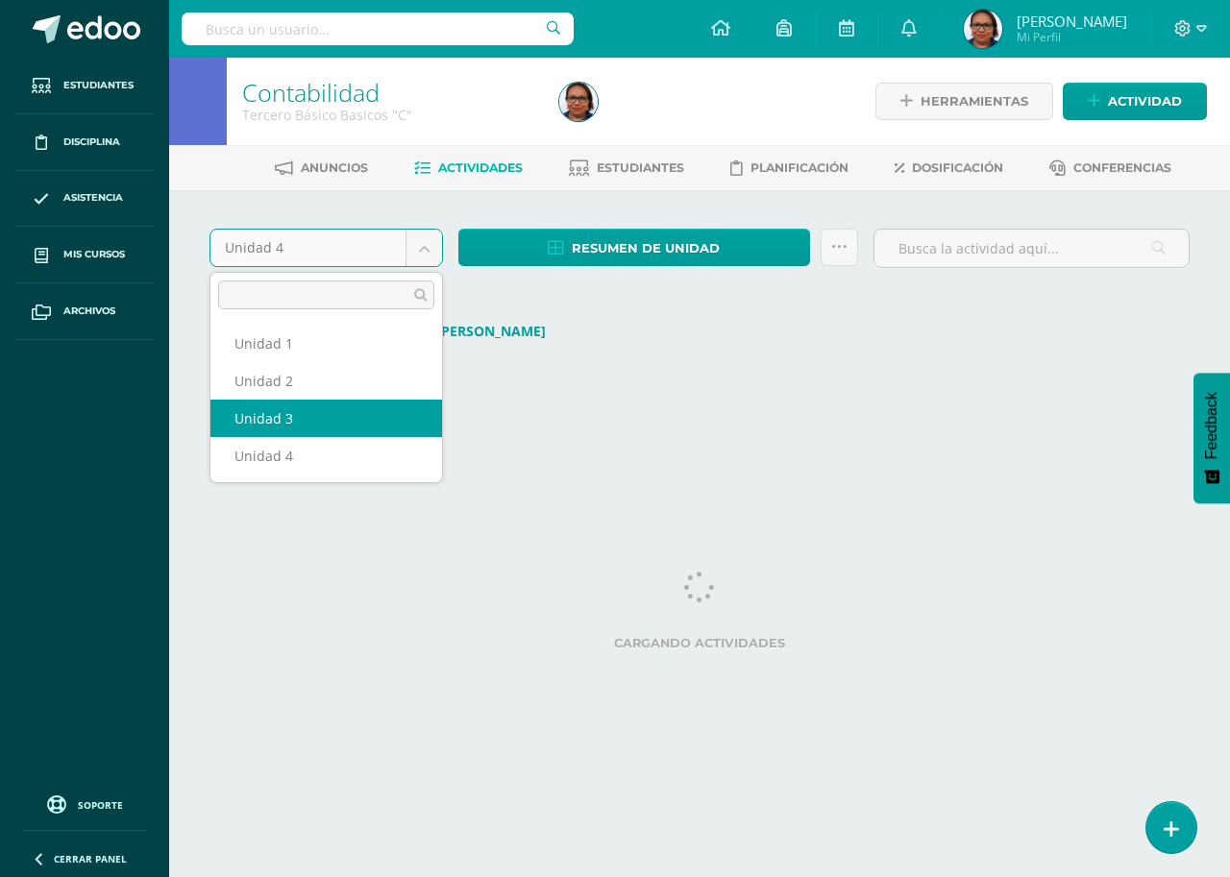
select select "Unidad 3"
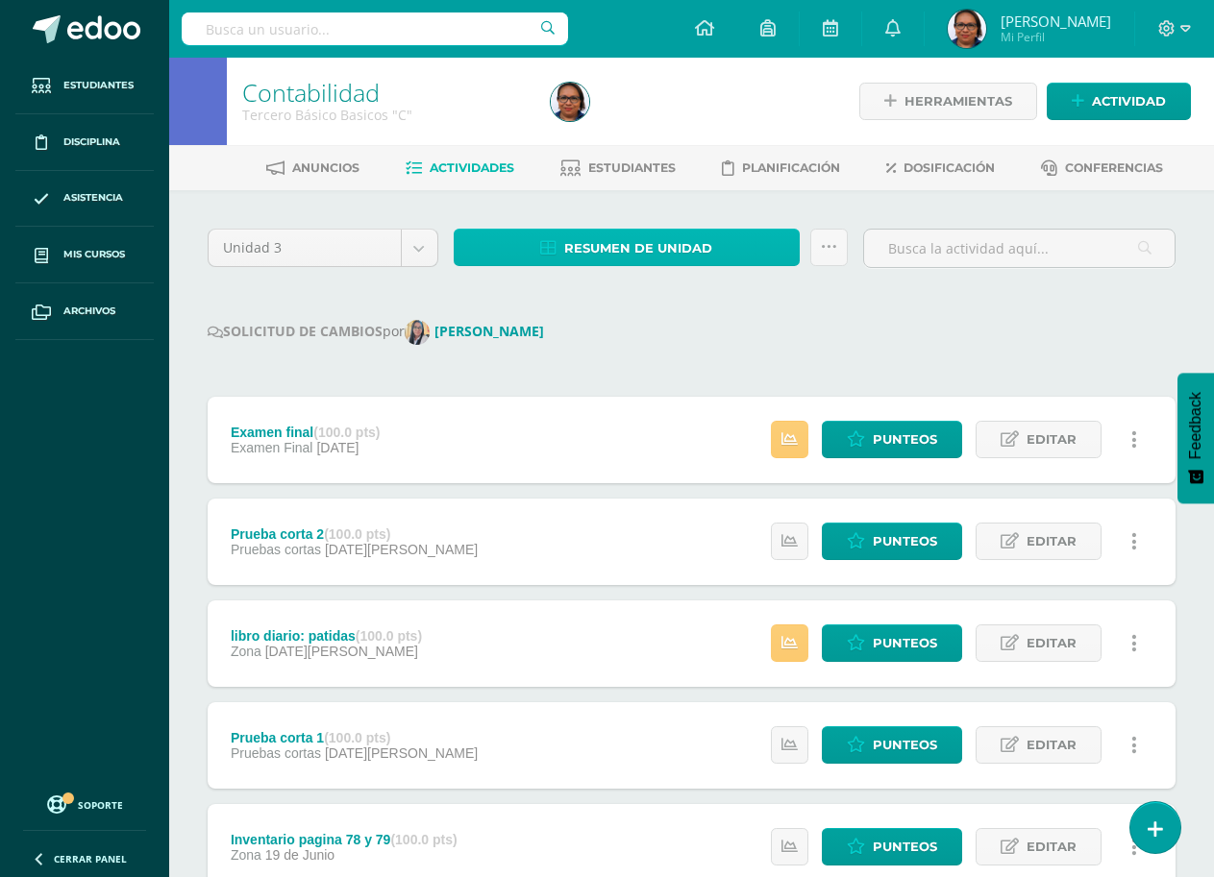
click at [676, 254] on span "Resumen de unidad" at bounding box center [638, 249] width 148 height 36
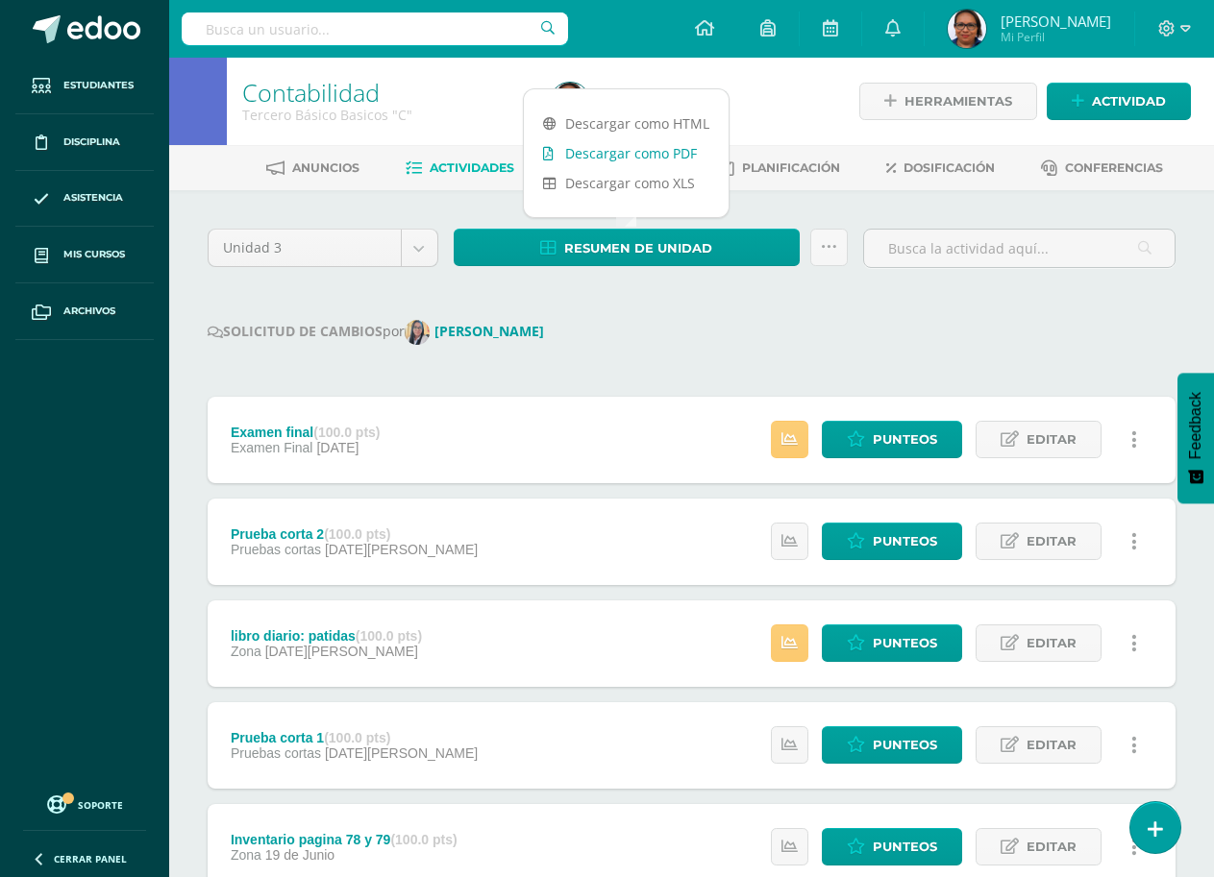
click at [647, 151] on link "Descargar como PDF" at bounding box center [626, 153] width 205 height 30
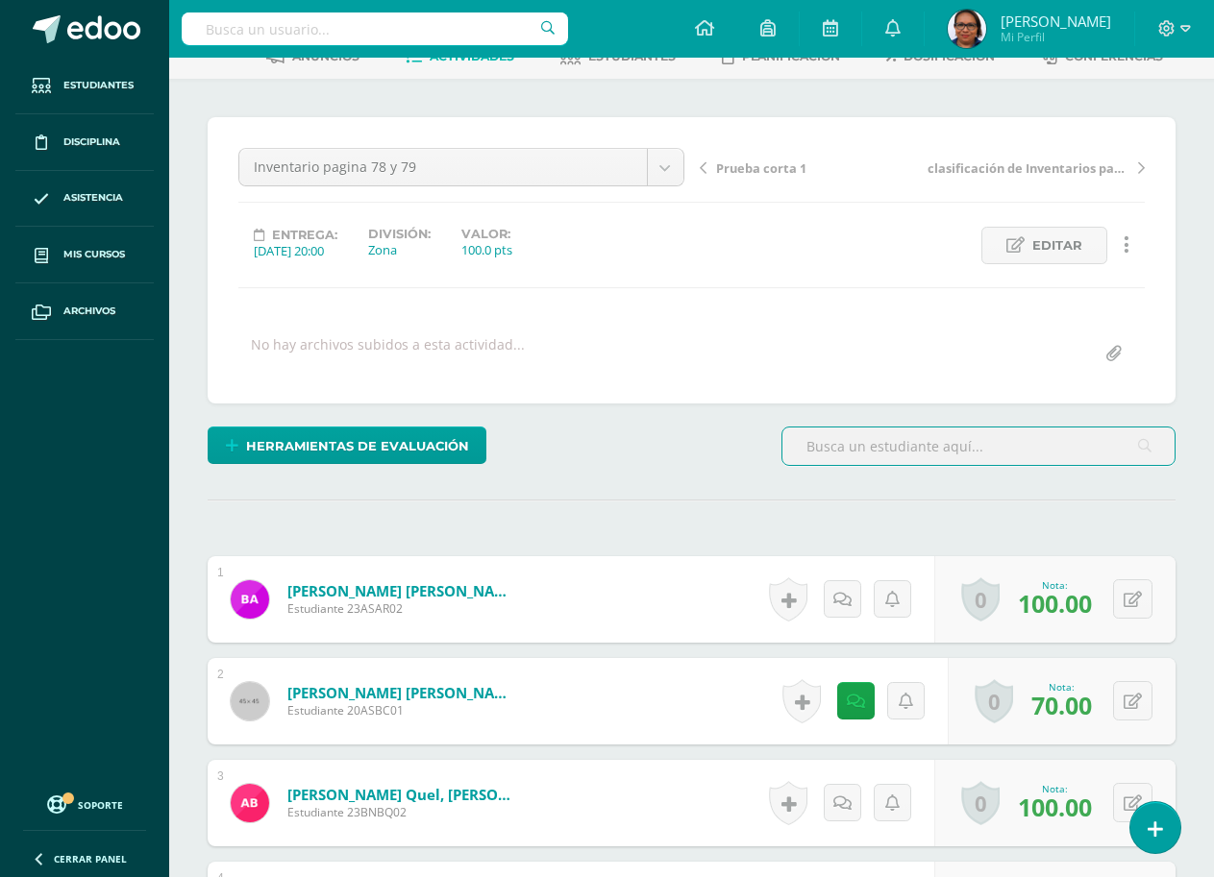
scroll to position [289, 0]
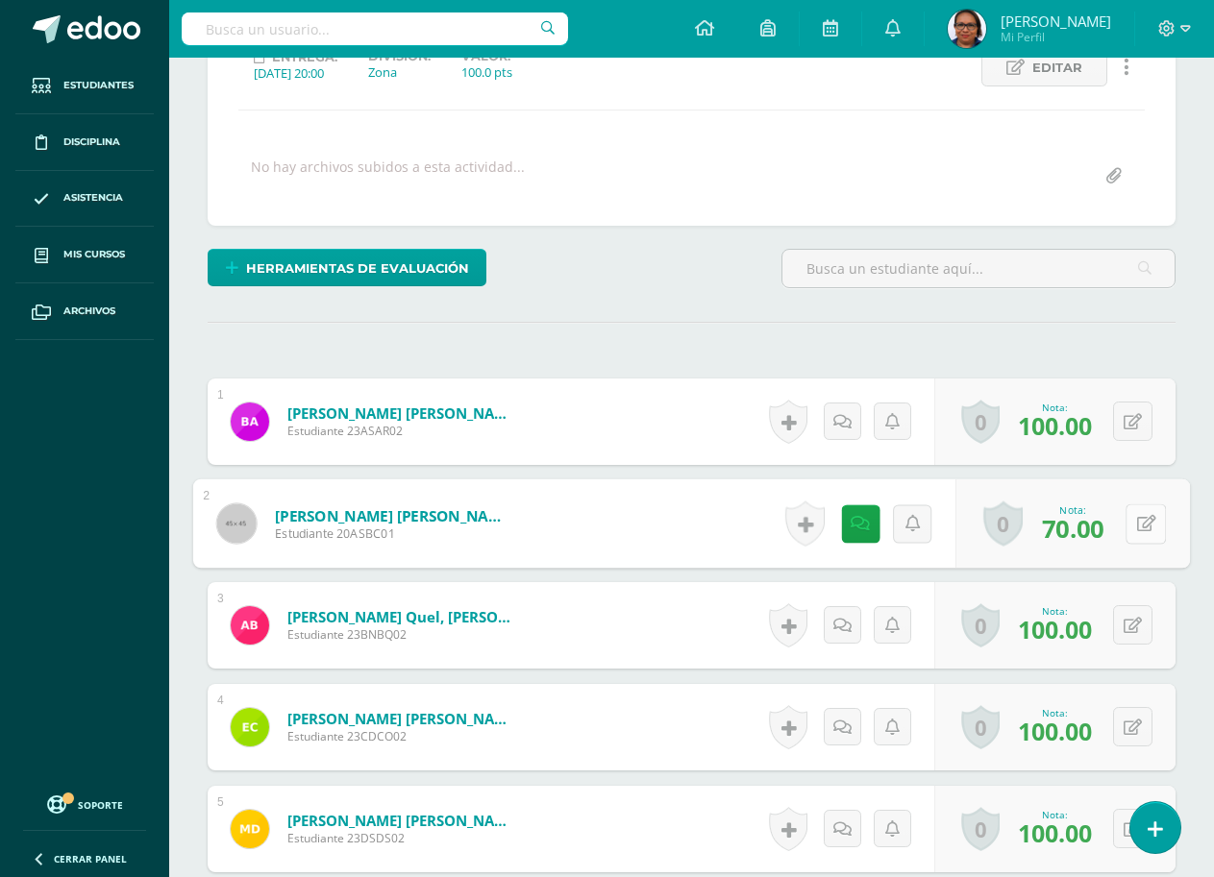
click at [1137, 529] on icon at bounding box center [1146, 523] width 19 height 16
type input "100"
